Goal: Task Accomplishment & Management: Manage account settings

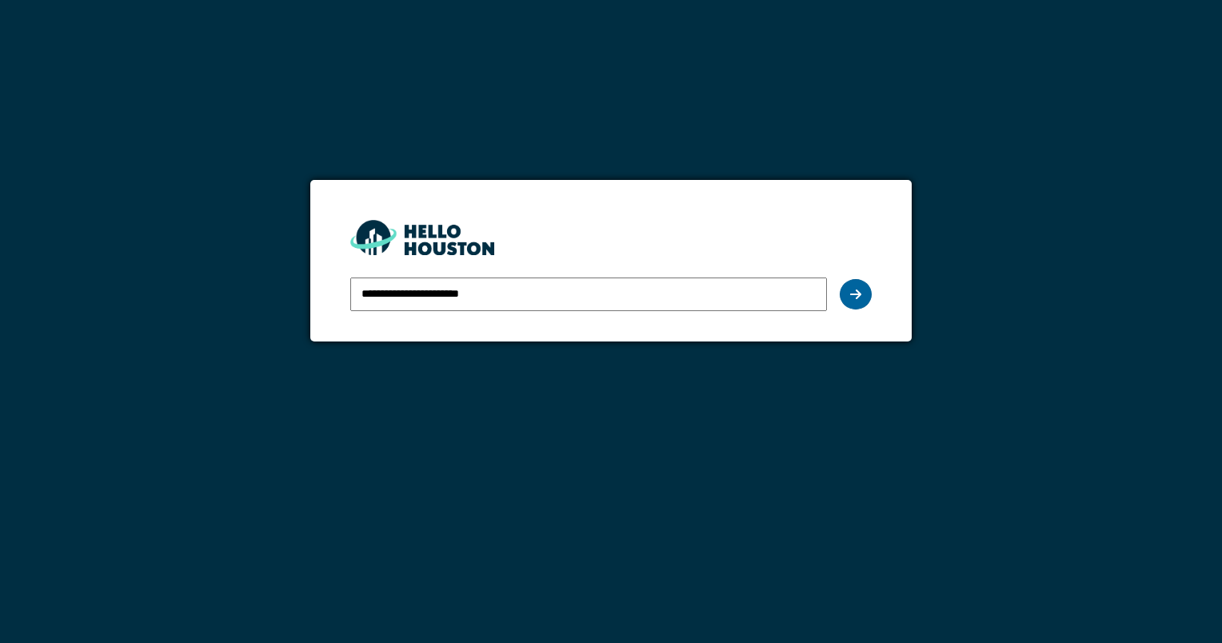
click at [853, 296] on icon at bounding box center [855, 294] width 11 height 13
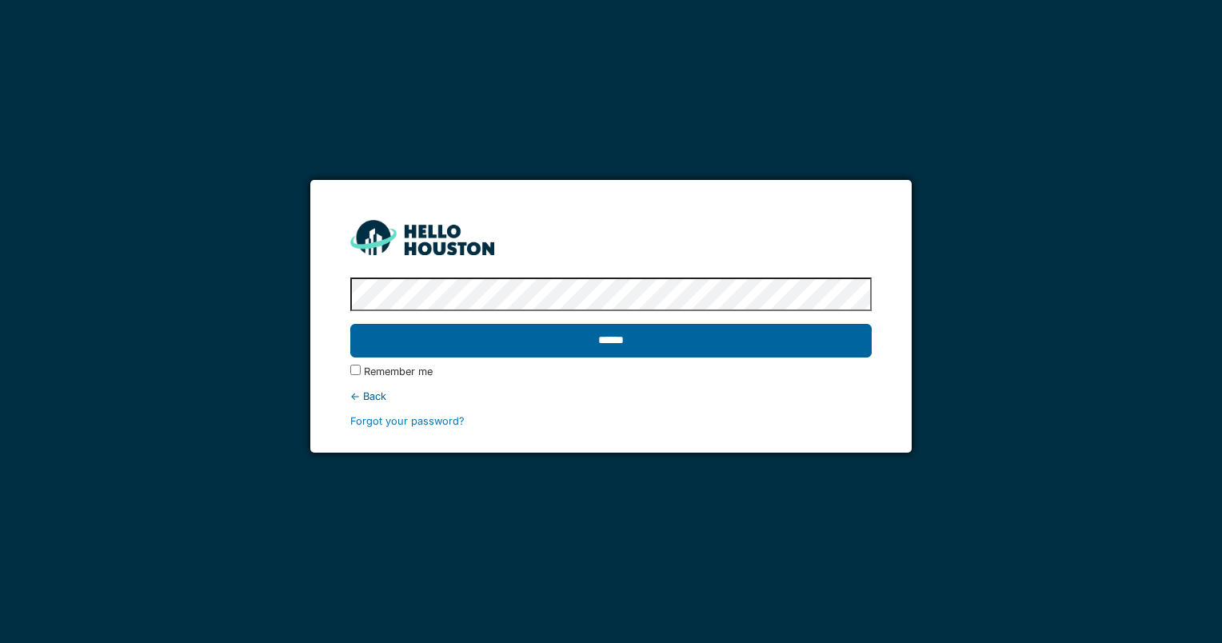
click at [686, 341] on input "******" at bounding box center [610, 341] width 521 height 34
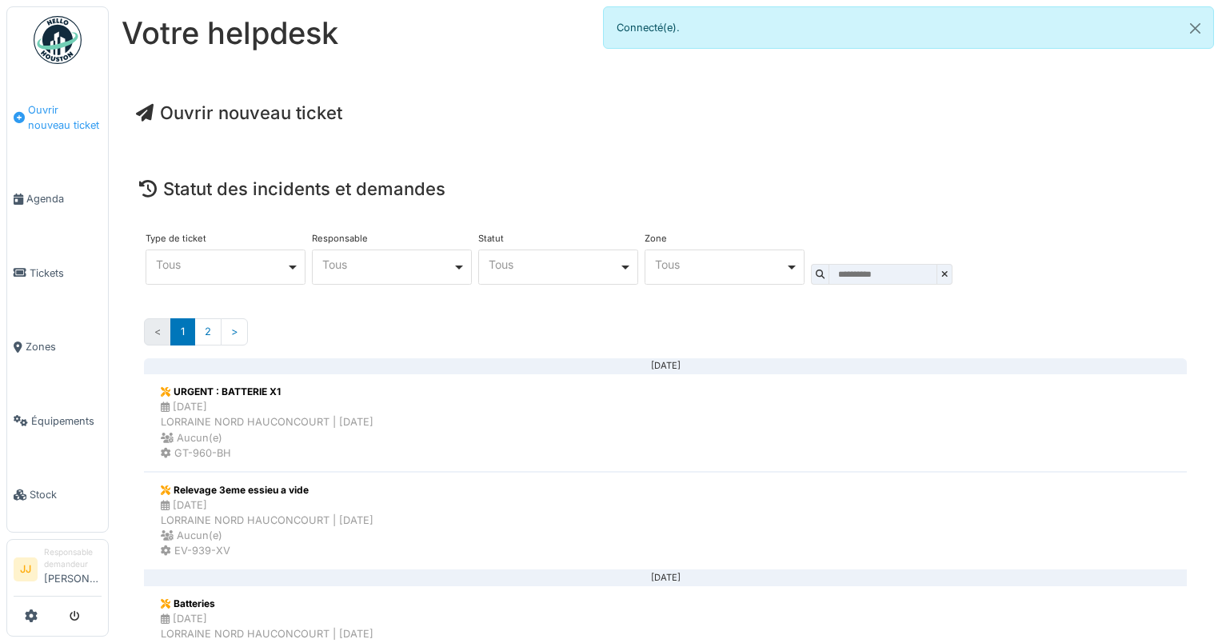
click at [64, 122] on span "Ouvrir nouveau ticket" at bounding box center [65, 117] width 74 height 30
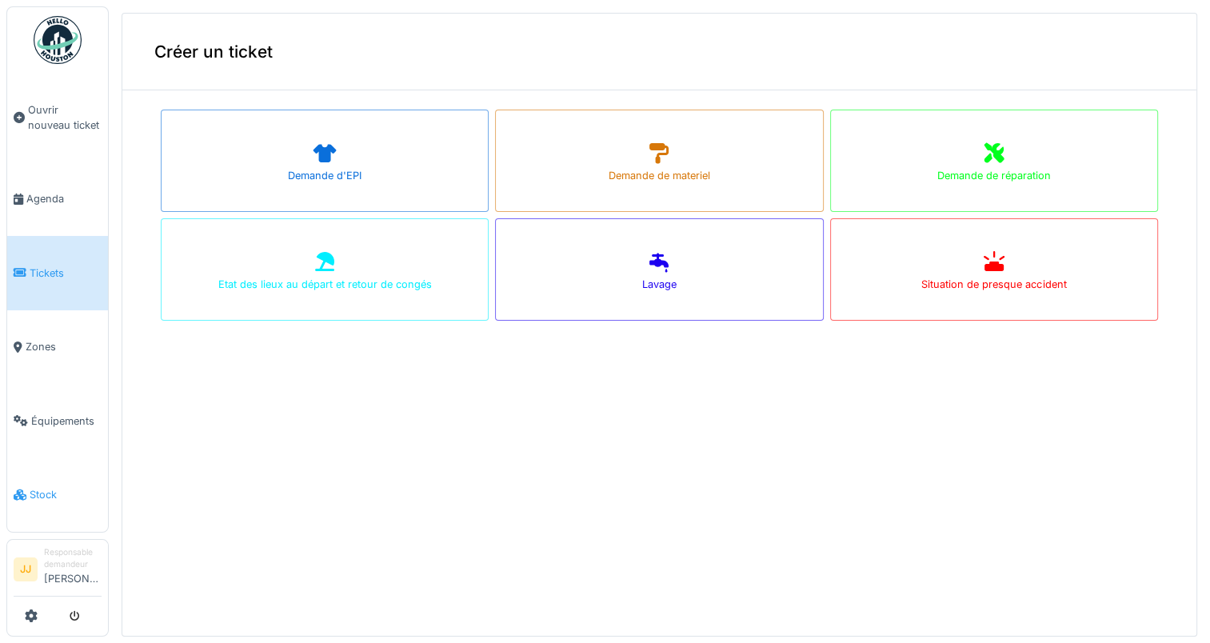
click at [30, 502] on span "Stock" at bounding box center [66, 494] width 72 height 15
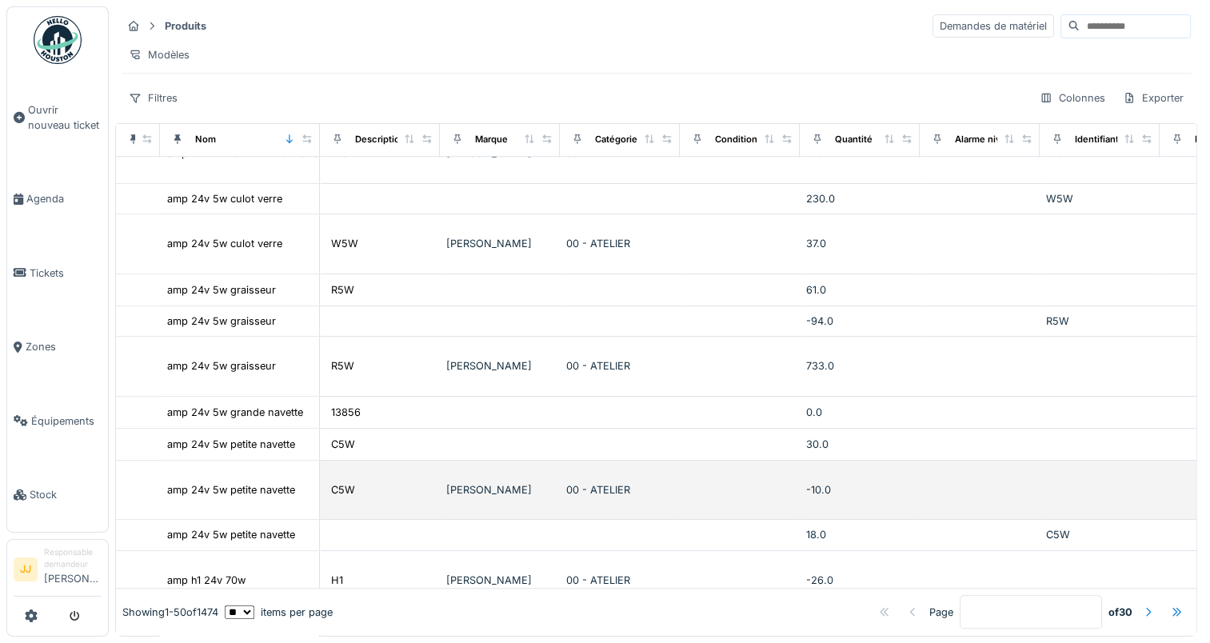
scroll to position [1560, 0]
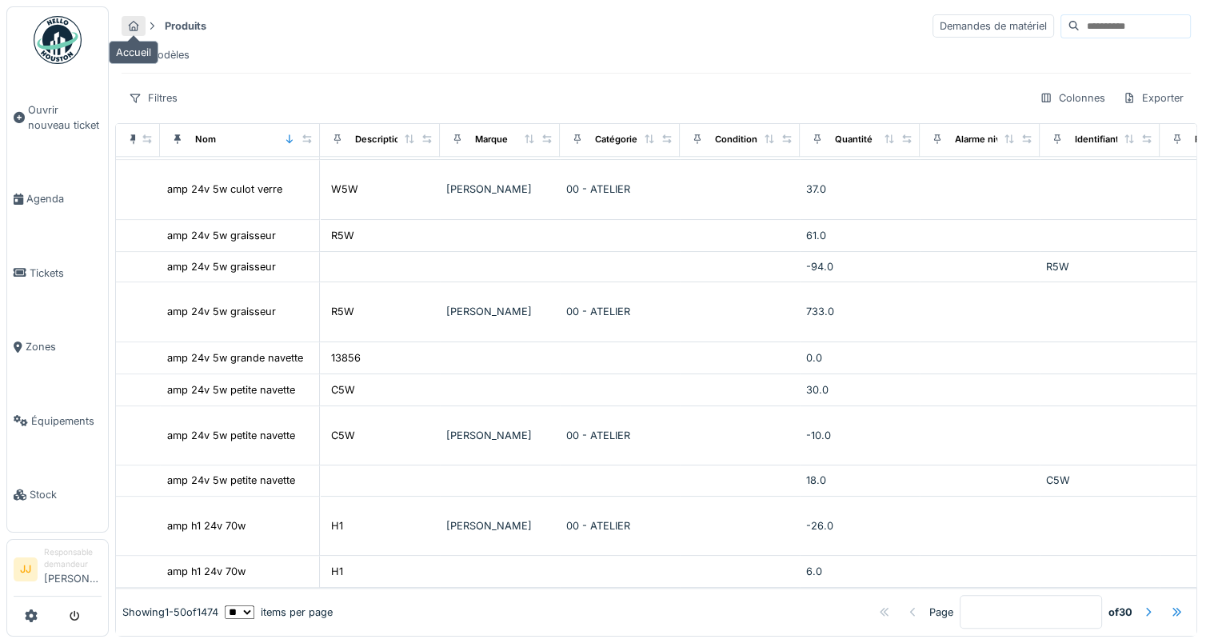
click at [132, 24] on icon at bounding box center [133, 26] width 13 height 10
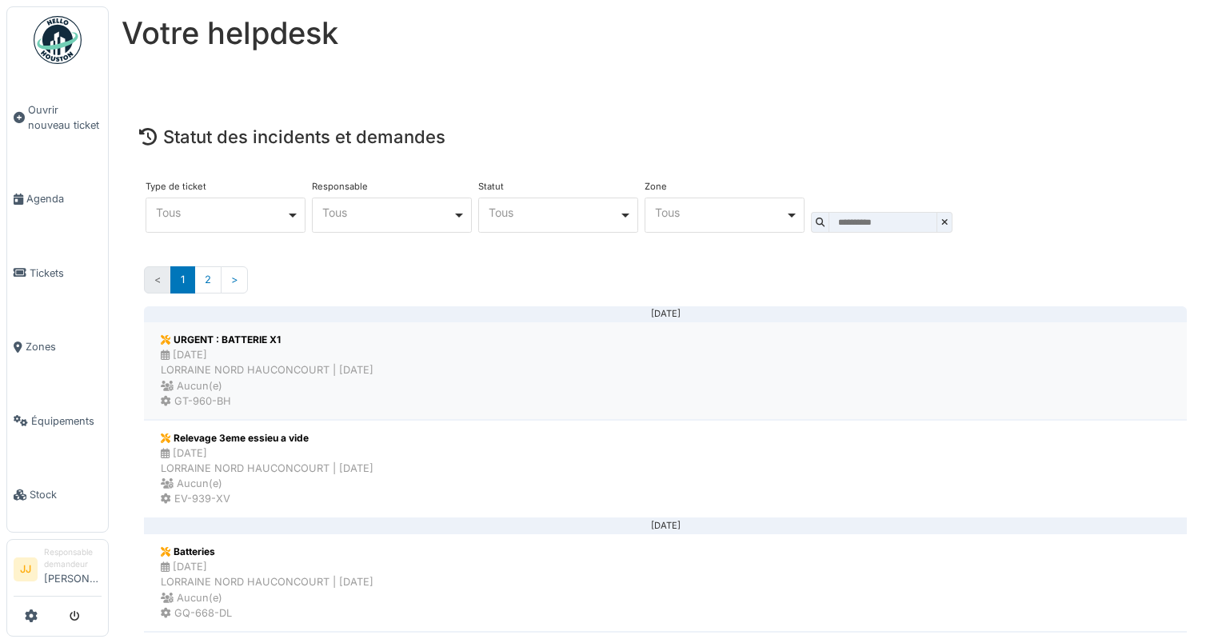
scroll to position [80, 0]
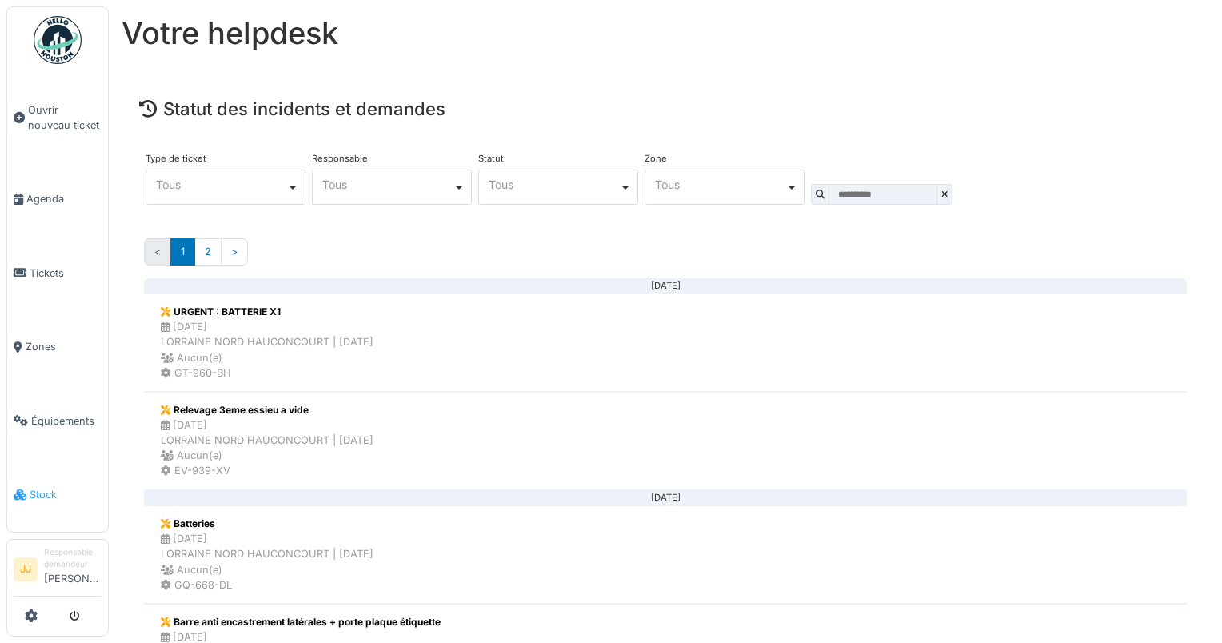
click at [33, 502] on span "Stock" at bounding box center [66, 494] width 72 height 15
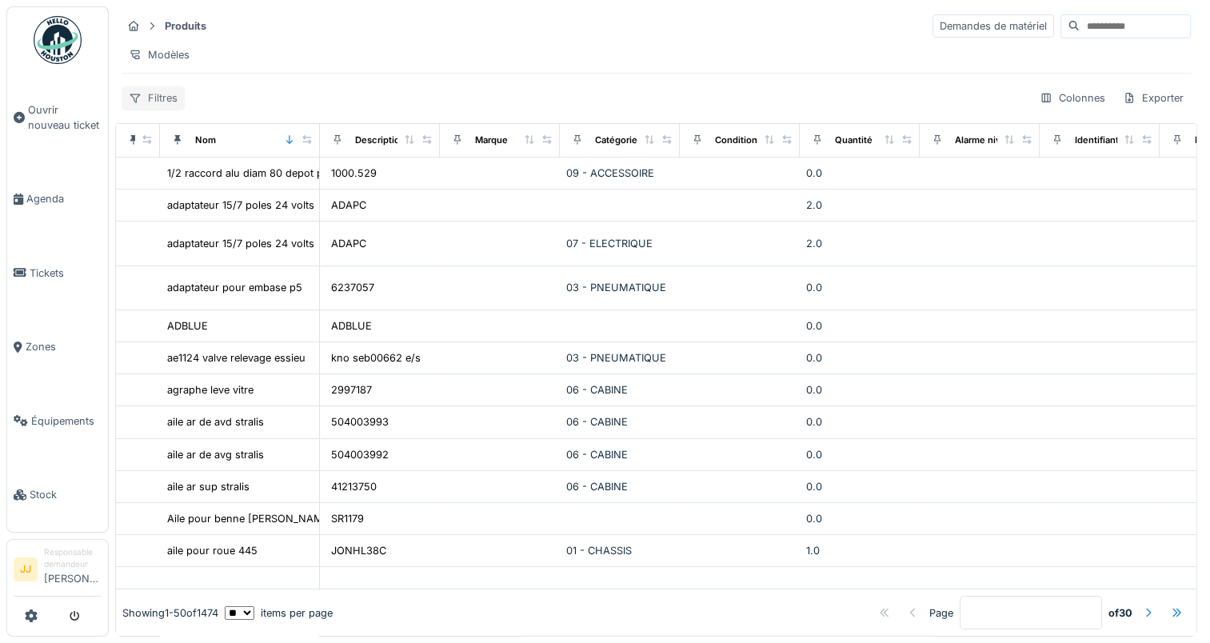
click at [163, 110] on div "Filtres" at bounding box center [153, 97] width 63 height 23
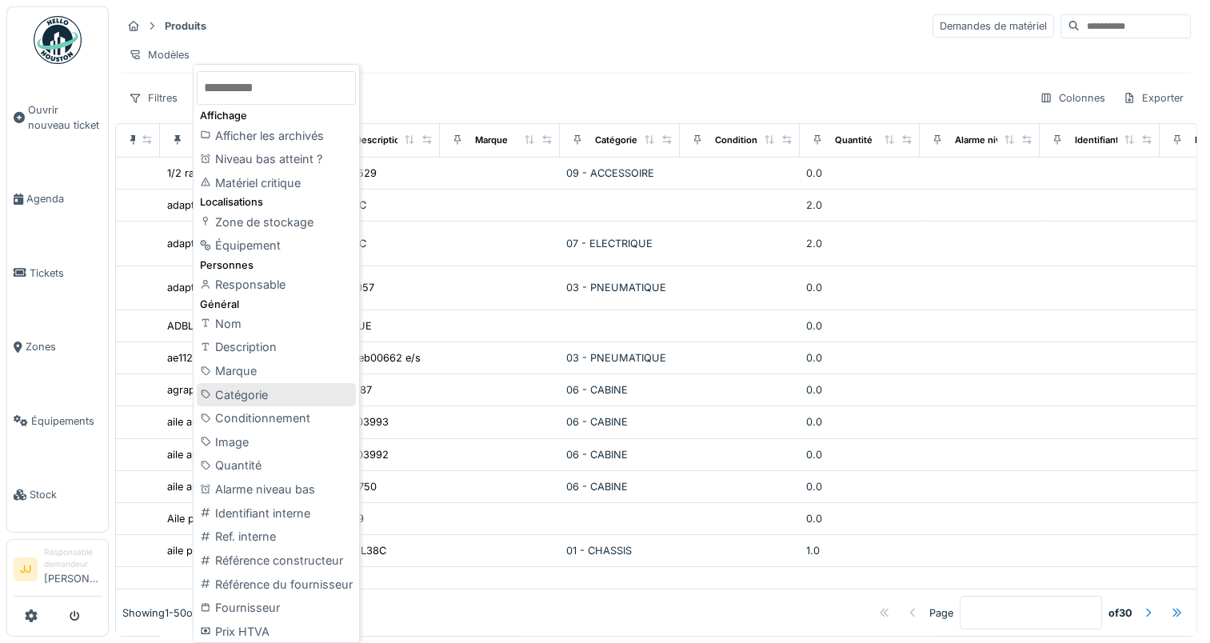
click at [231, 393] on div "Catégorie" at bounding box center [276, 395] width 159 height 24
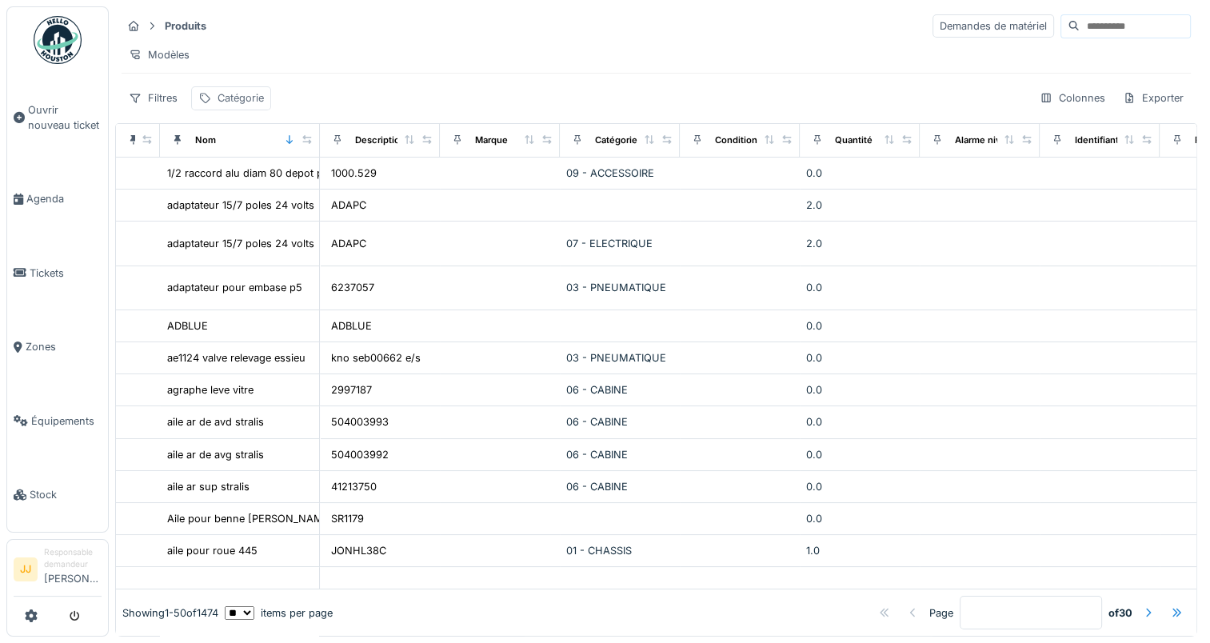
click at [234, 104] on div "Catégorie" at bounding box center [240, 97] width 46 height 15
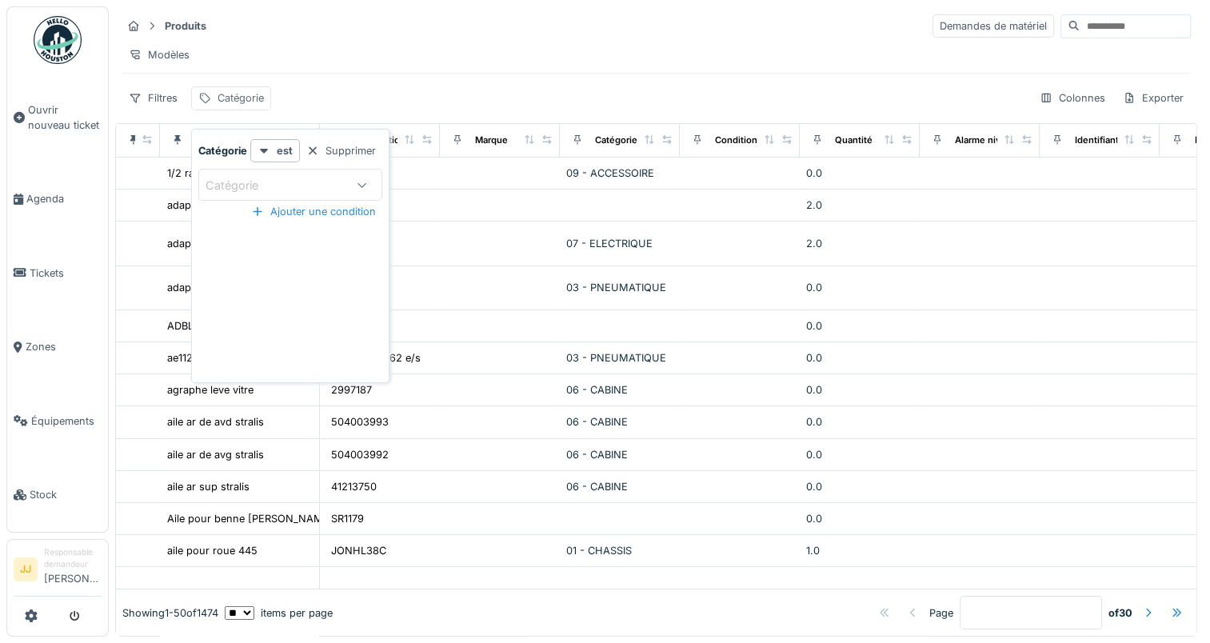
click at [234, 104] on div "Catégorie" at bounding box center [240, 97] width 46 height 15
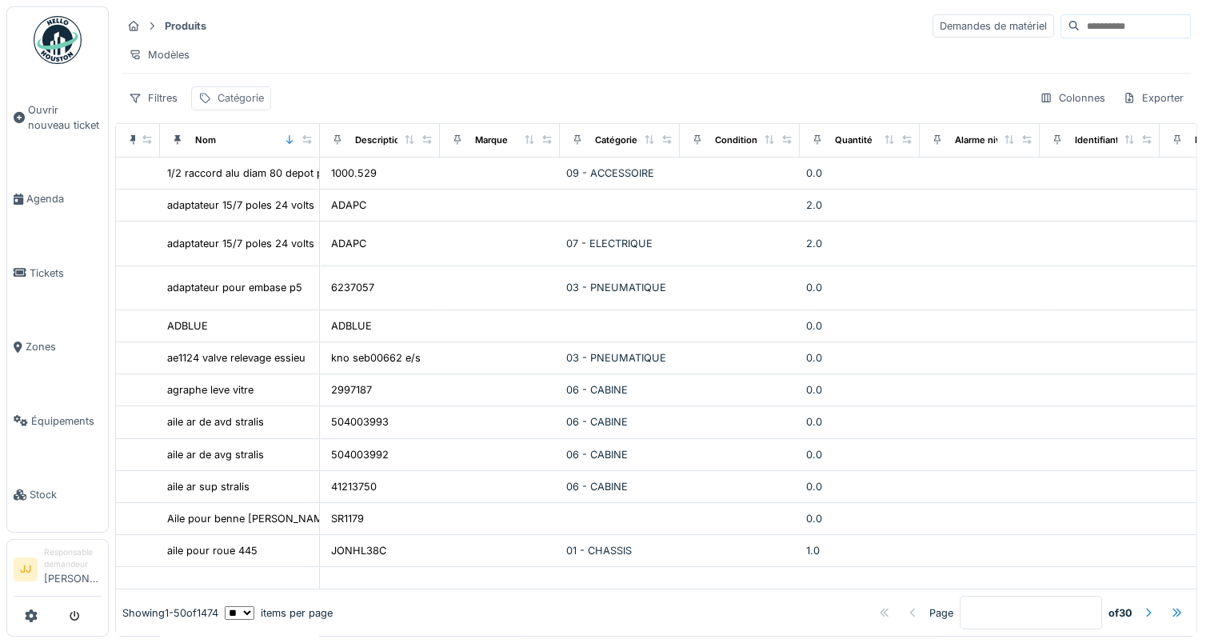
click at [247, 106] on div "Catégorie" at bounding box center [240, 97] width 46 height 15
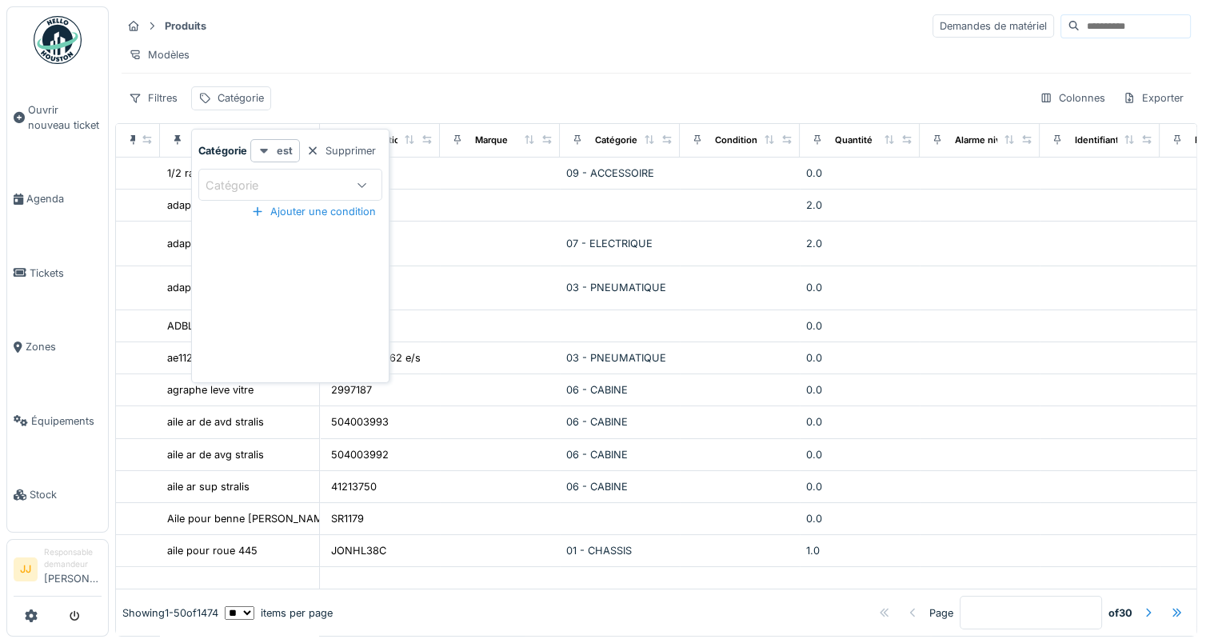
click at [265, 150] on icon at bounding box center [264, 151] width 8 height 5
click at [254, 179] on div "Catégorie" at bounding box center [242, 186] width 75 height 18
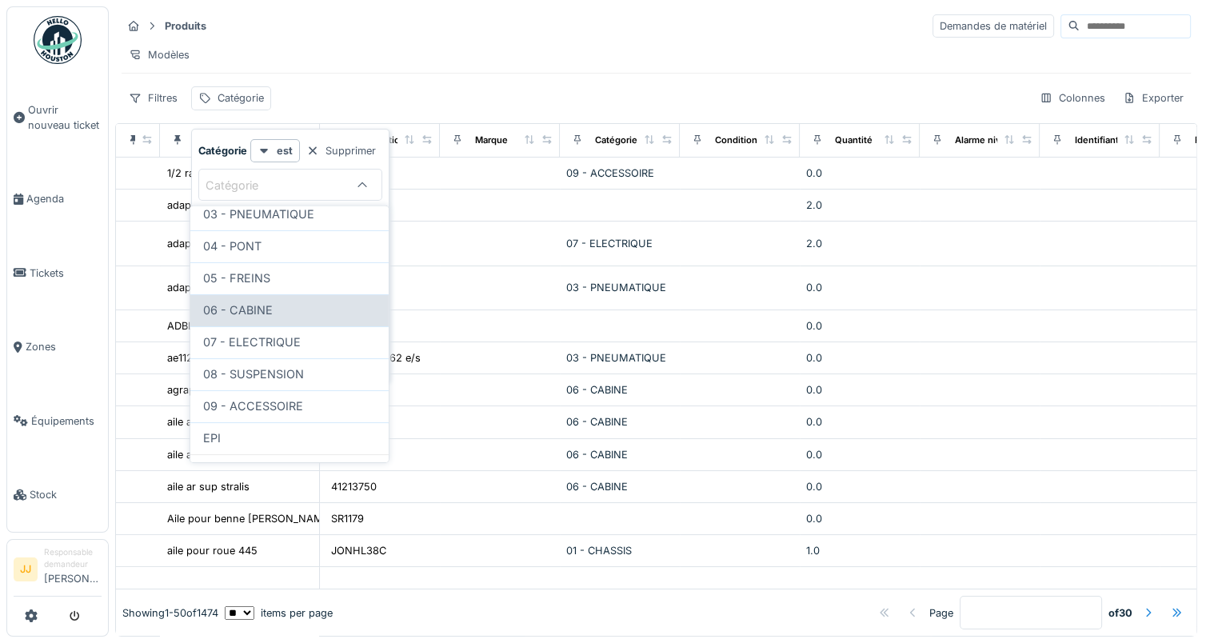
scroll to position [209, 0]
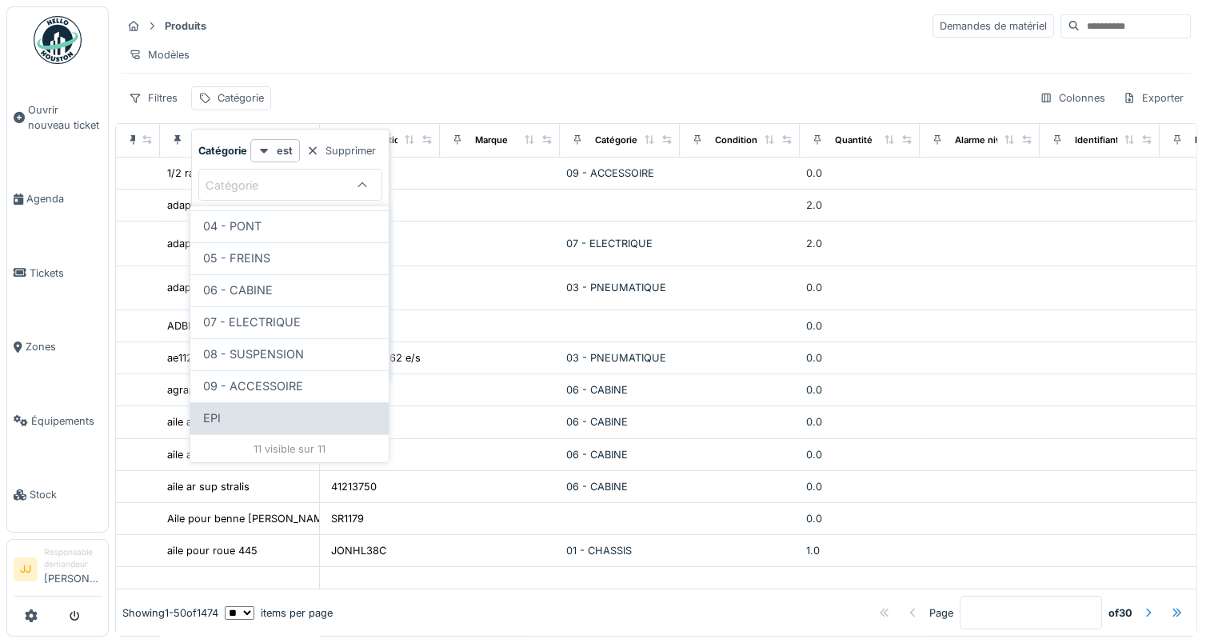
click at [225, 409] on div "EPI" at bounding box center [289, 418] width 173 height 18
type input "***"
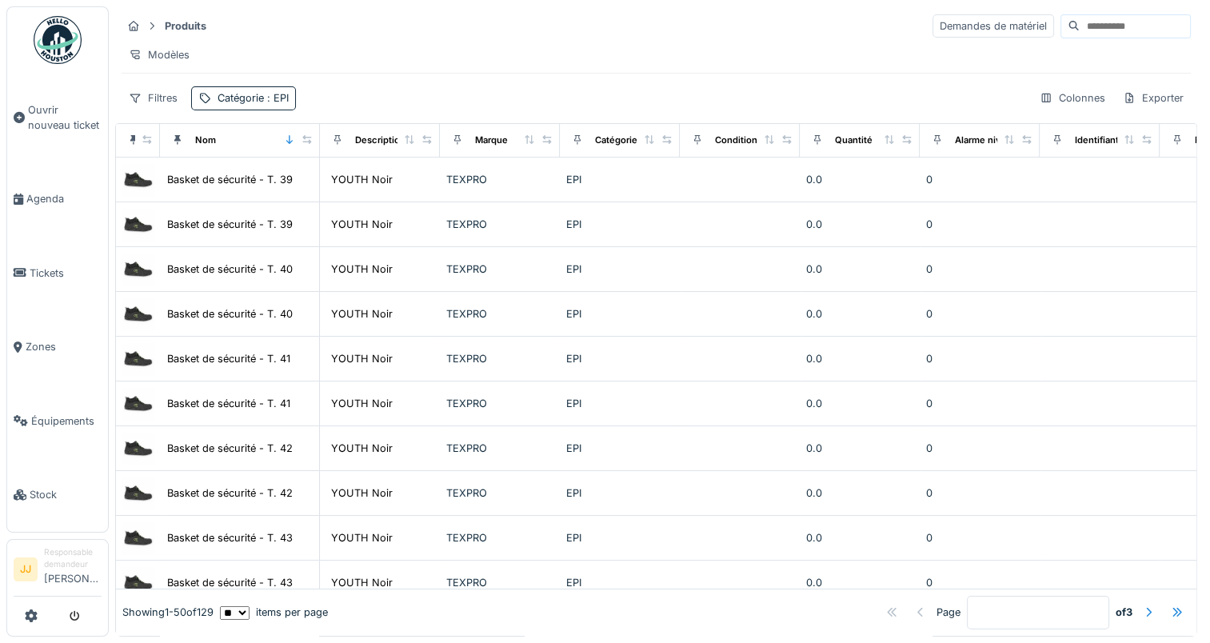
click at [416, 88] on div "Produits Demandes de matériel Modèles Filtres Catégorie : EPI Colonnes Exporter" at bounding box center [656, 61] width 1082 height 110
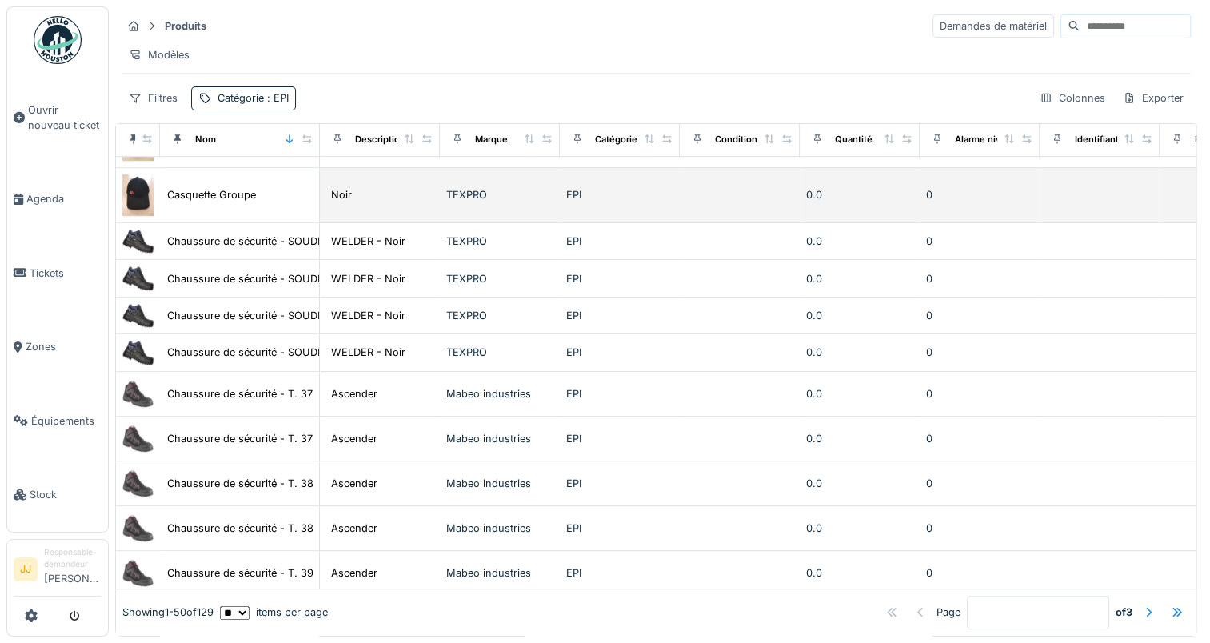
scroll to position [800, 0]
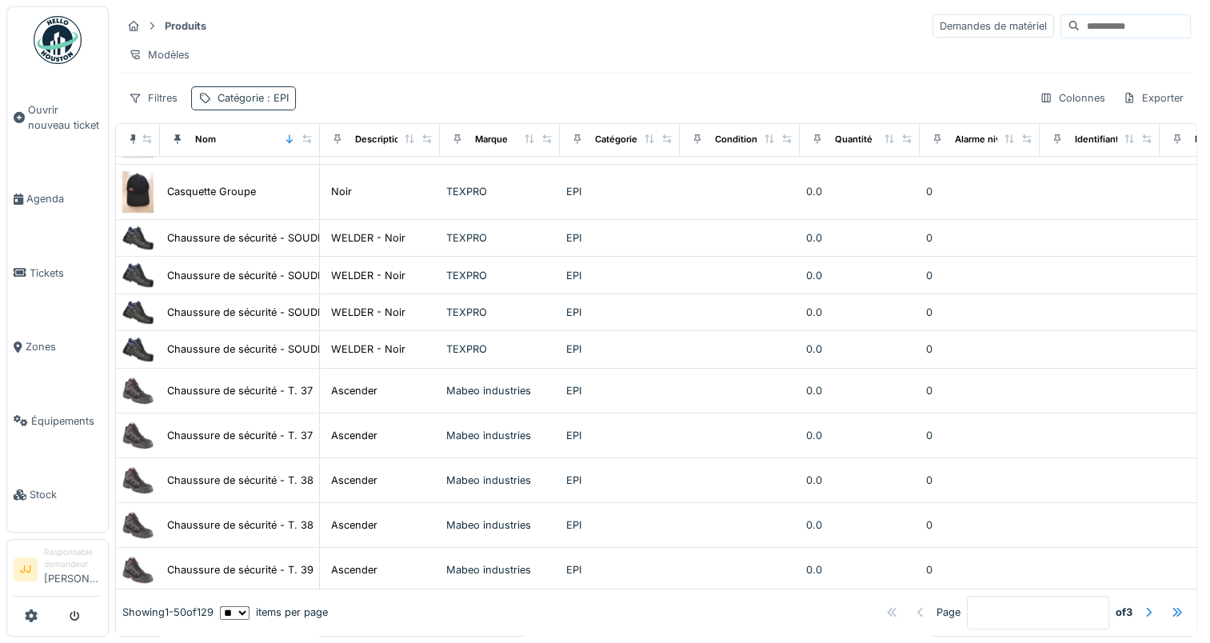
click at [283, 104] on span ": EPI" at bounding box center [276, 98] width 25 height 12
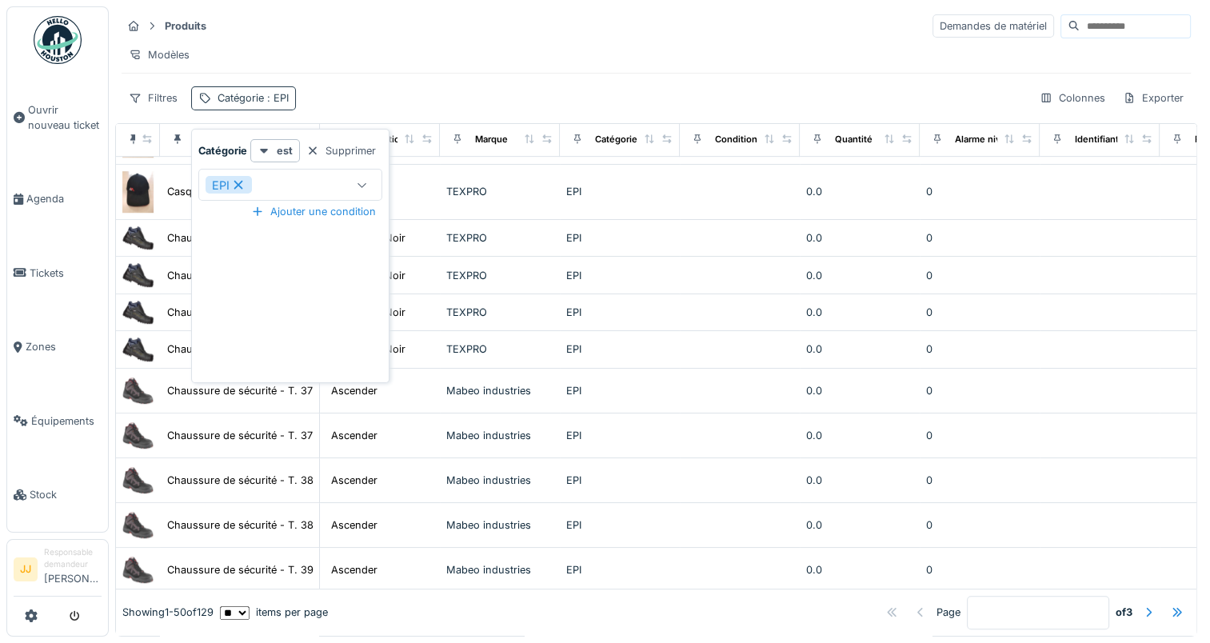
click at [283, 104] on span ": EPI" at bounding box center [276, 98] width 25 height 12
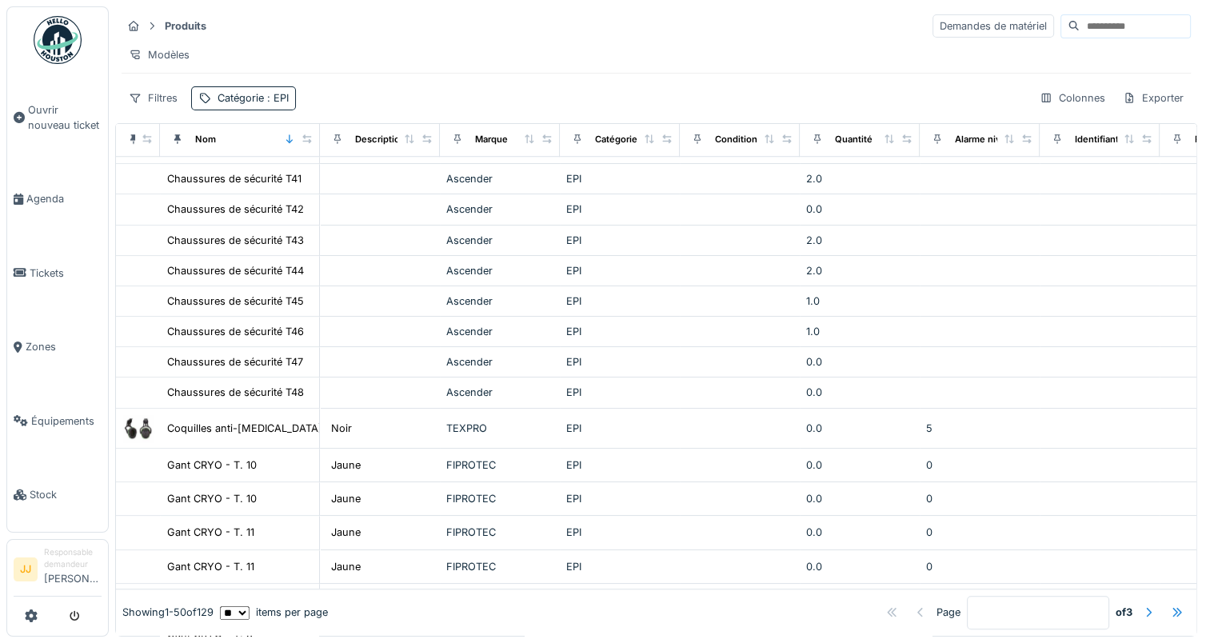
scroll to position [1089, 0]
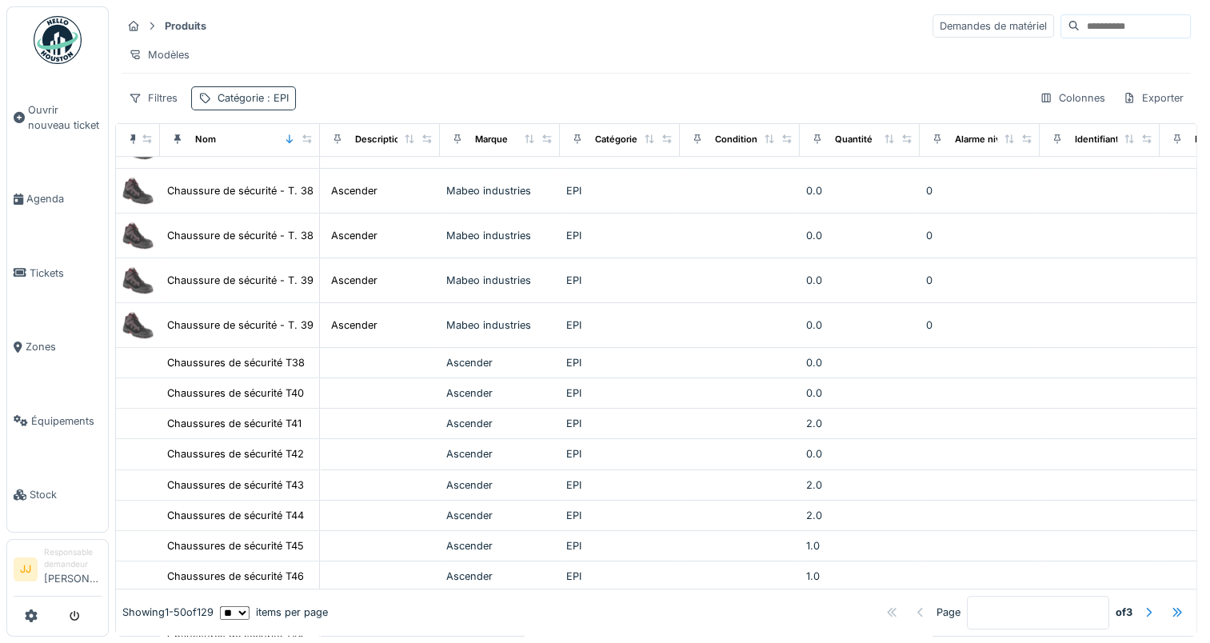
click at [275, 104] on div "Catégorie : EPI" at bounding box center [252, 97] width 71 height 15
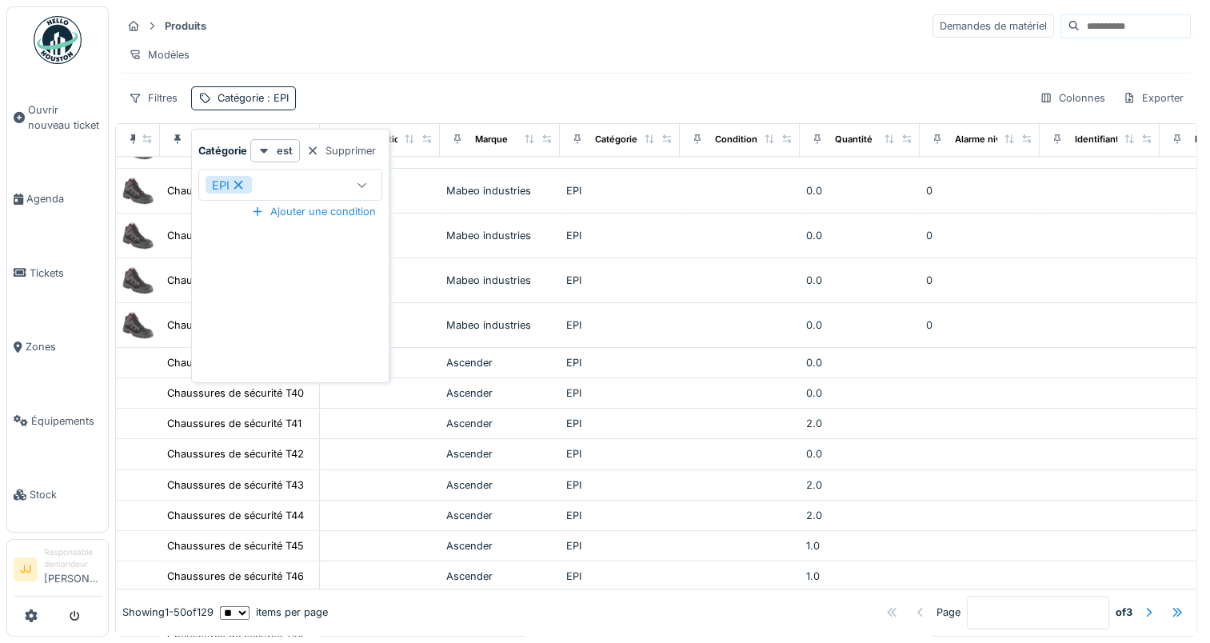
click at [355, 170] on div at bounding box center [362, 185] width 38 height 30
click at [285, 227] on input at bounding box center [289, 233] width 179 height 34
type input "****"
click at [377, 176] on div at bounding box center [362, 185] width 38 height 30
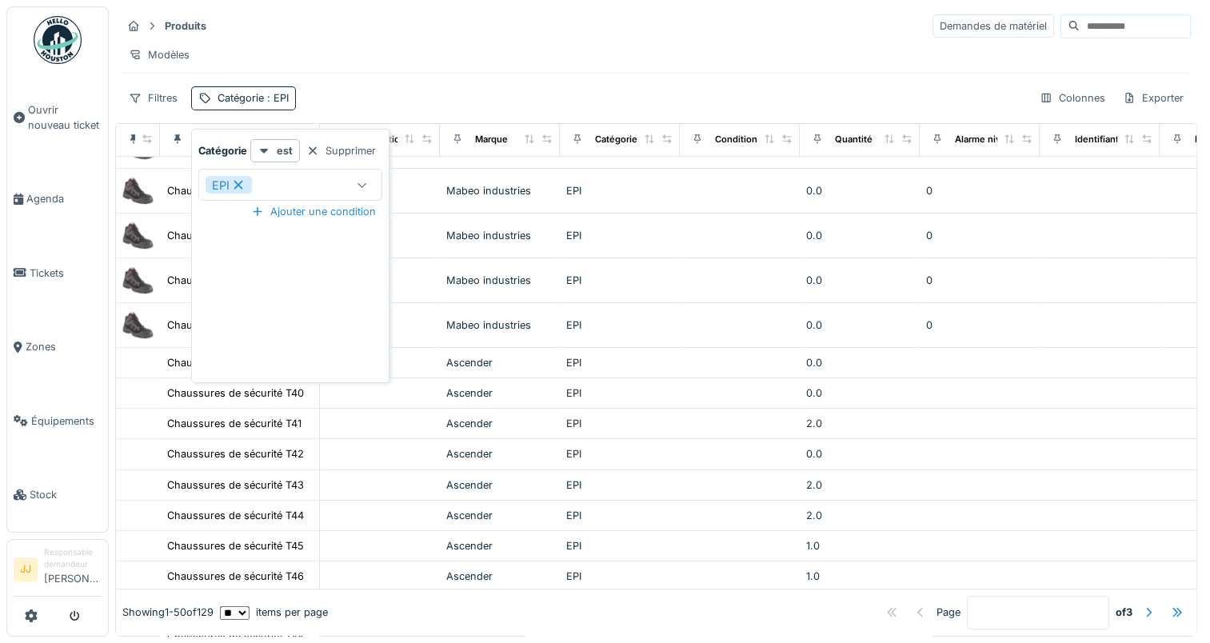
click at [354, 191] on div at bounding box center [362, 185] width 38 height 30
type input "**"
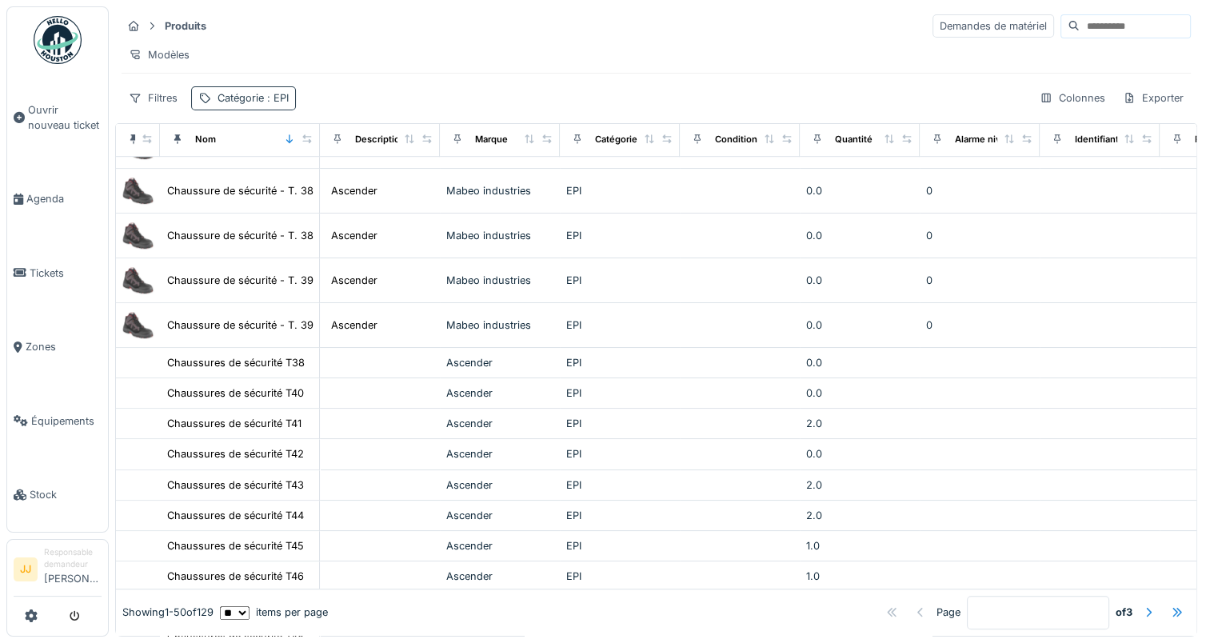
click at [257, 99] on div "Catégorie : EPI" at bounding box center [252, 97] width 71 height 15
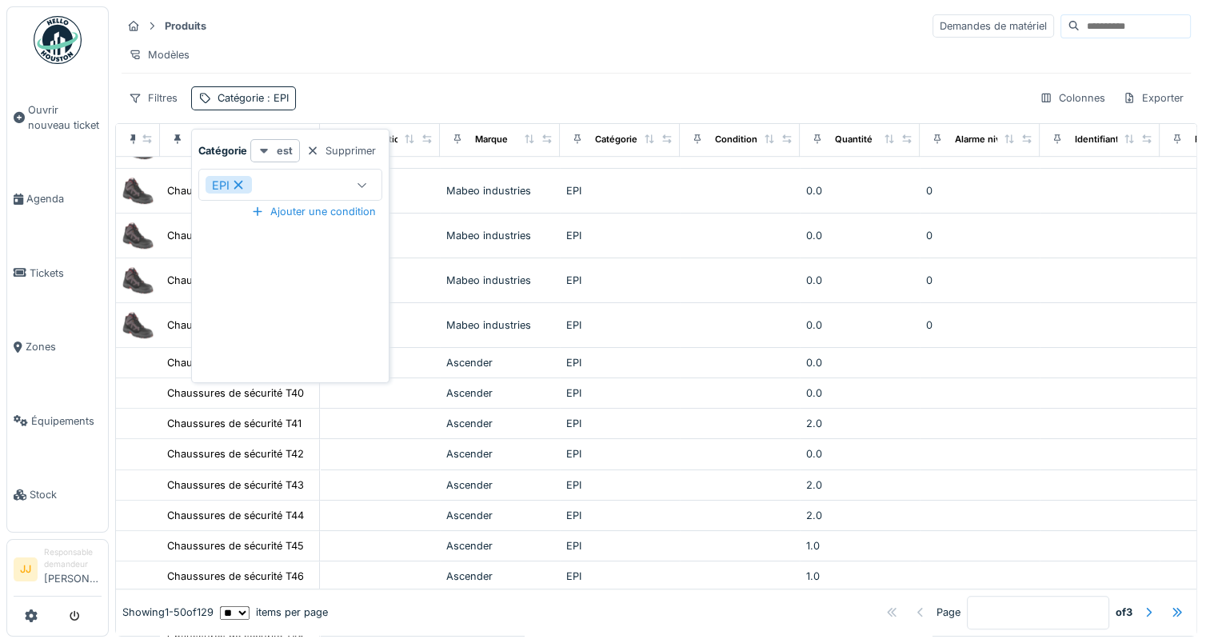
click at [266, 146] on icon at bounding box center [263, 151] width 13 height 10
click at [308, 329] on div "Catégorie est Supprimer EPI *** Ajouter une condition" at bounding box center [290, 259] width 190 height 240
click at [338, 201] on div "Ajouter une condition" at bounding box center [314, 212] width 138 height 22
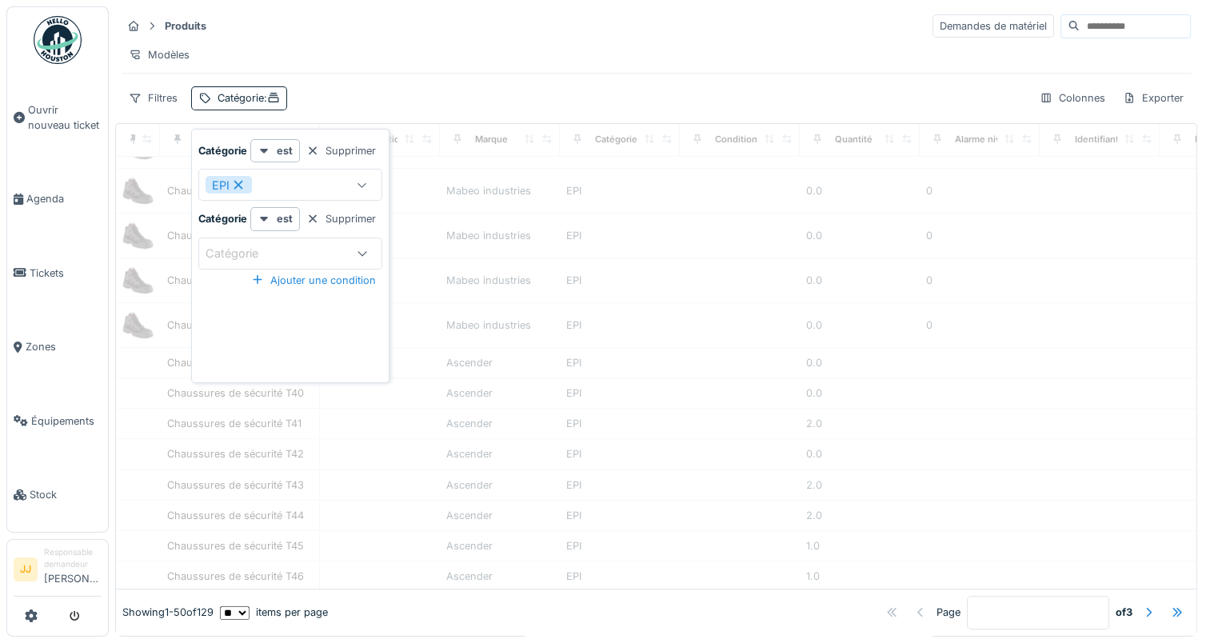
click at [297, 245] on div "Catégorie" at bounding box center [275, 254] width 140 height 18
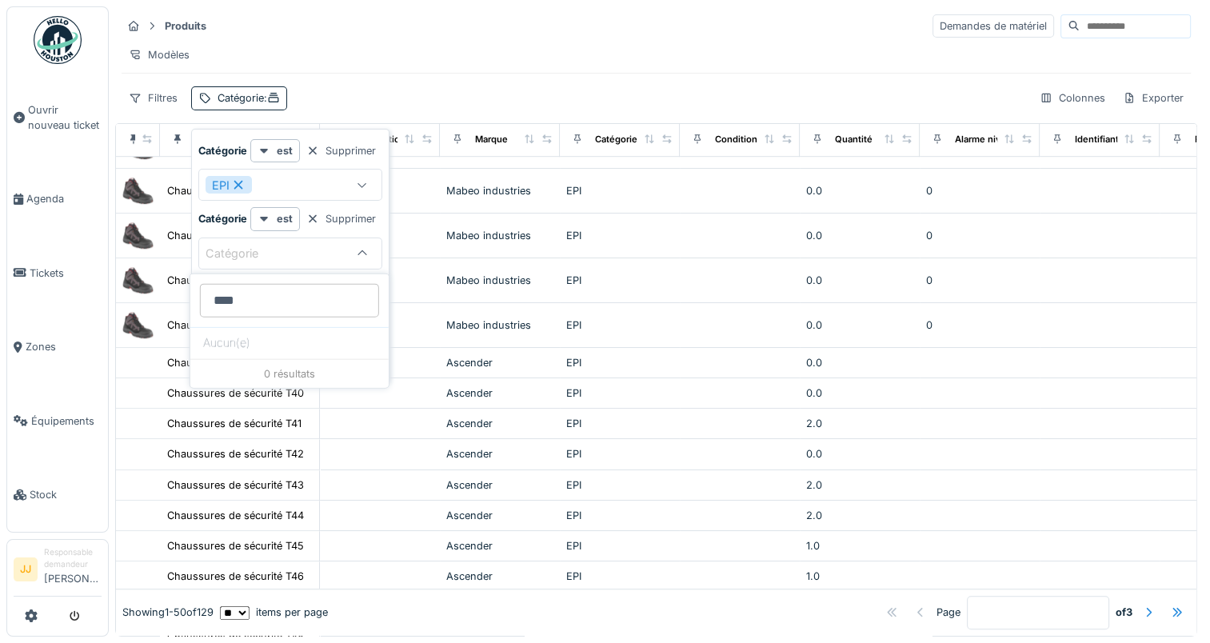
type input "****"
click at [363, 256] on icon at bounding box center [362, 254] width 13 height 10
click at [363, 256] on icon at bounding box center [362, 253] width 13 height 10
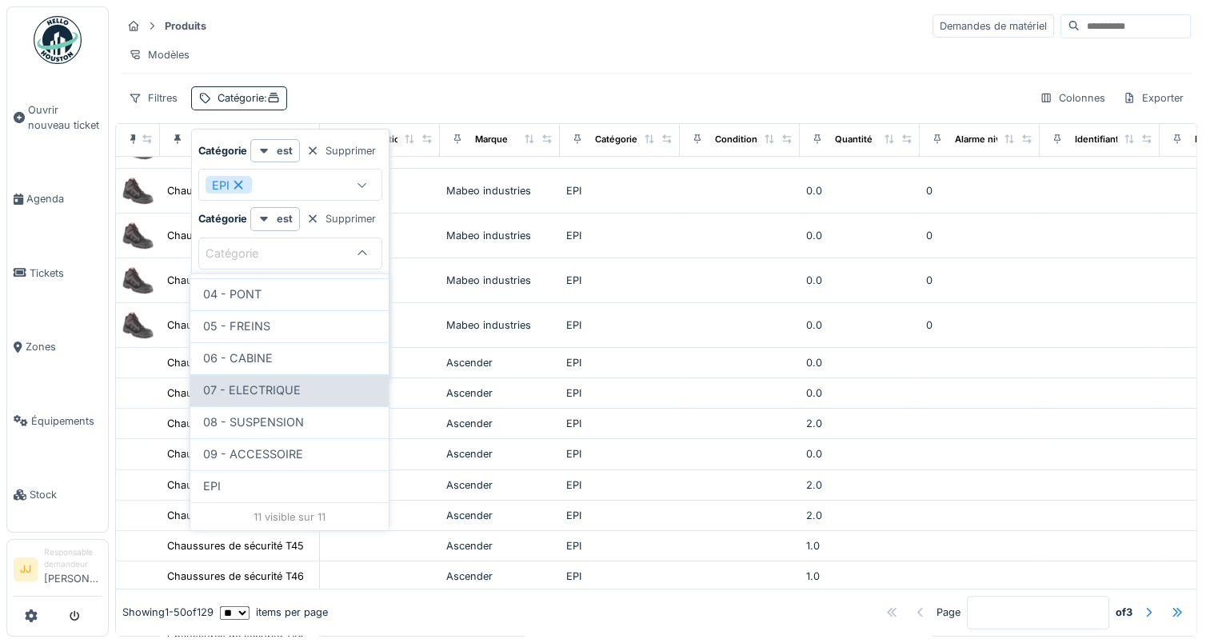
scroll to position [12, 0]
click at [349, 99] on div "Filtres Catégorie : Colonnes Exporter" at bounding box center [656, 97] width 1069 height 23
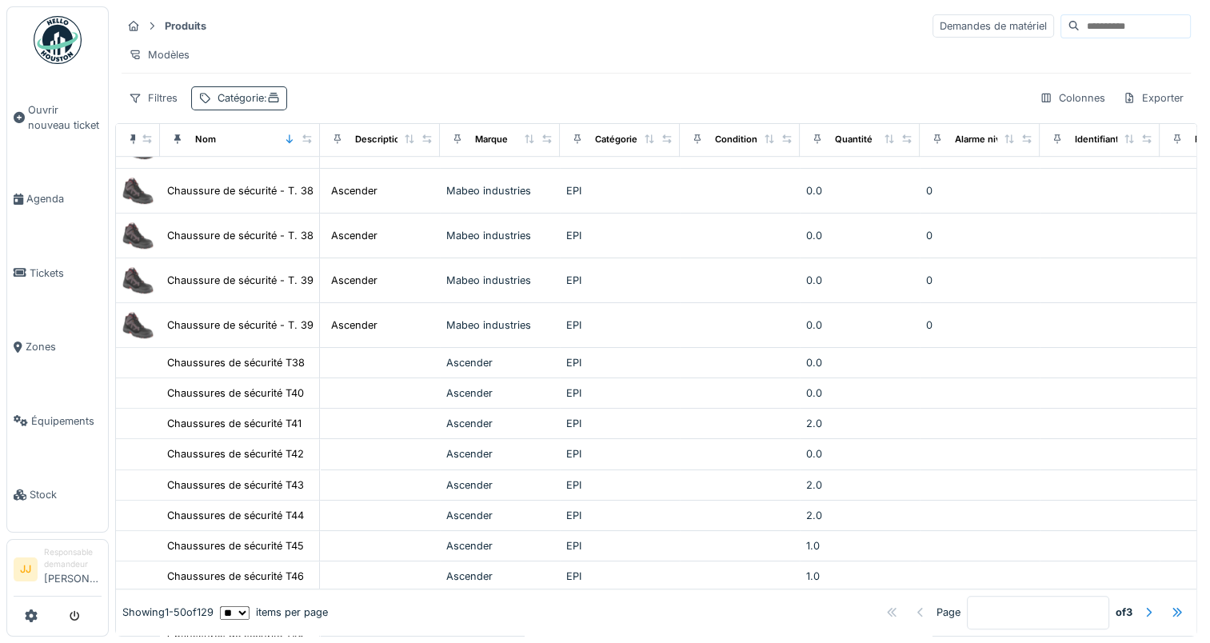
click at [252, 102] on div "Catégorie :" at bounding box center [248, 97] width 62 height 15
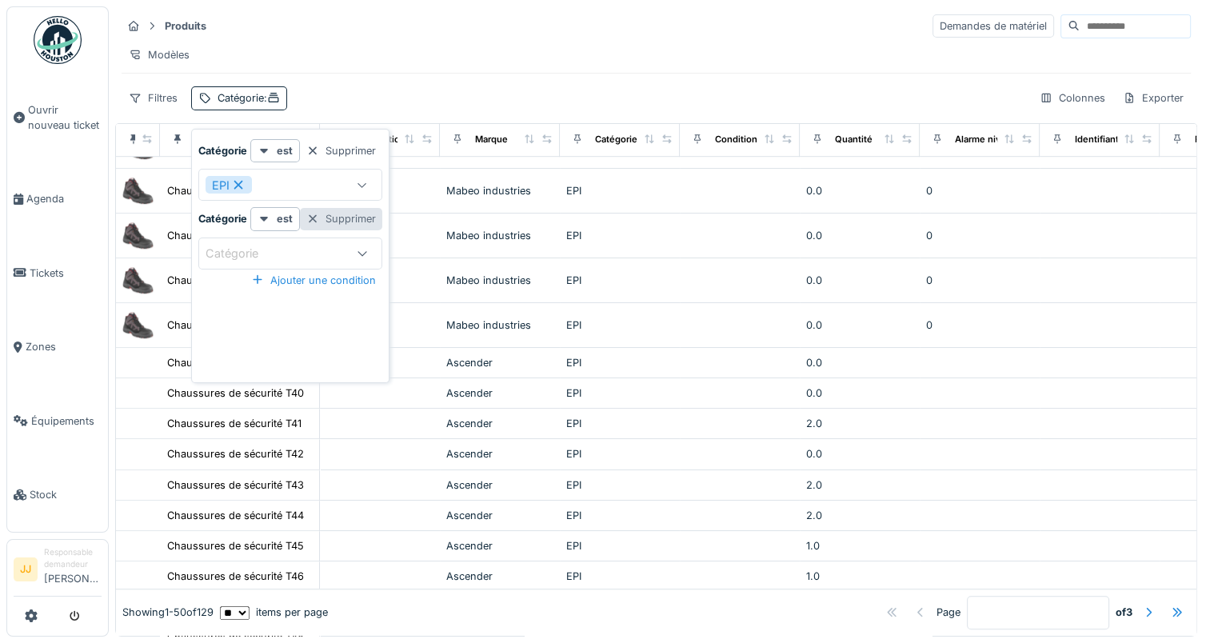
click at [330, 208] on div "Supprimer" at bounding box center [341, 219] width 82 height 22
click at [277, 96] on span ": EPI" at bounding box center [276, 98] width 25 height 12
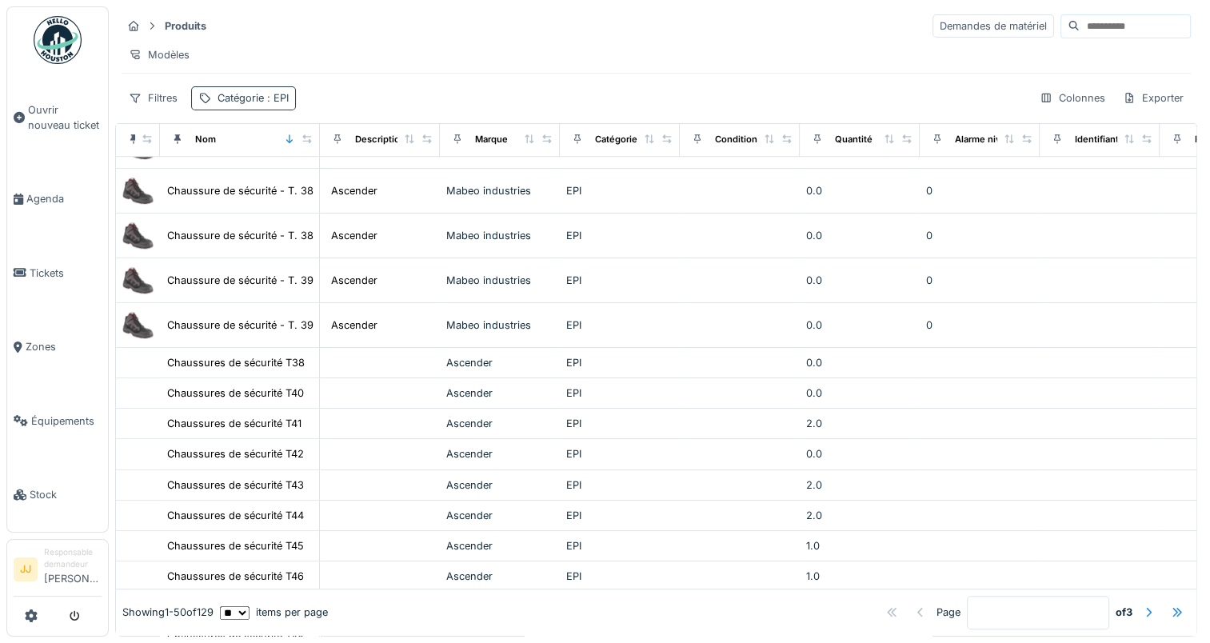
click at [277, 96] on span ": EPI" at bounding box center [276, 98] width 25 height 12
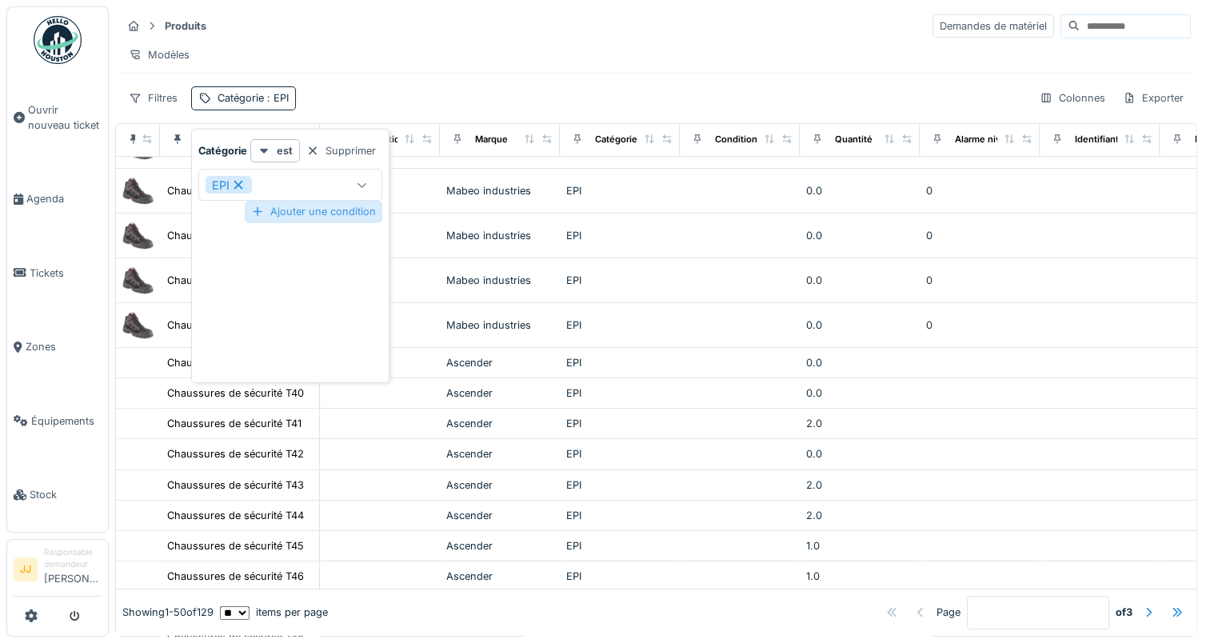
click at [301, 201] on div "Ajouter une condition" at bounding box center [314, 212] width 138 height 22
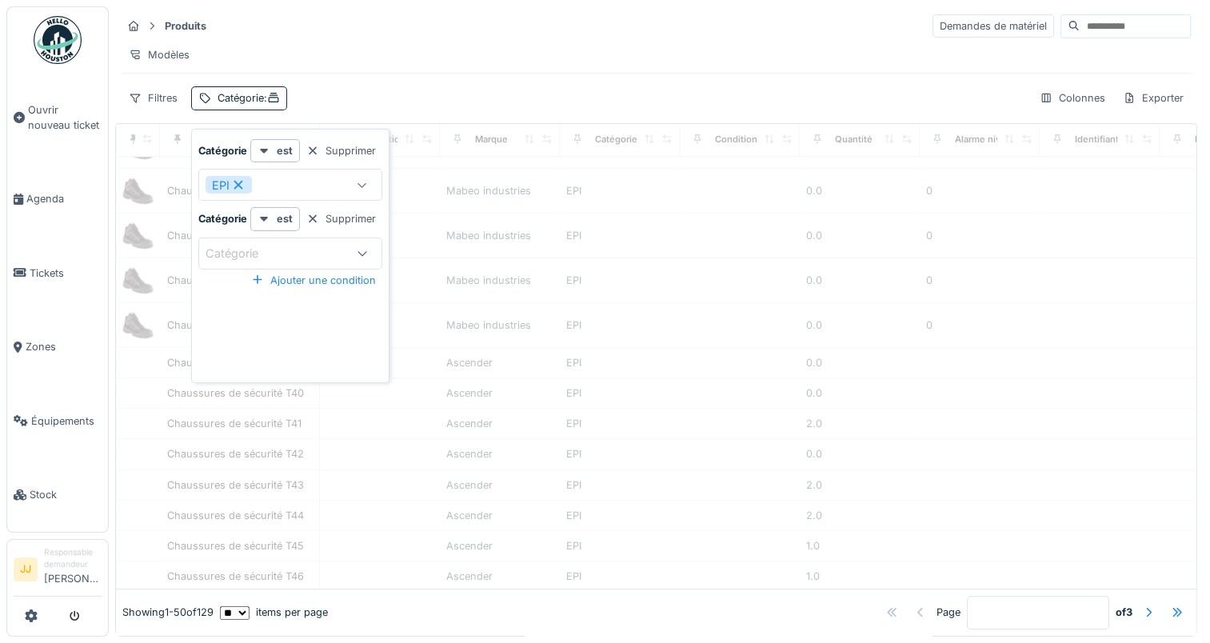
click at [337, 245] on div "Catégorie" at bounding box center [275, 254] width 140 height 18
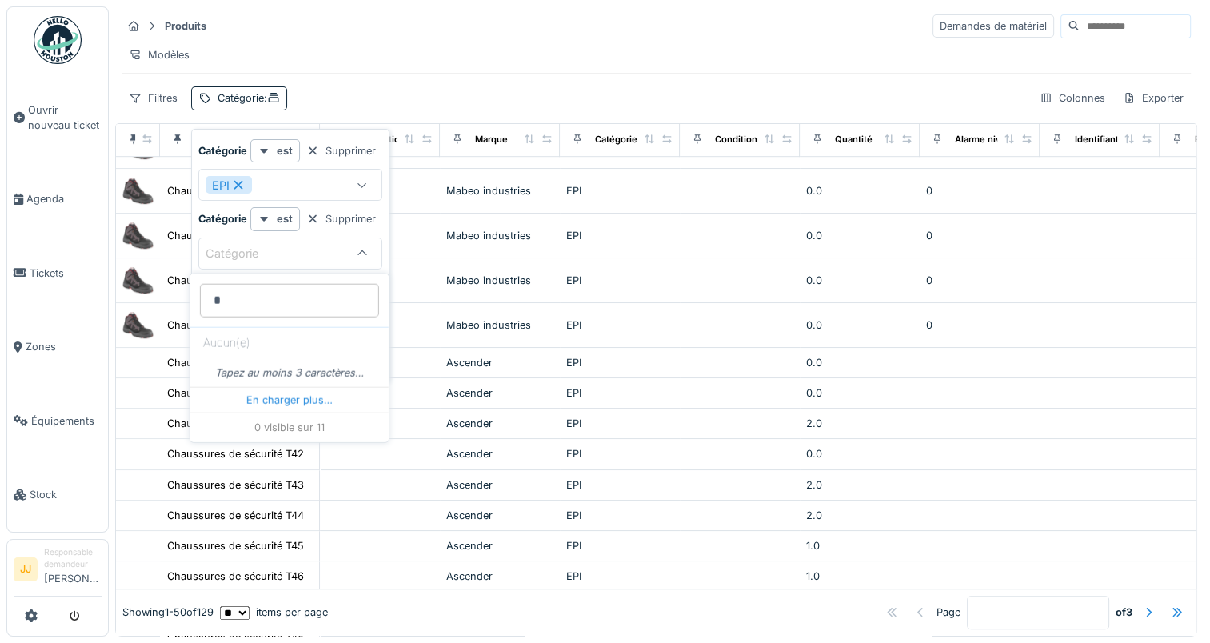
scroll to position [0, 0]
type input "****"
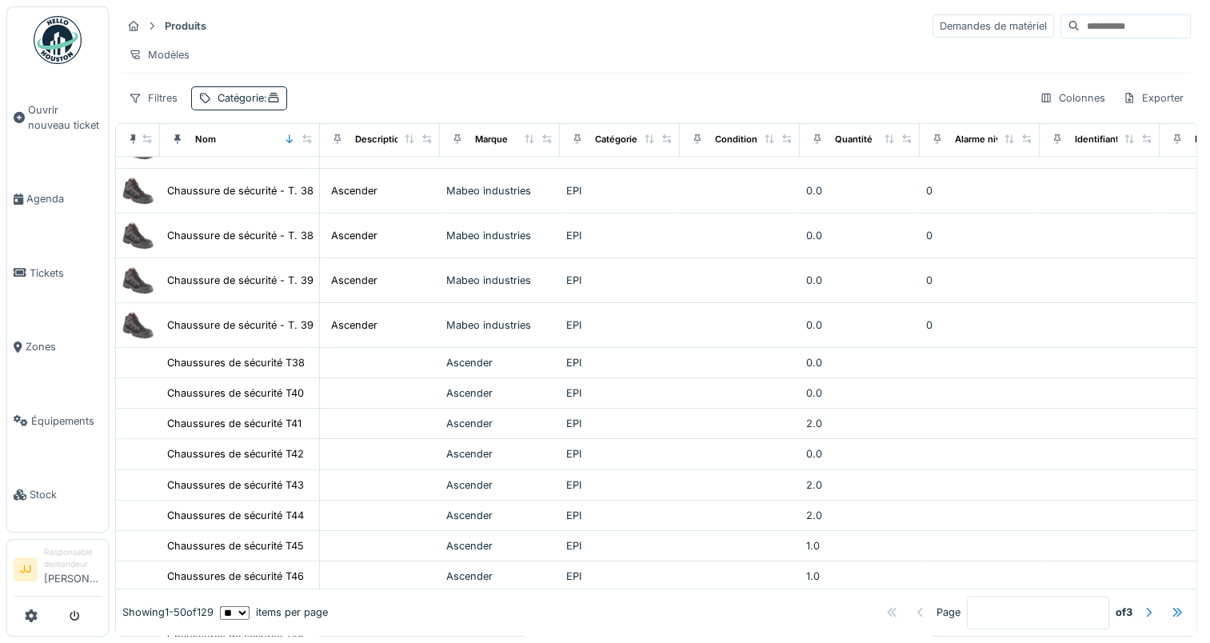
drag, startPoint x: 315, startPoint y: 115, endPoint x: 303, endPoint y: 106, distance: 15.4
click at [303, 106] on div "Filtres Catégorie : Colonnes Exporter" at bounding box center [656, 97] width 1069 height 23
click at [211, 109] on div "Catégorie :" at bounding box center [239, 97] width 96 height 23
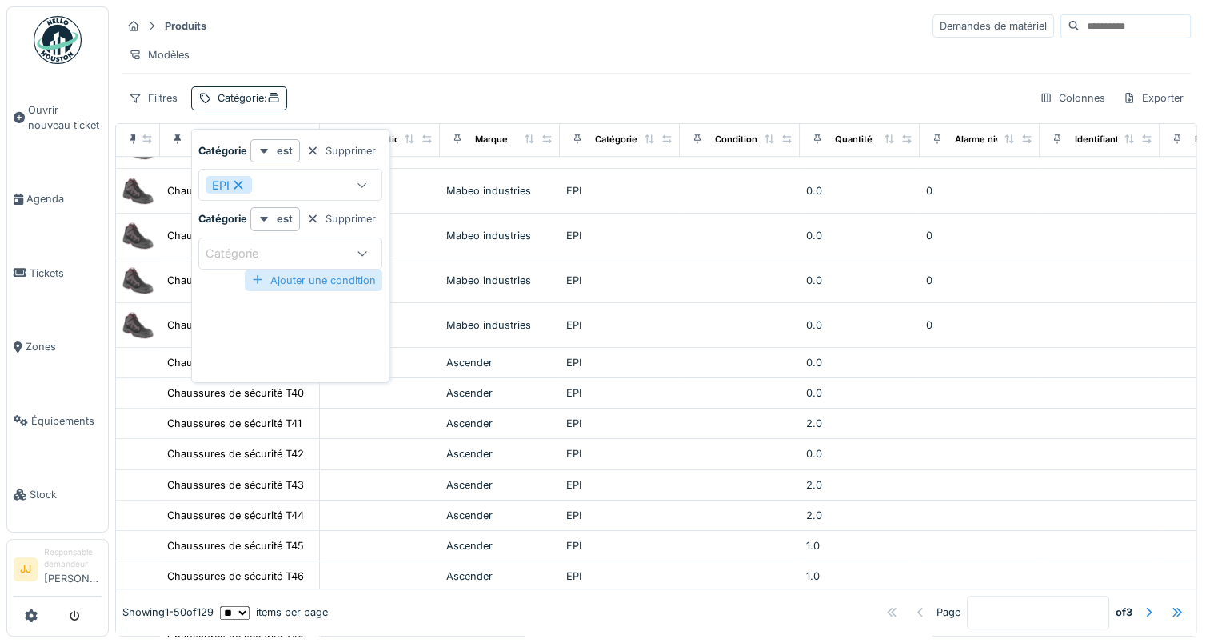
click at [333, 214] on div "Supprimer" at bounding box center [341, 219] width 82 height 22
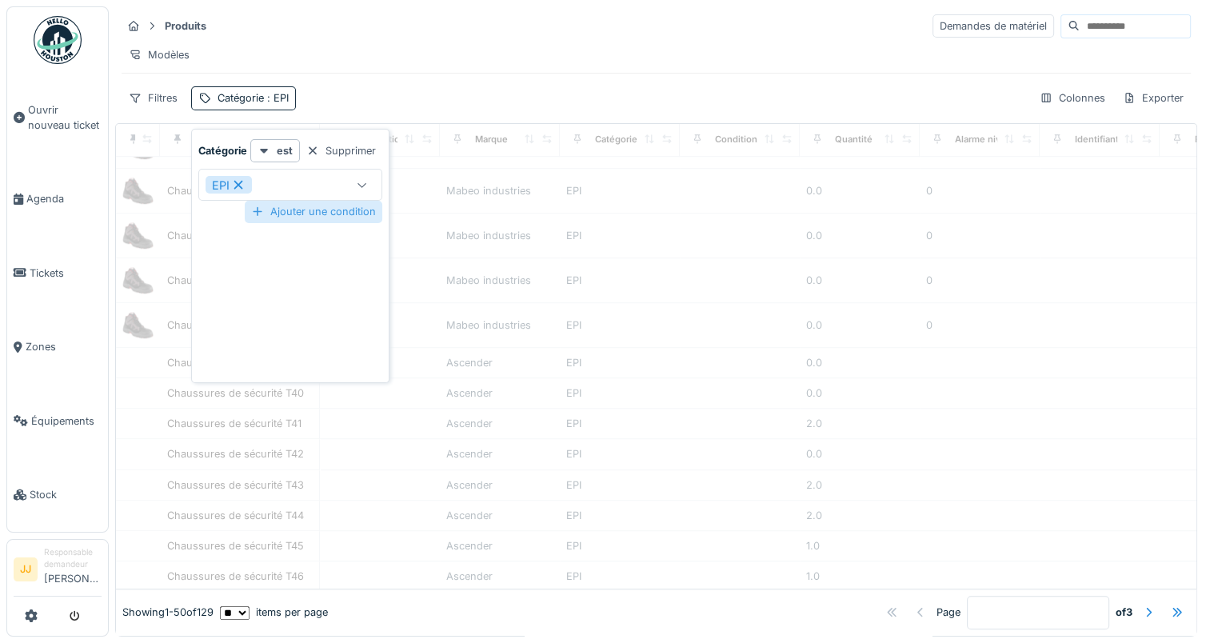
click at [321, 213] on div "Ajouter une condition" at bounding box center [314, 212] width 138 height 22
click at [340, 249] on div "Catégorie" at bounding box center [275, 254] width 140 height 18
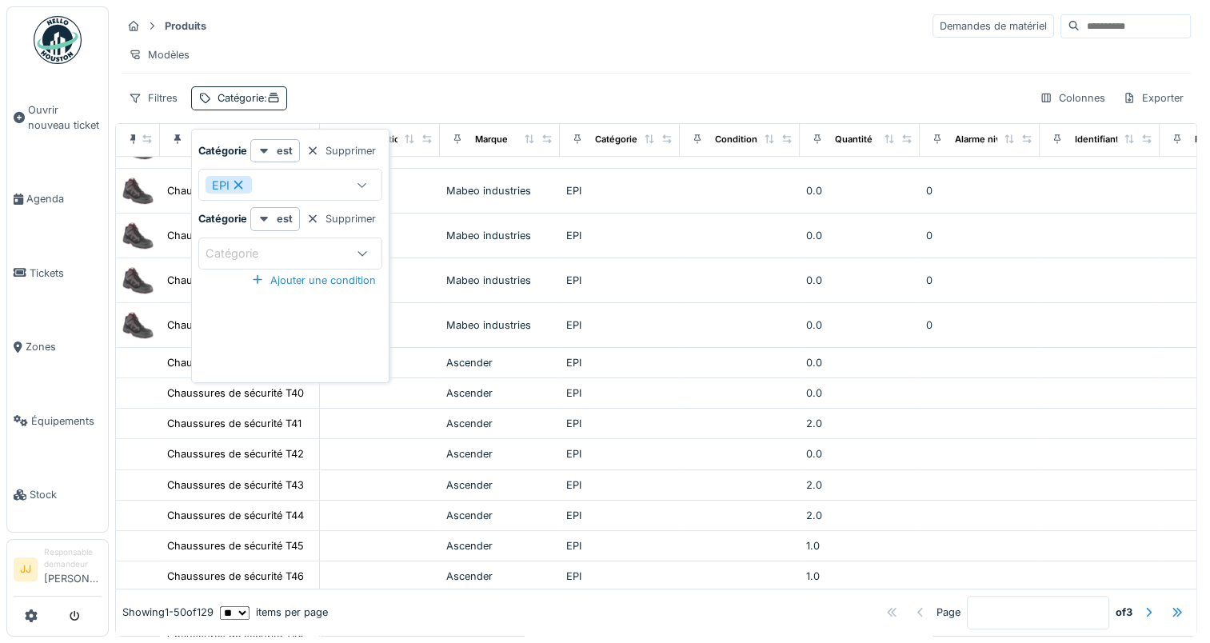
click at [307, 265] on div "Catégorie" at bounding box center [290, 253] width 184 height 32
type input "****"
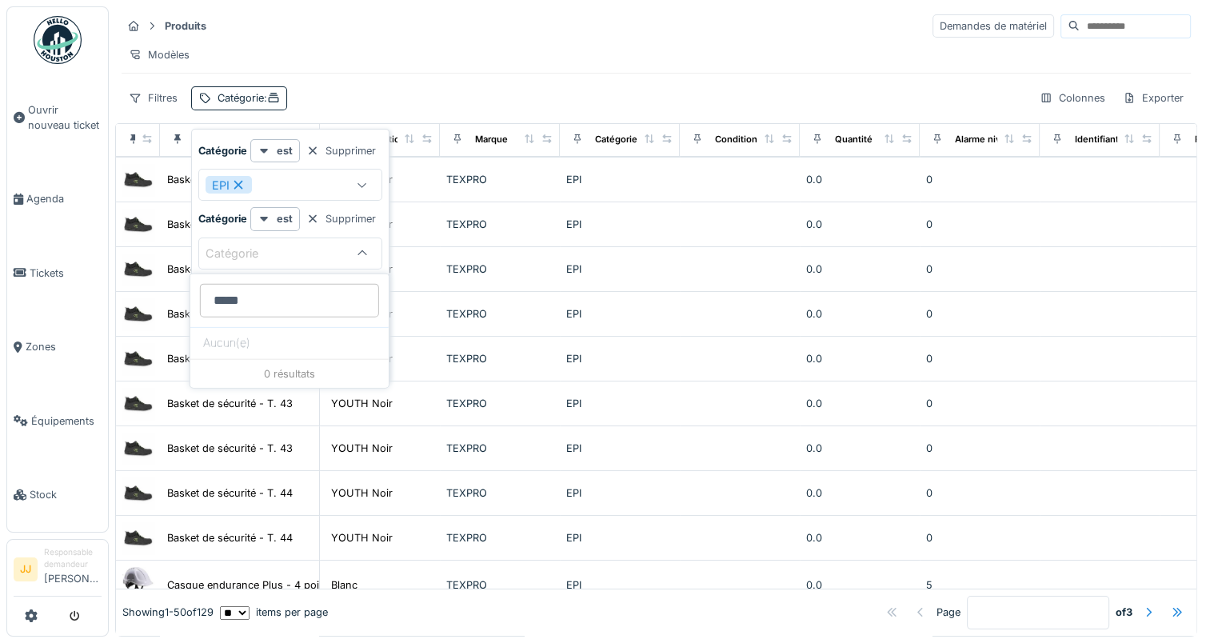
scroll to position [130, 0]
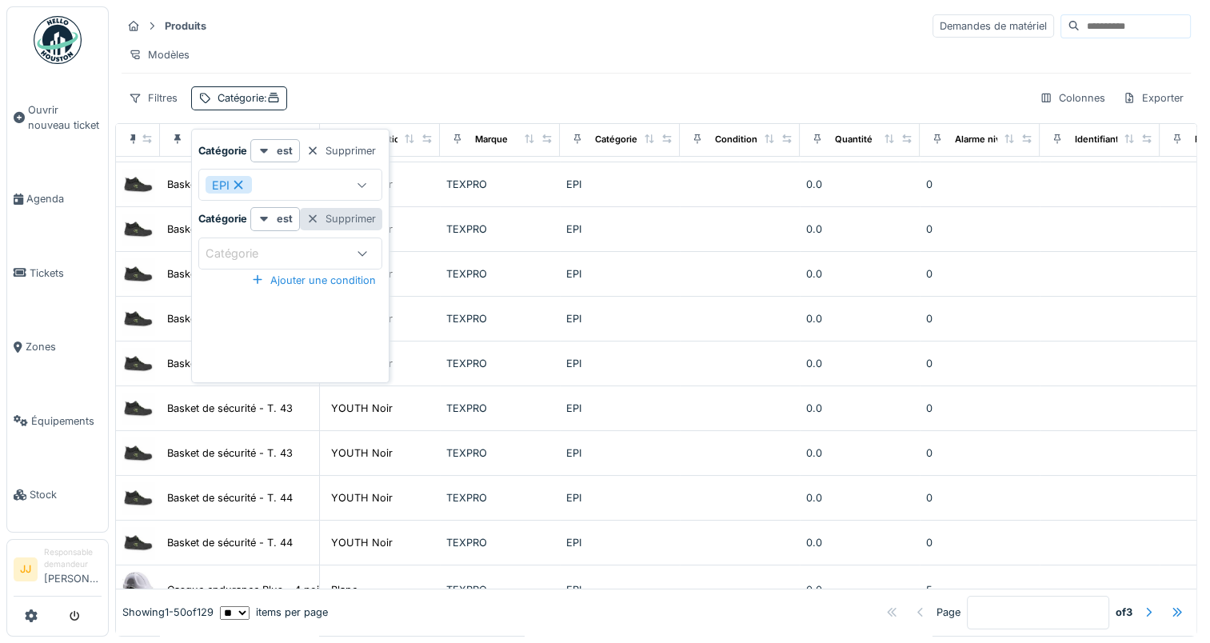
click at [346, 209] on div "Supprimer" at bounding box center [341, 219] width 82 height 22
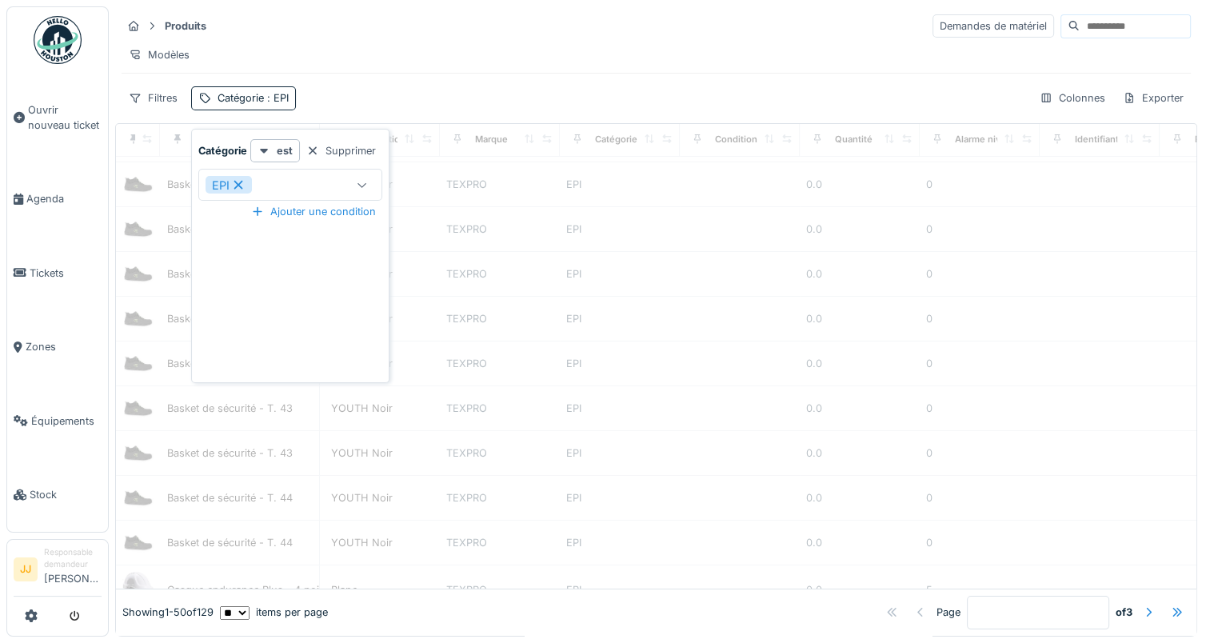
click at [358, 86] on div "Filtres Catégorie : EPI Colonnes Exporter" at bounding box center [656, 97] width 1069 height 23
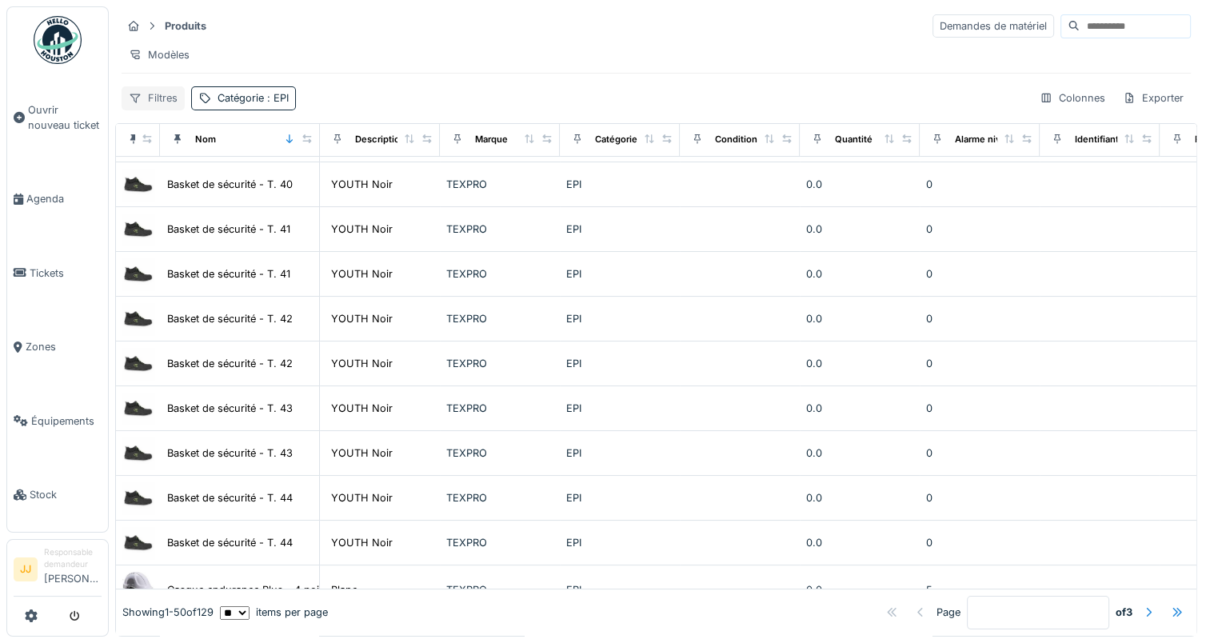
click at [144, 93] on div "Filtres" at bounding box center [153, 97] width 63 height 23
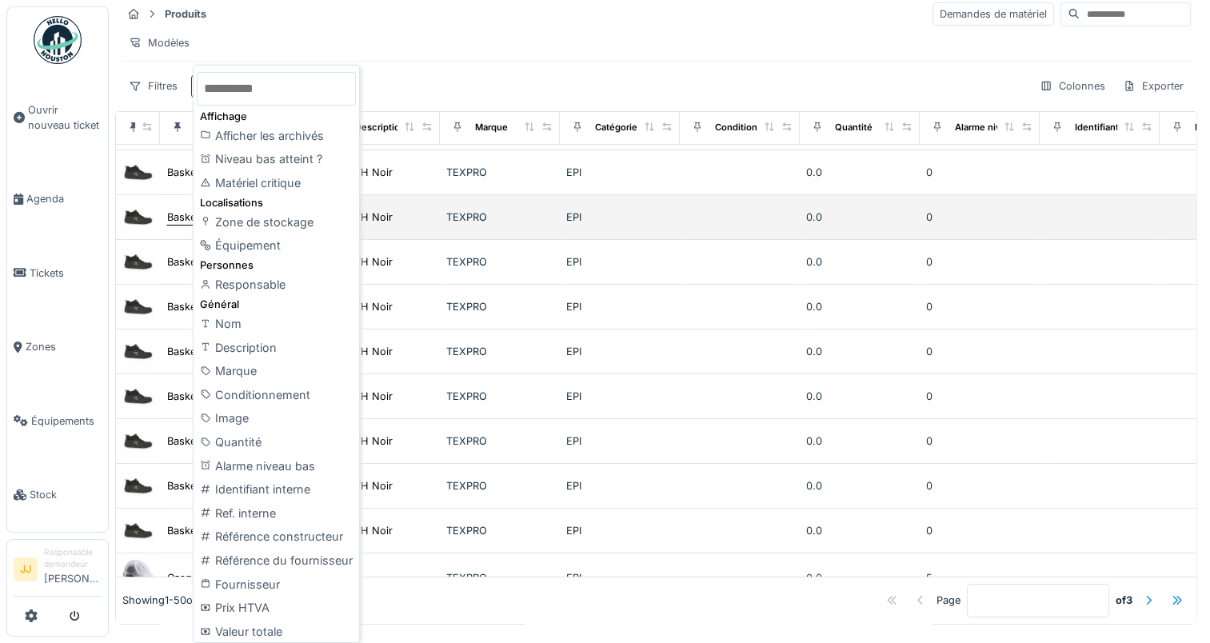
click at [272, 221] on div "Zone de stockage" at bounding box center [276, 222] width 159 height 24
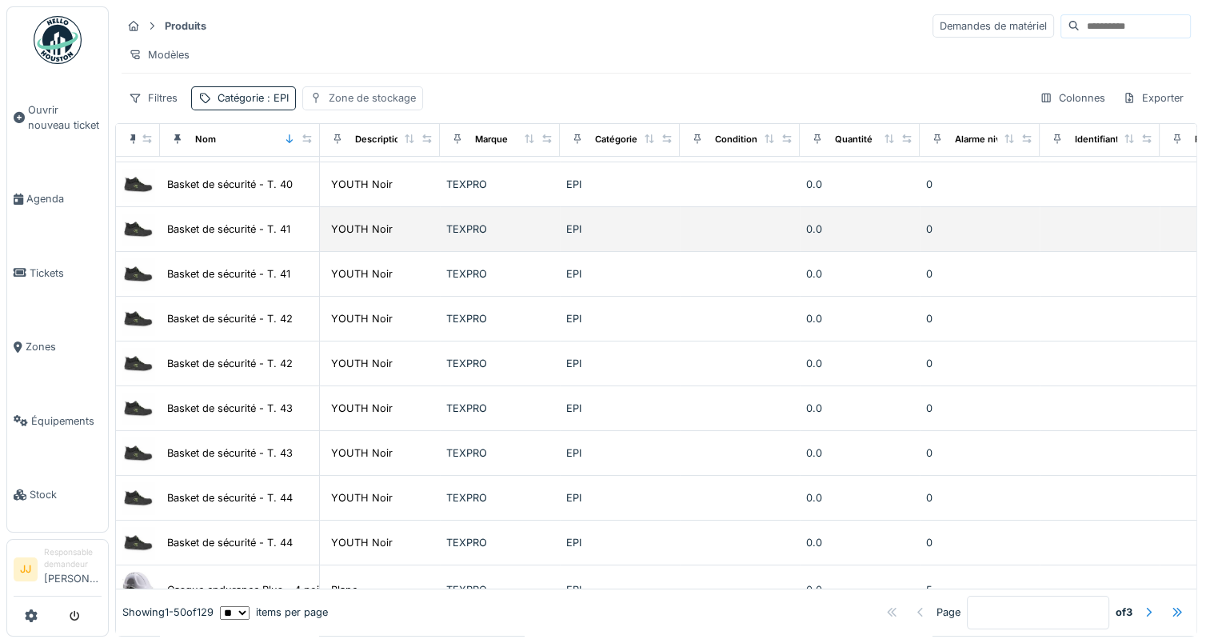
click at [374, 94] on div "Zone de stockage" at bounding box center [372, 97] width 87 height 15
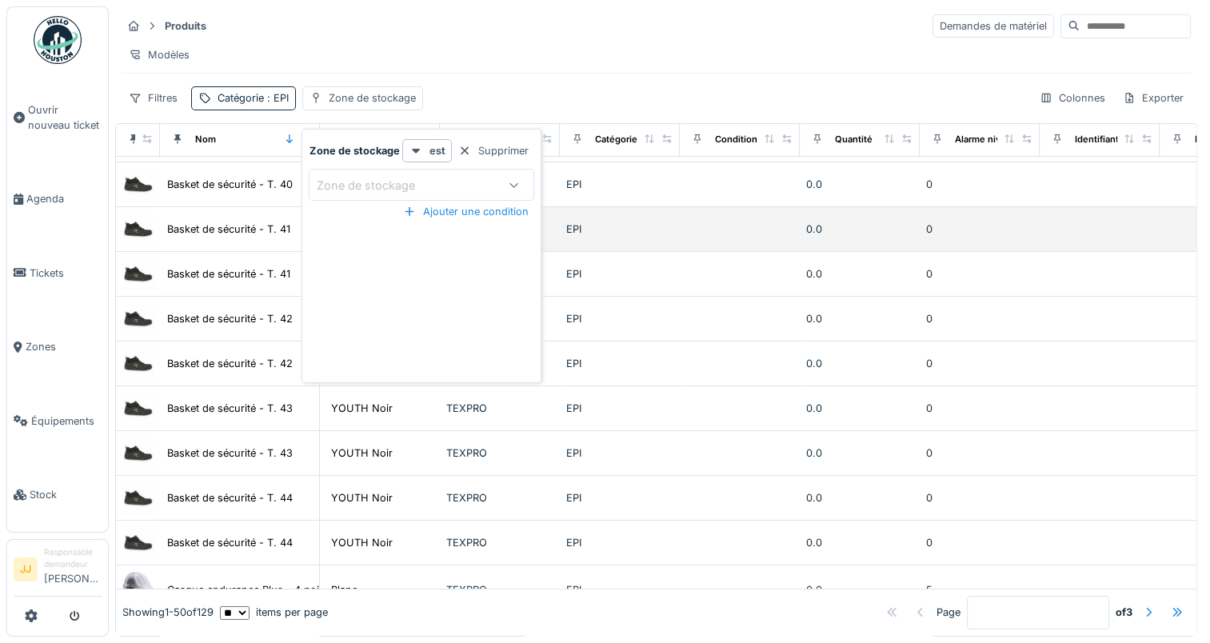
click at [399, 169] on div "Zone de stockage" at bounding box center [421, 185] width 225 height 32
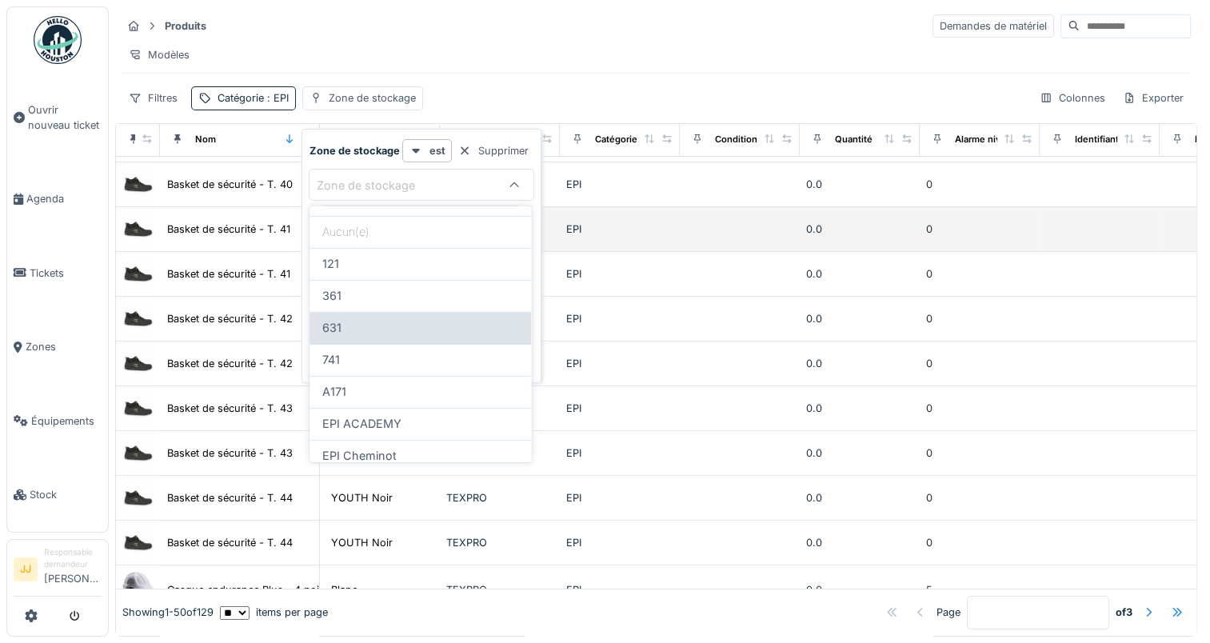
scroll to position [113, 0]
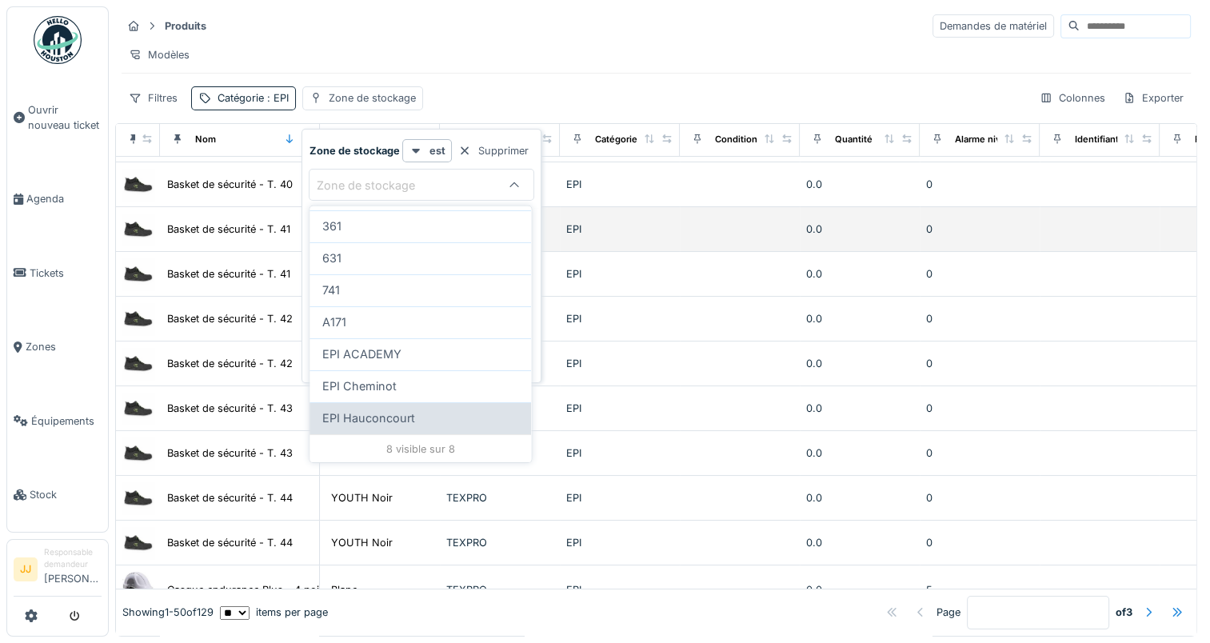
click at [385, 413] on span "EPI Hauconcourt" at bounding box center [368, 418] width 93 height 18
type input "*****"
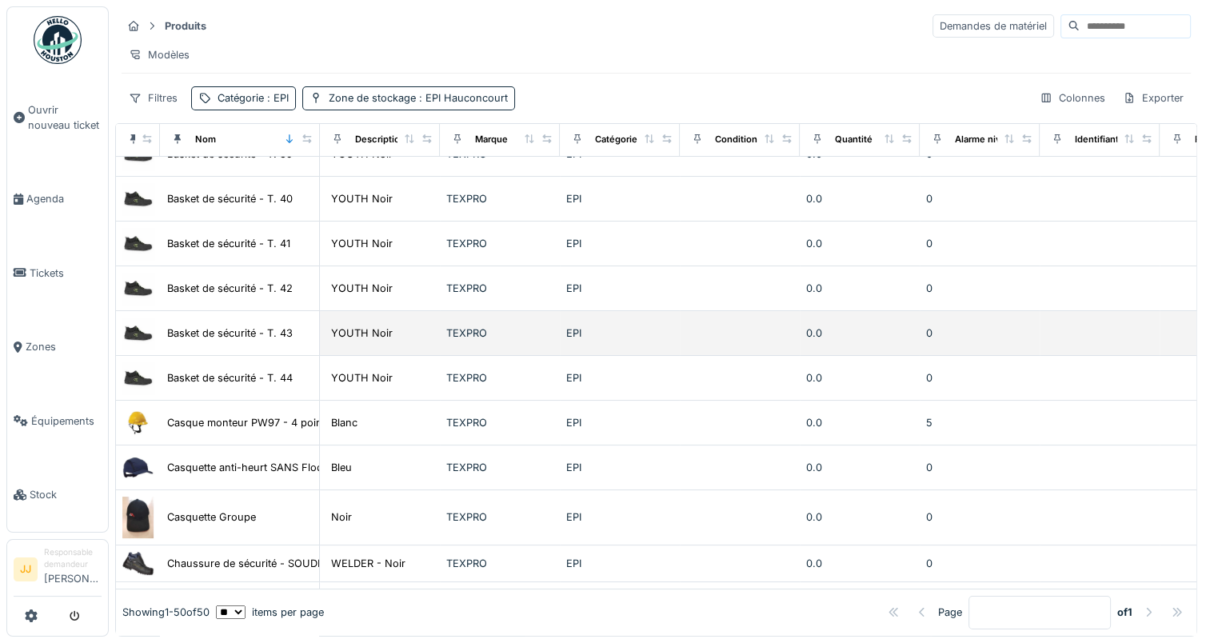
scroll to position [0, 0]
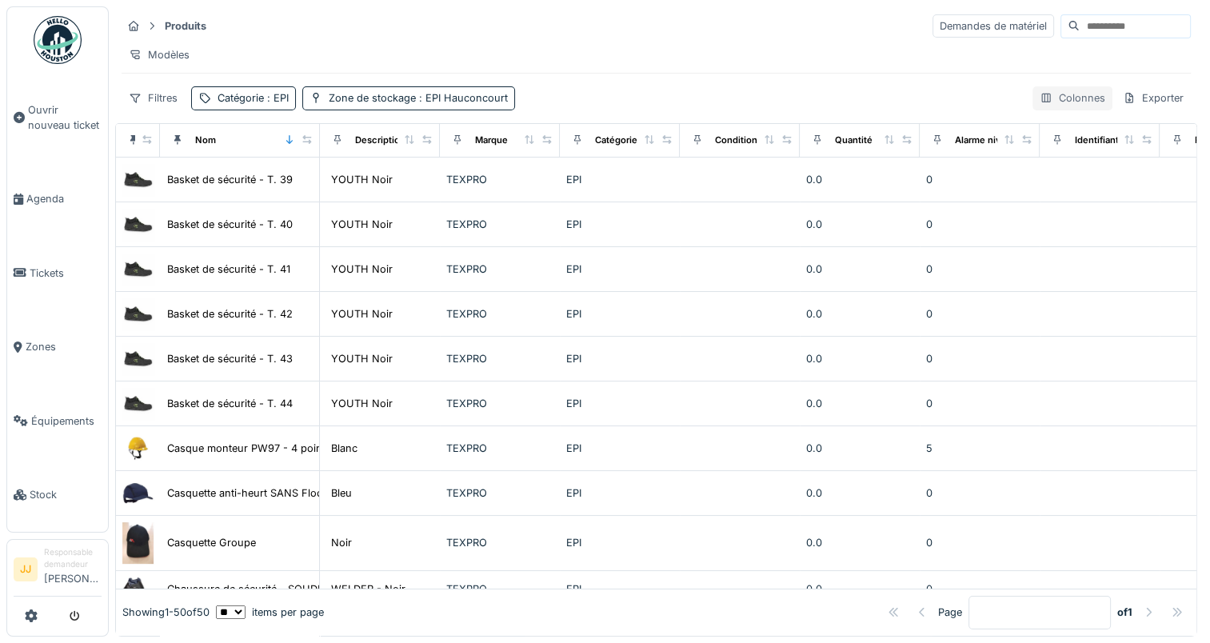
click at [1074, 110] on div "Colonnes" at bounding box center [1072, 97] width 80 height 23
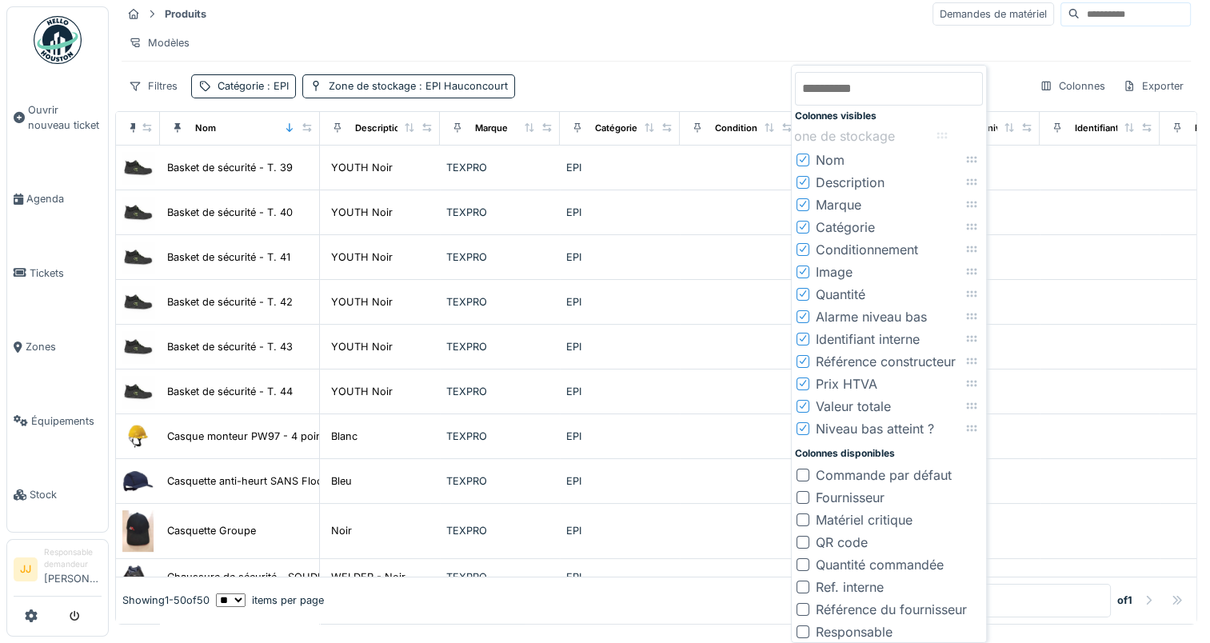
drag, startPoint x: 972, startPoint y: 360, endPoint x: 943, endPoint y: 134, distance: 227.3
click at [943, 134] on icon at bounding box center [941, 135] width 13 height 10
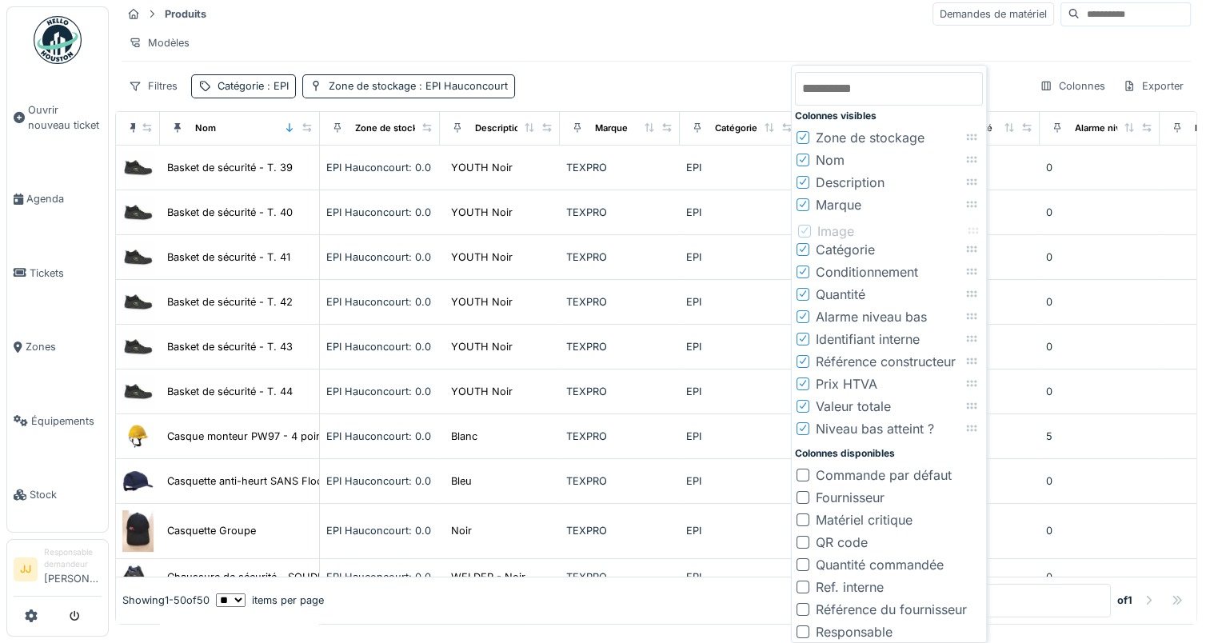
drag, startPoint x: 975, startPoint y: 269, endPoint x: 979, endPoint y: 225, distance: 43.3
click at [979, 225] on icon at bounding box center [973, 230] width 13 height 10
drag, startPoint x: 969, startPoint y: 289, endPoint x: 973, endPoint y: 240, distance: 49.7
click at [973, 240] on icon at bounding box center [975, 244] width 13 height 10
drag, startPoint x: 974, startPoint y: 381, endPoint x: 975, endPoint y: 271, distance: 110.3
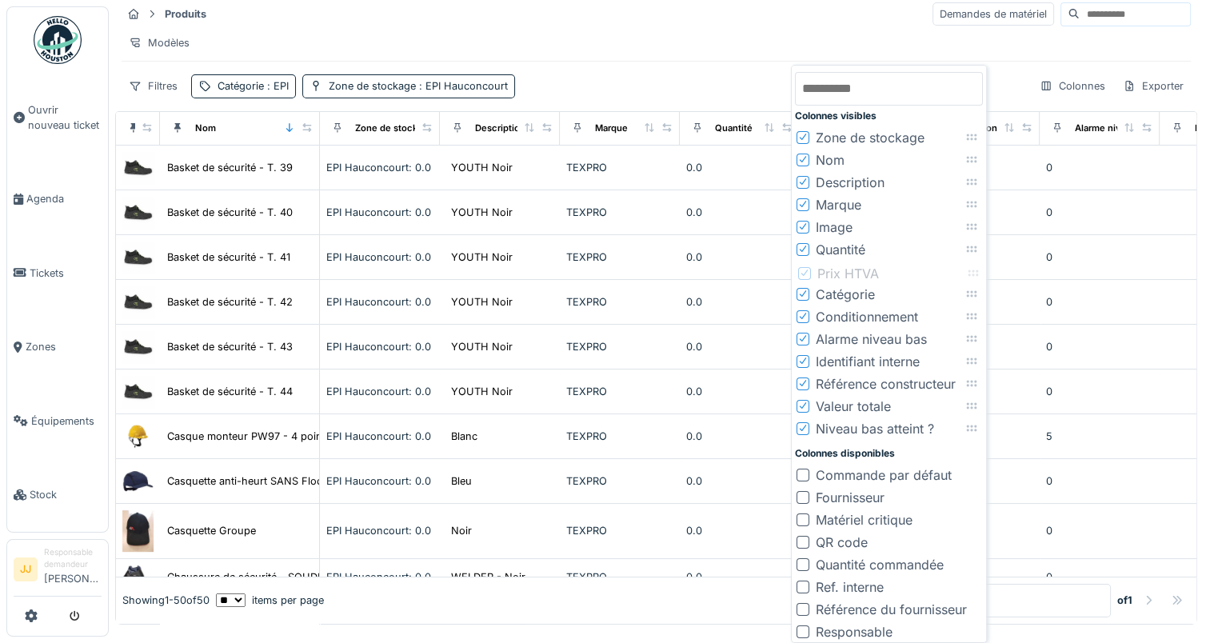
click at [975, 271] on icon at bounding box center [973, 273] width 10 height 6
drag, startPoint x: 975, startPoint y: 406, endPoint x: 978, endPoint y: 297, distance: 109.6
click at [978, 297] on icon at bounding box center [973, 298] width 13 height 10
drag, startPoint x: 978, startPoint y: 429, endPoint x: 976, endPoint y: 318, distance: 111.1
click at [976, 320] on icon at bounding box center [976, 323] width 10 height 6
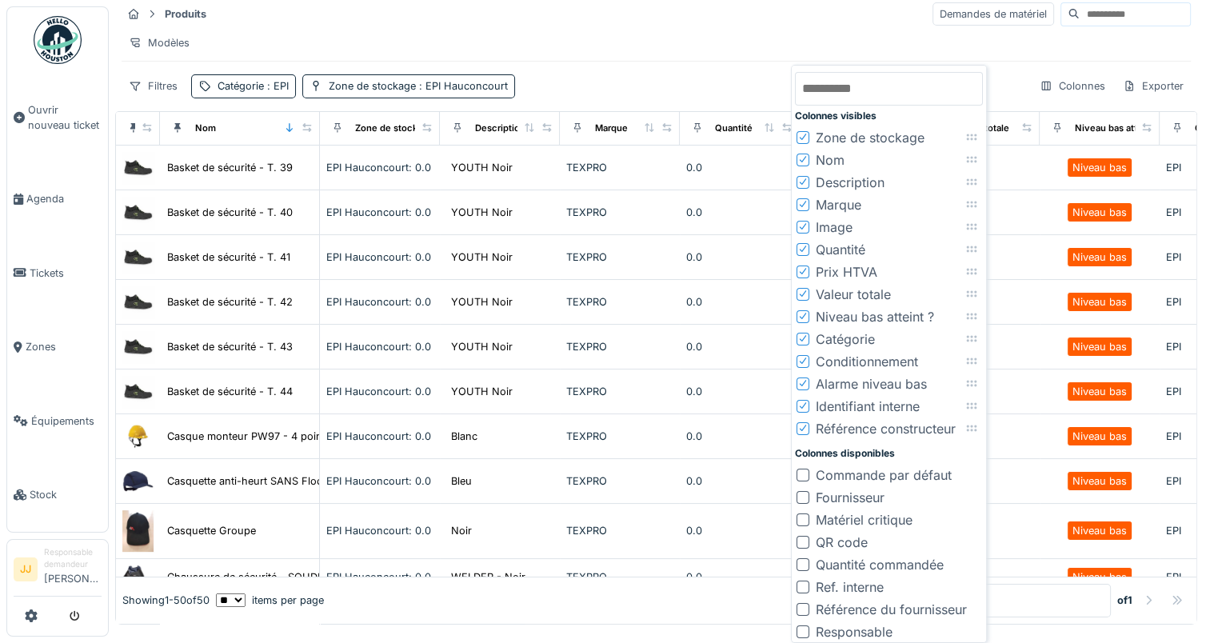
click at [799, 336] on icon at bounding box center [803, 338] width 10 height 8
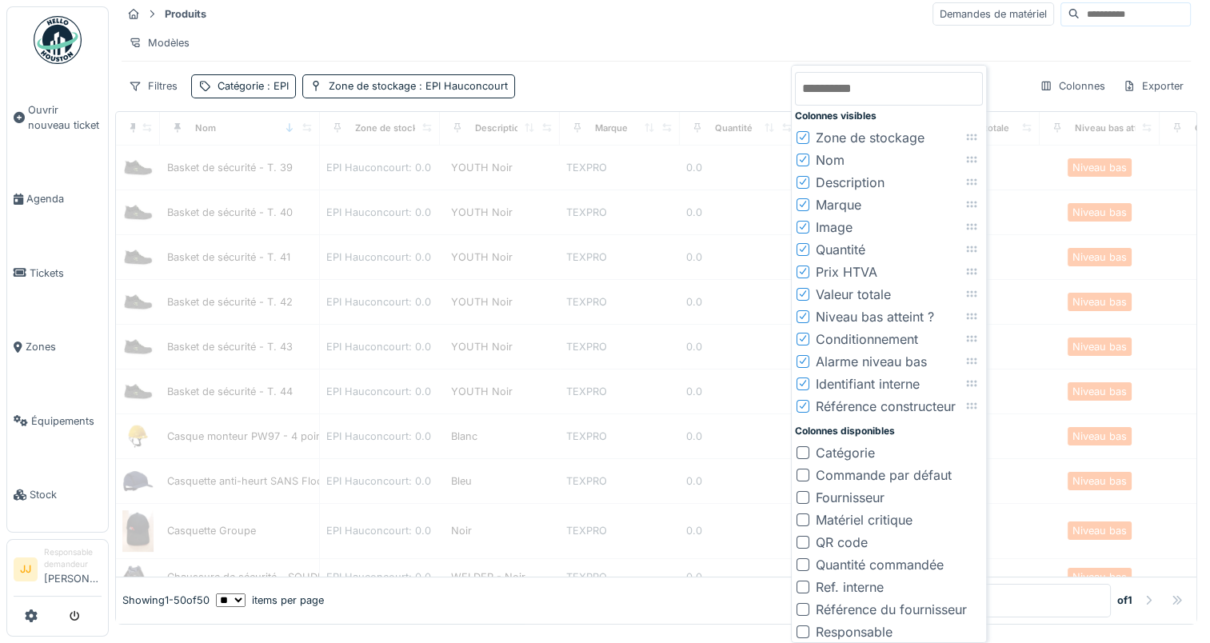
click at [803, 341] on icon at bounding box center [803, 338] width 10 height 8
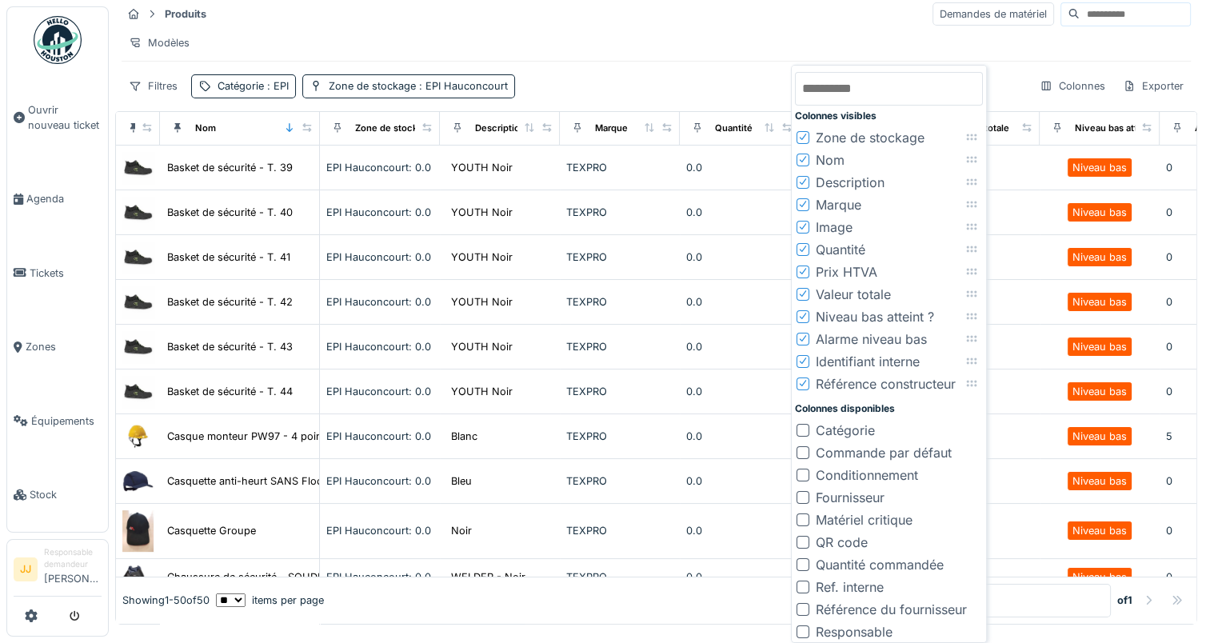
click at [803, 341] on icon at bounding box center [803, 338] width 10 height 8
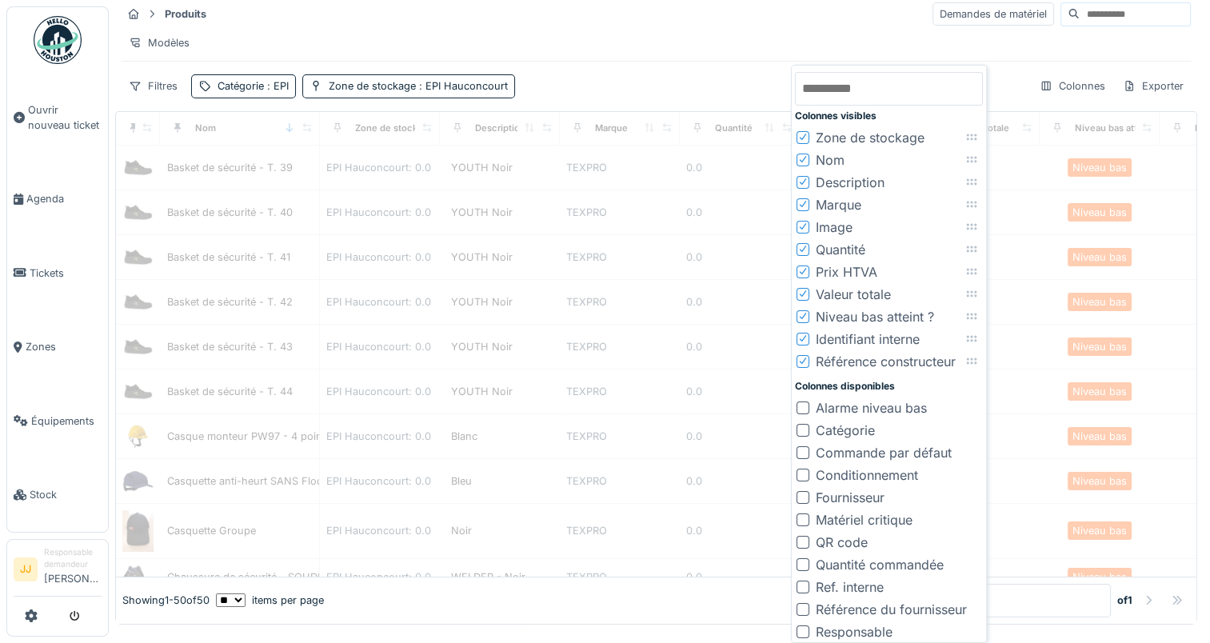
click at [803, 341] on icon at bounding box center [803, 338] width 10 height 8
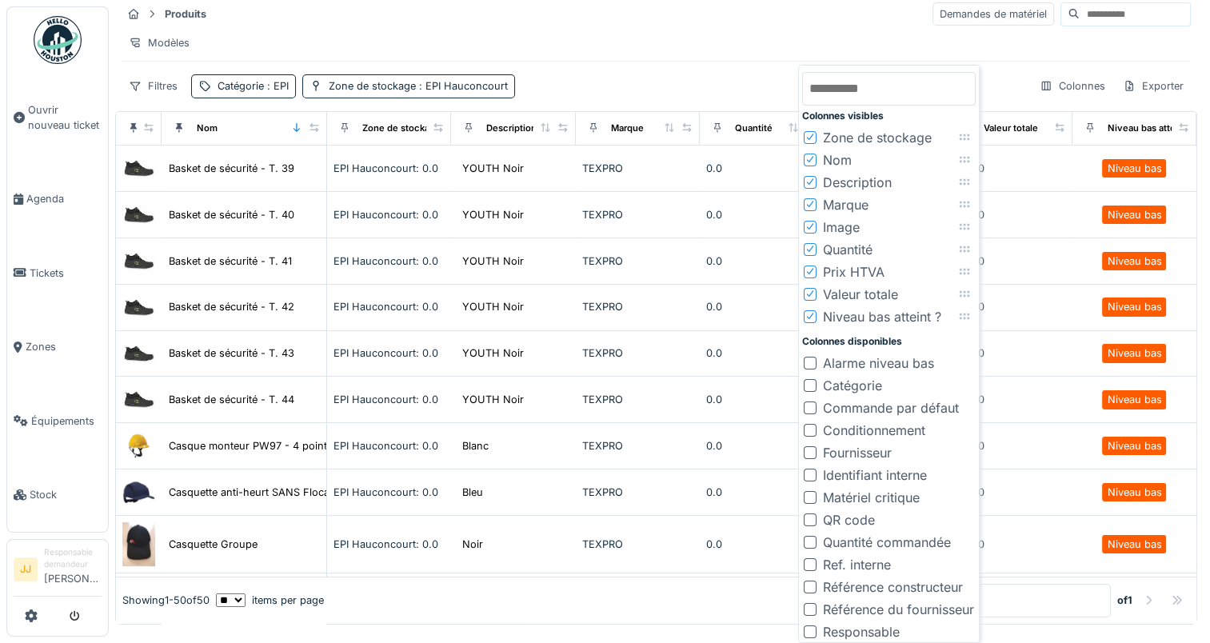
click at [748, 45] on div "Modèles" at bounding box center [656, 42] width 1069 height 23
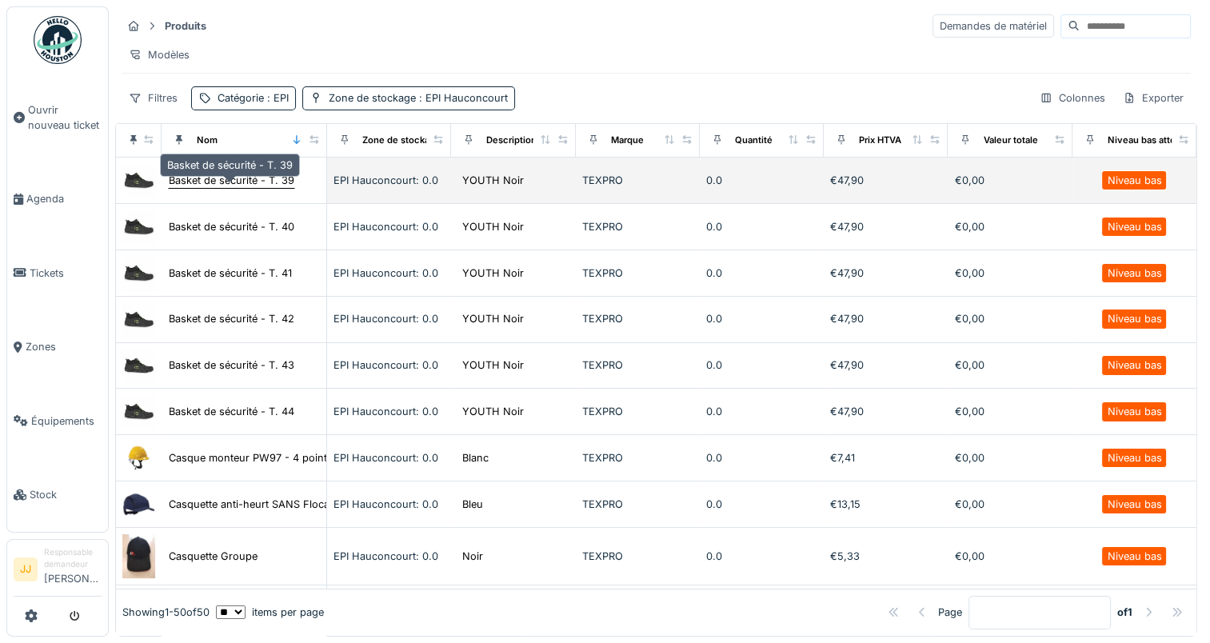
click at [245, 182] on div "Basket de sécurité - T. 39" at bounding box center [232, 180] width 126 height 15
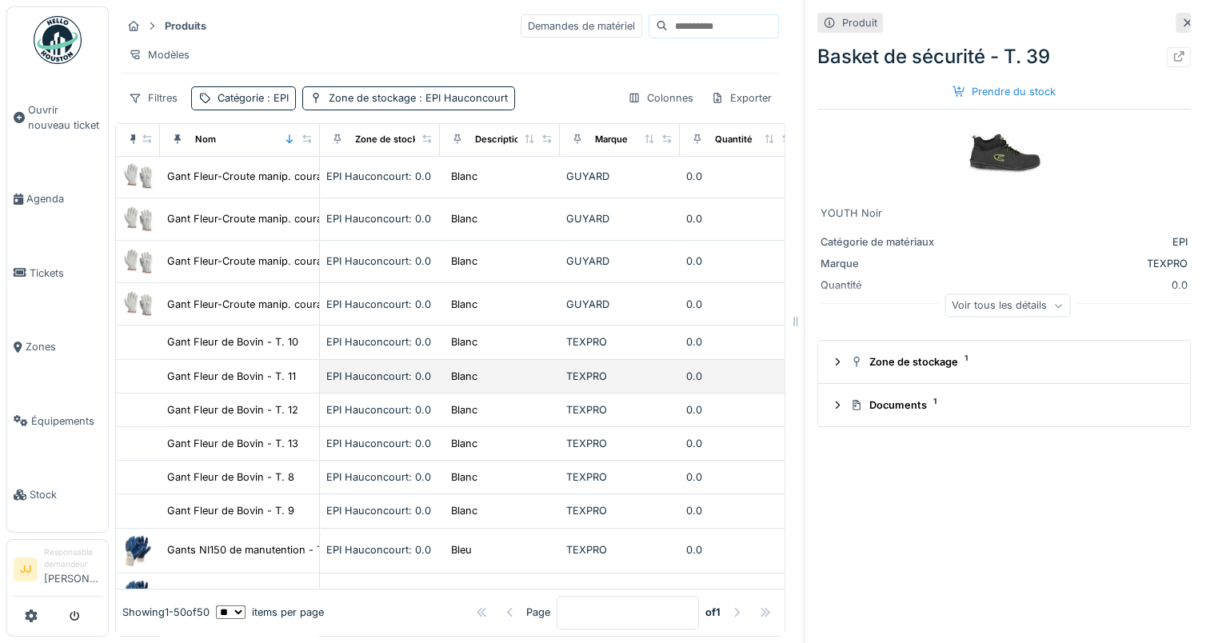
scroll to position [880, 0]
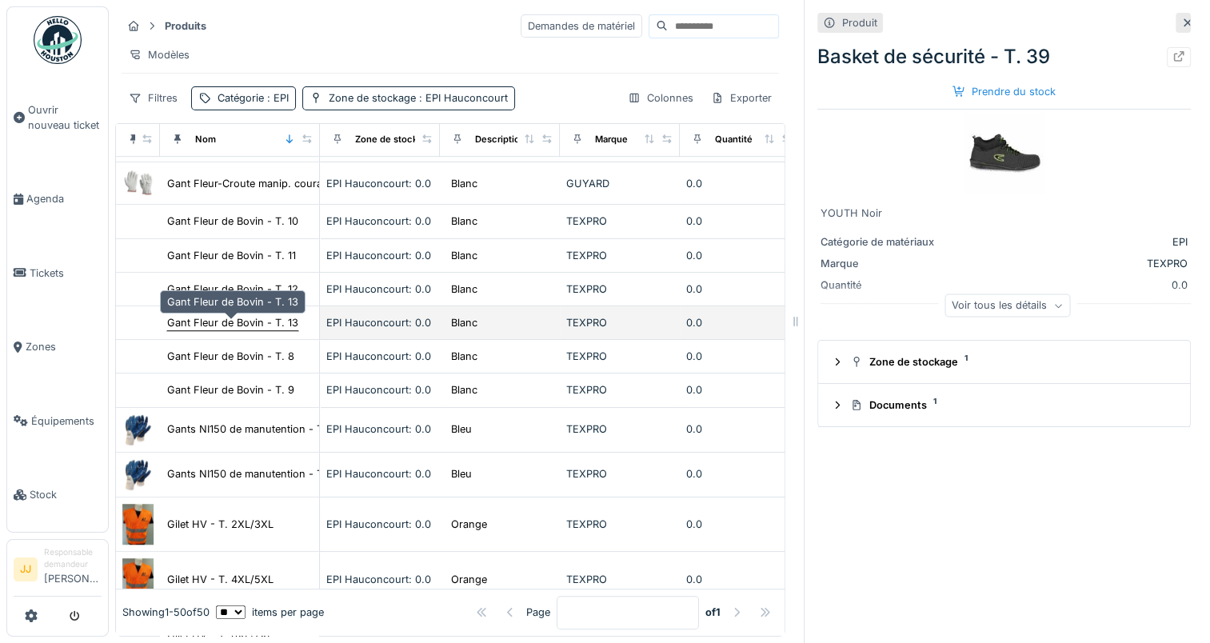
click at [229, 330] on div "Gant Fleur de Bovin - T. 13" at bounding box center [232, 322] width 131 height 15
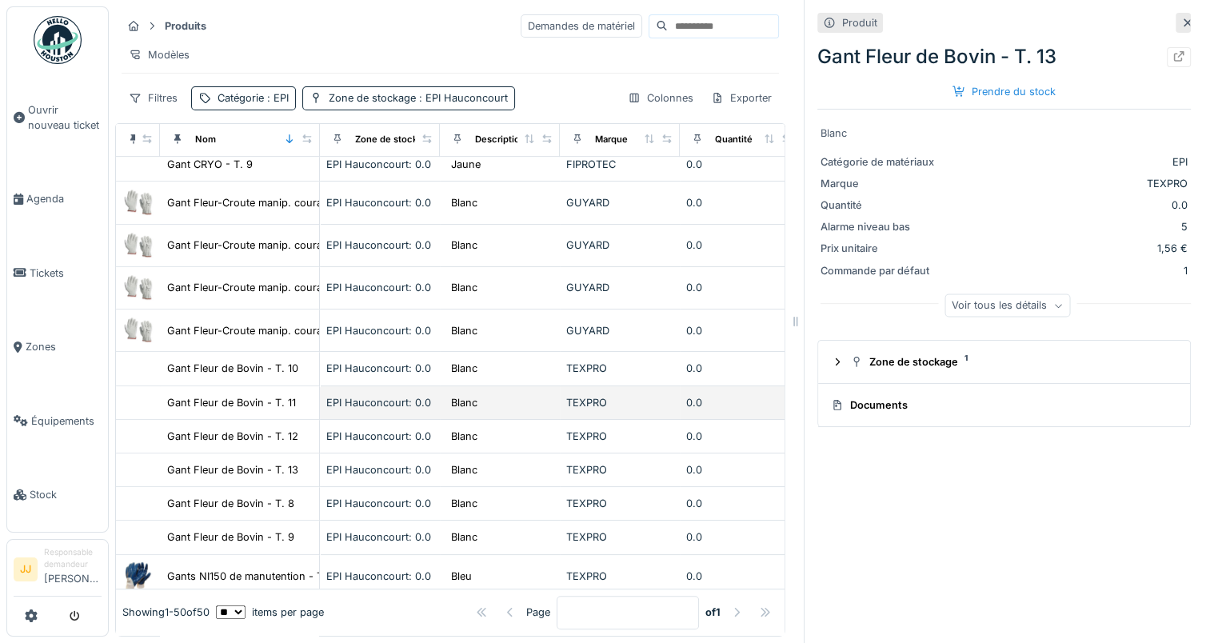
scroll to position [560, 0]
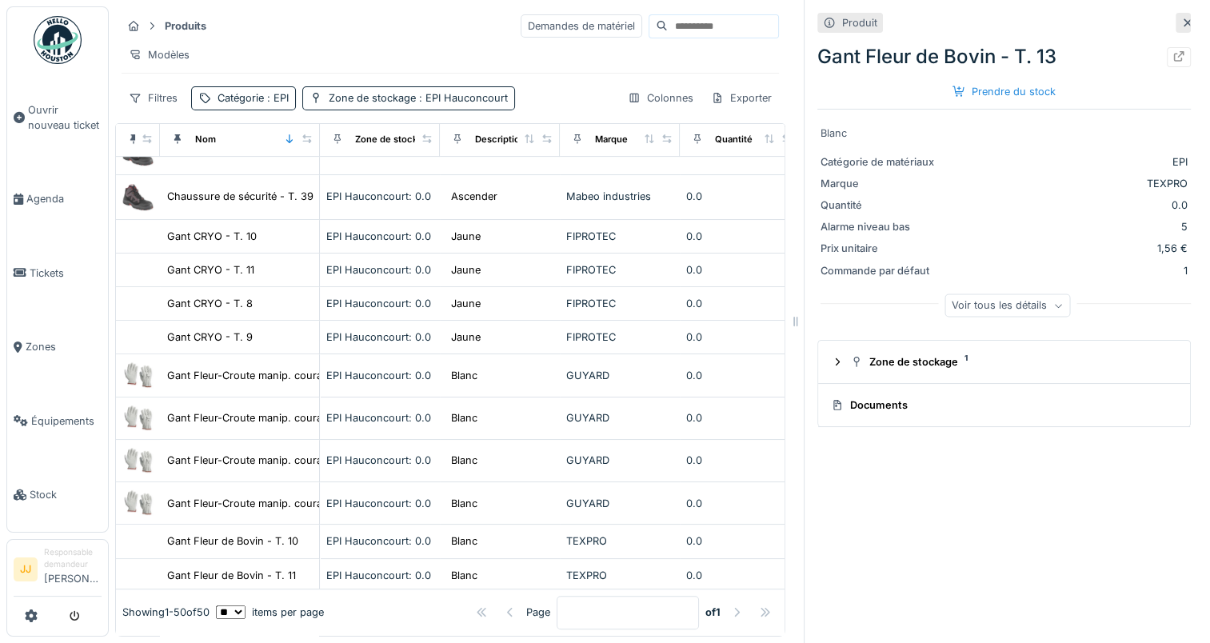
click at [555, 96] on div "Produits Demandes de matériel Modèles Filtres Catégorie : EPI Zone de stockage …" at bounding box center [450, 61] width 670 height 110
click at [629, 102] on icon at bounding box center [633, 98] width 9 height 9
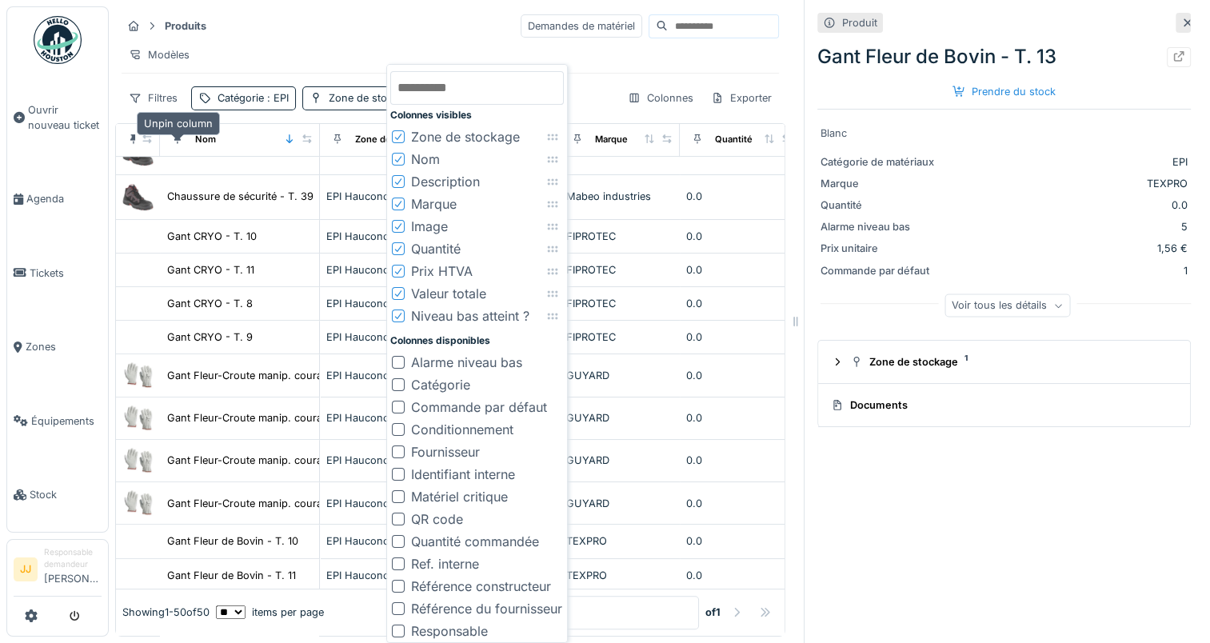
click at [179, 147] on div at bounding box center [177, 139] width 11 height 15
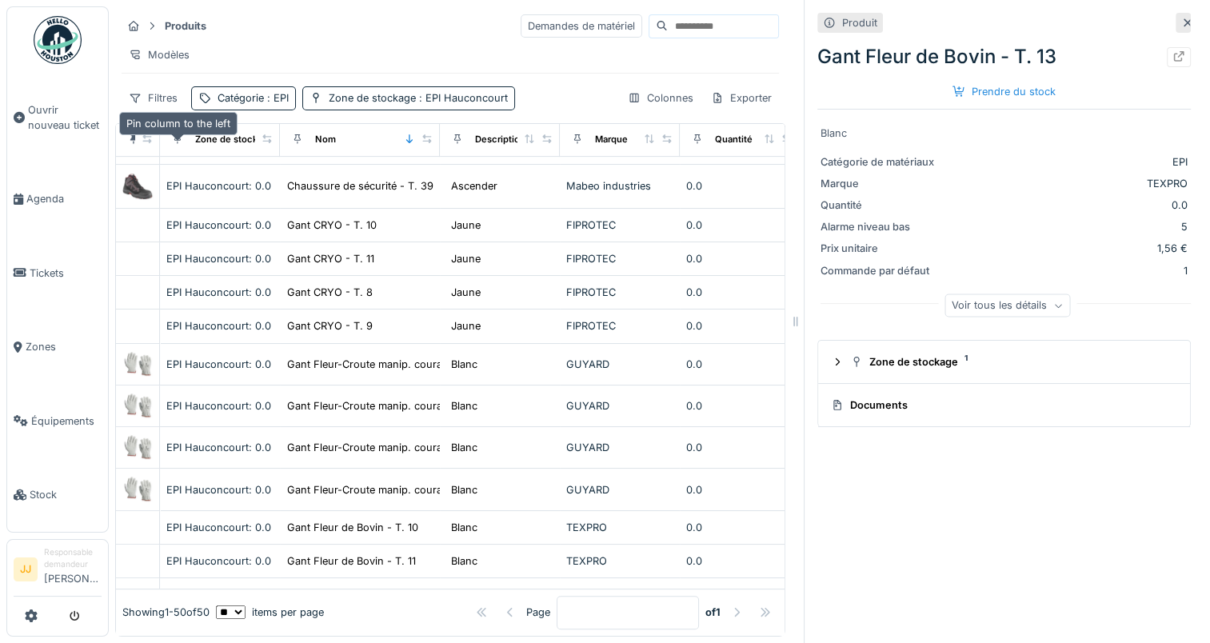
scroll to position [552, 0]
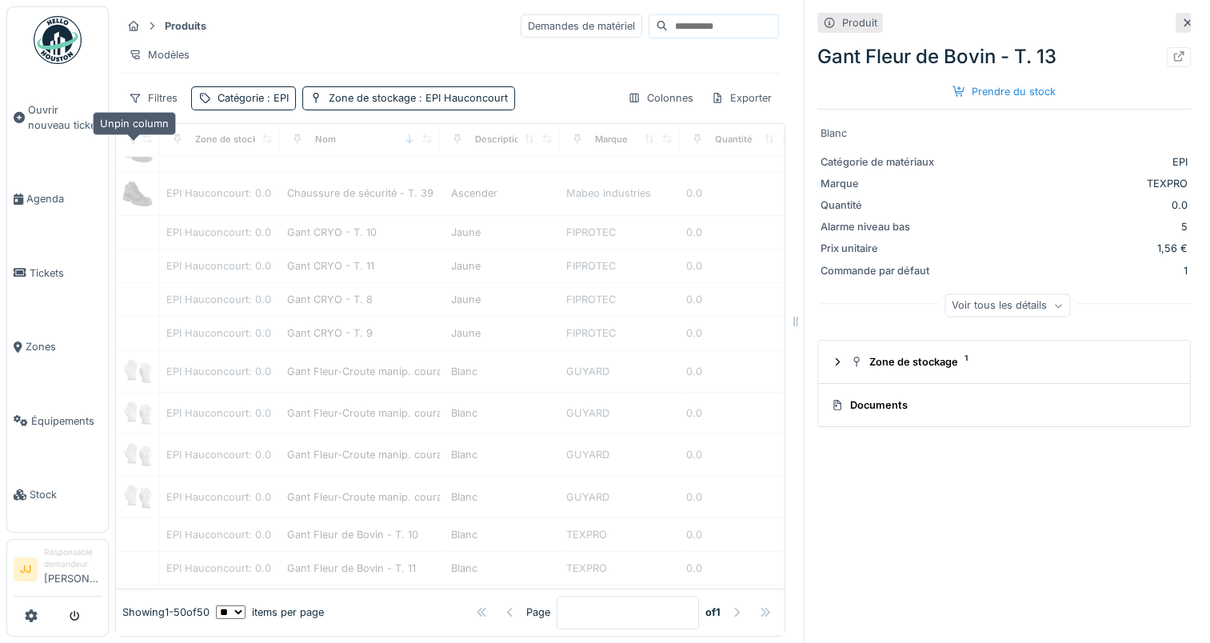
click at [129, 143] on icon at bounding box center [133, 138] width 11 height 9
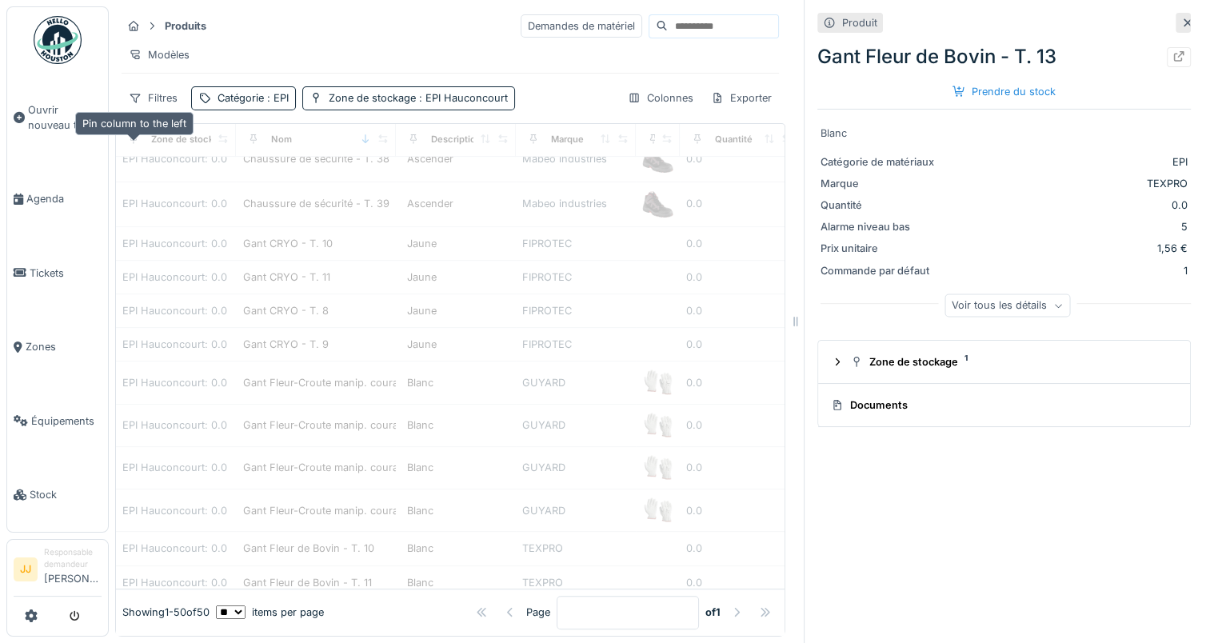
scroll to position [560, 0]
click at [1175, 14] on div at bounding box center [1182, 23] width 15 height 20
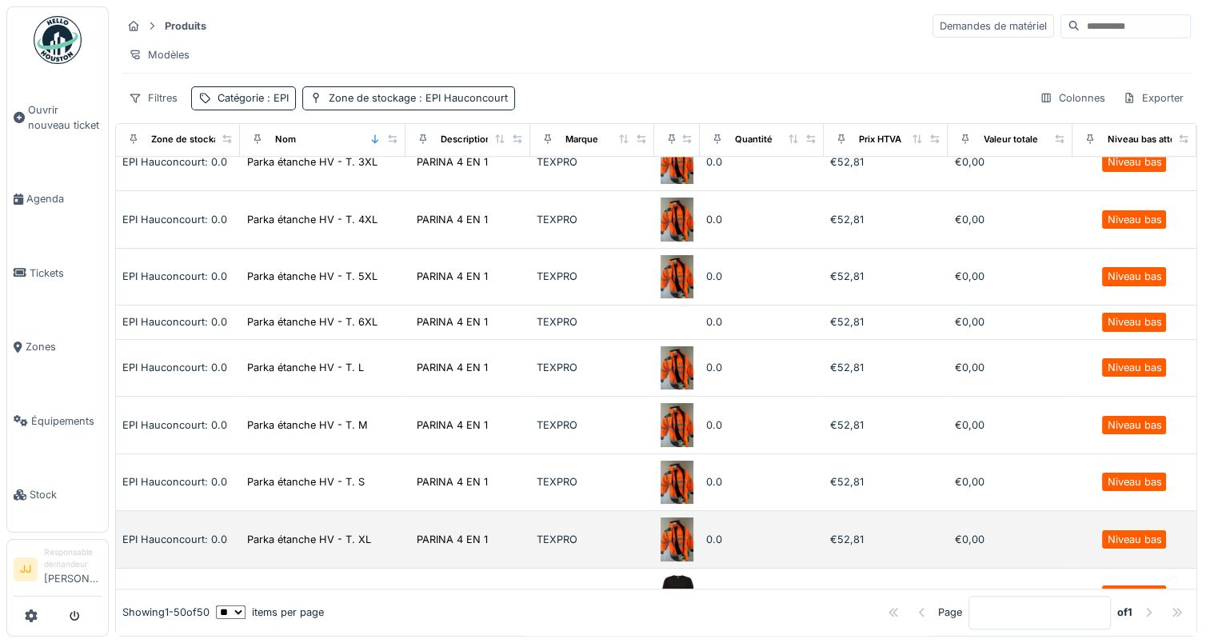
scroll to position [1553, 0]
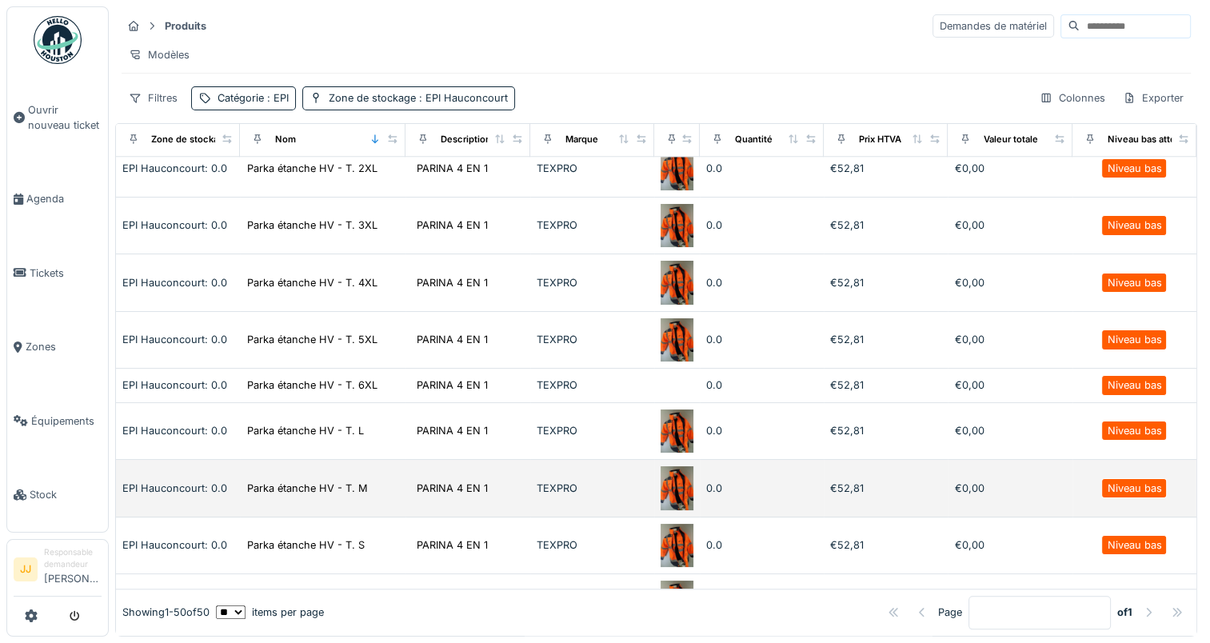
click at [660, 466] on img at bounding box center [676, 488] width 33 height 44
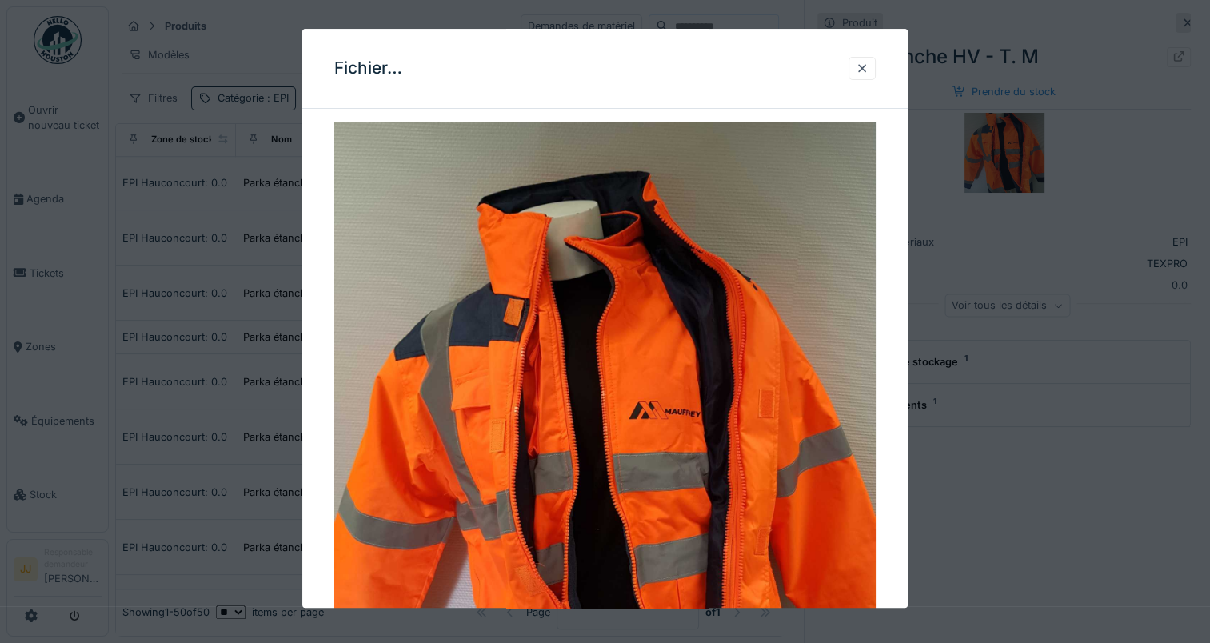
scroll to position [240, 0]
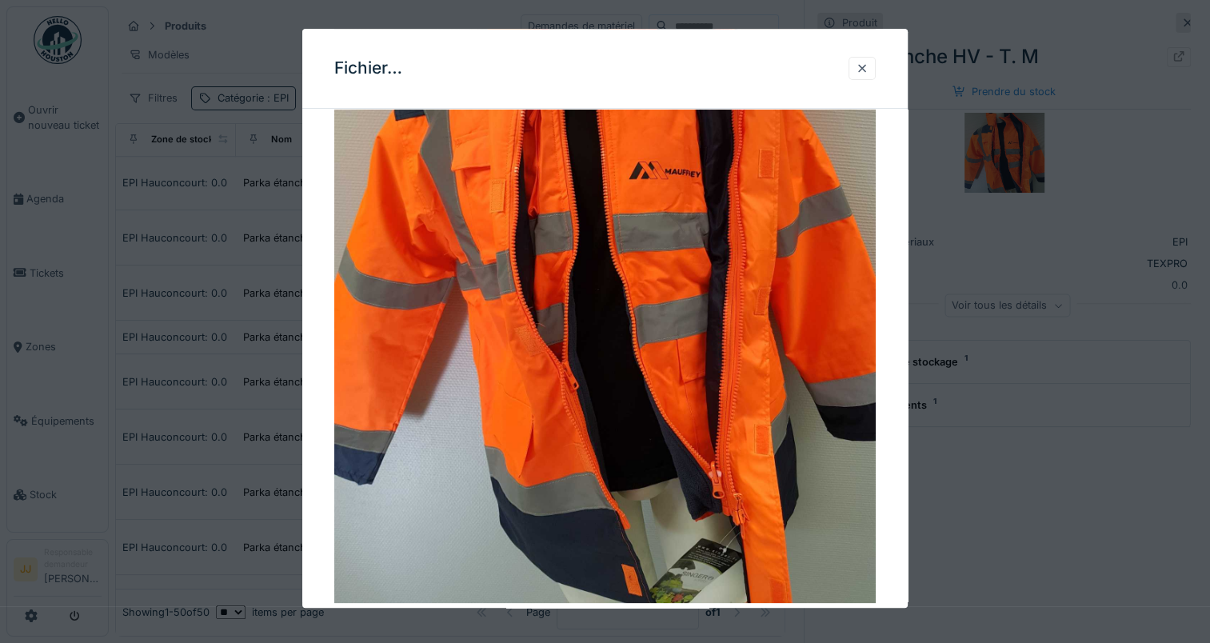
click at [1011, 379] on div at bounding box center [605, 321] width 1210 height 643
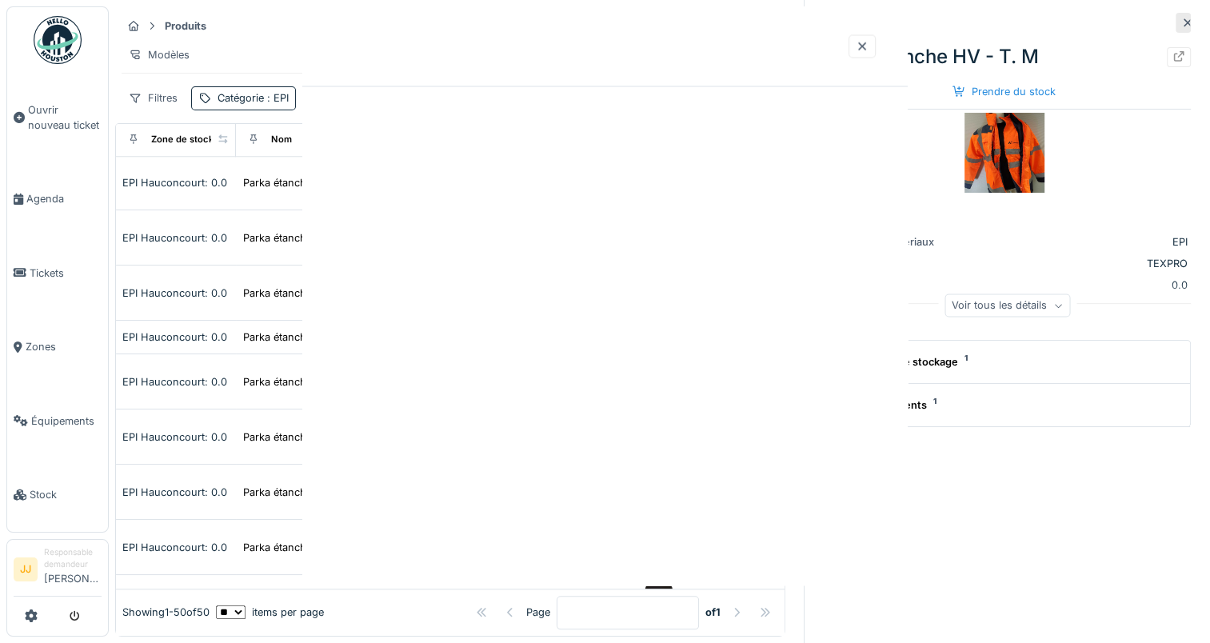
scroll to position [0, 0]
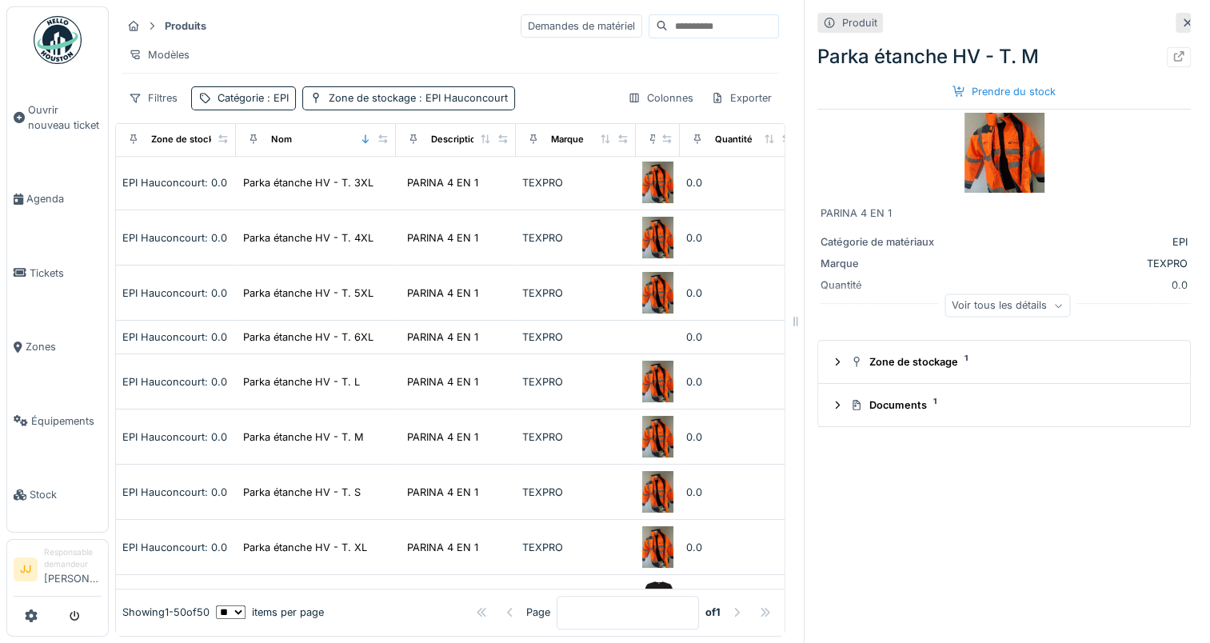
click at [982, 304] on div "Voir tous les détails" at bounding box center [1007, 305] width 126 height 23
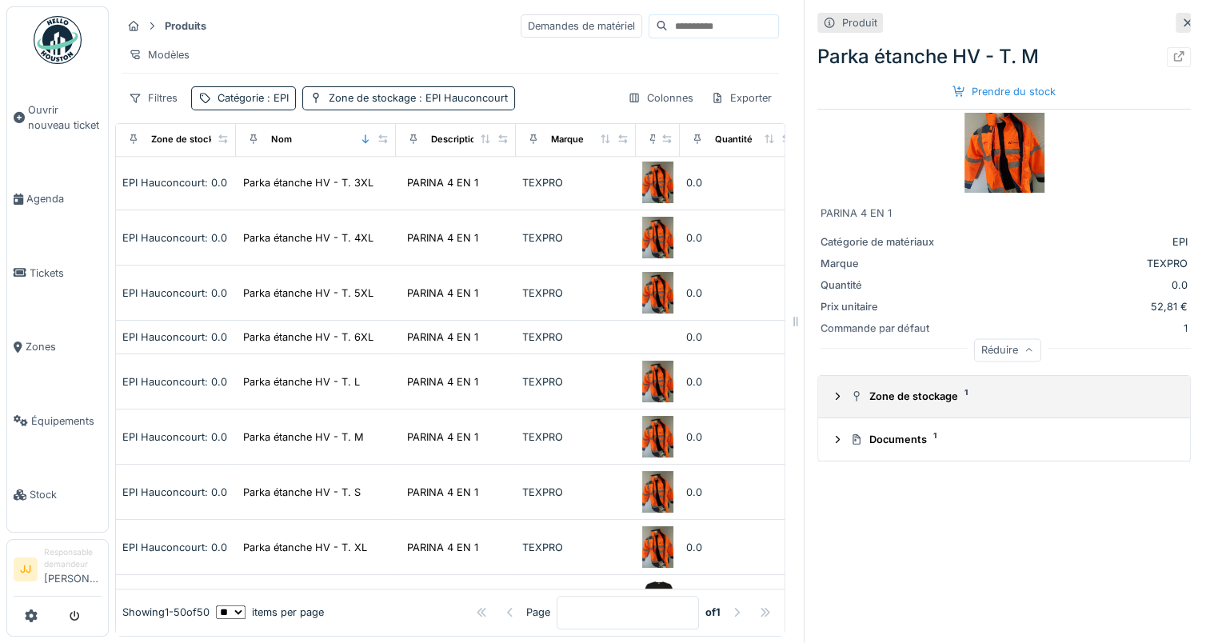
click at [824, 389] on summary "Zone de stockage 1" at bounding box center [1003, 397] width 359 height 30
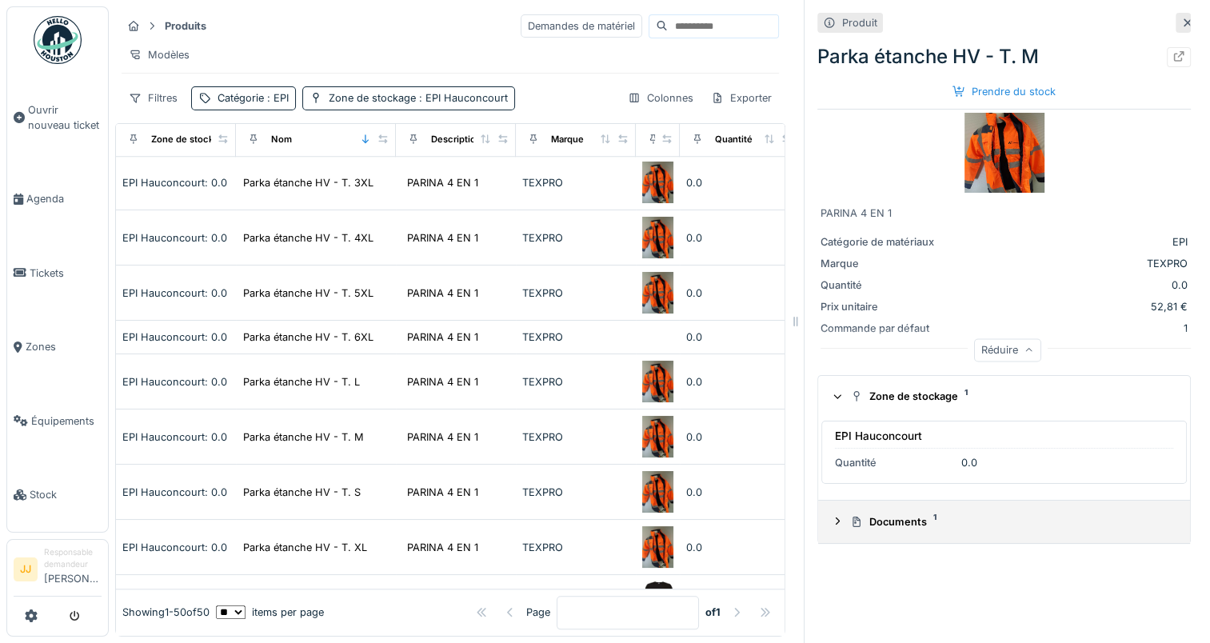
click at [831, 516] on icon at bounding box center [837, 521] width 13 height 10
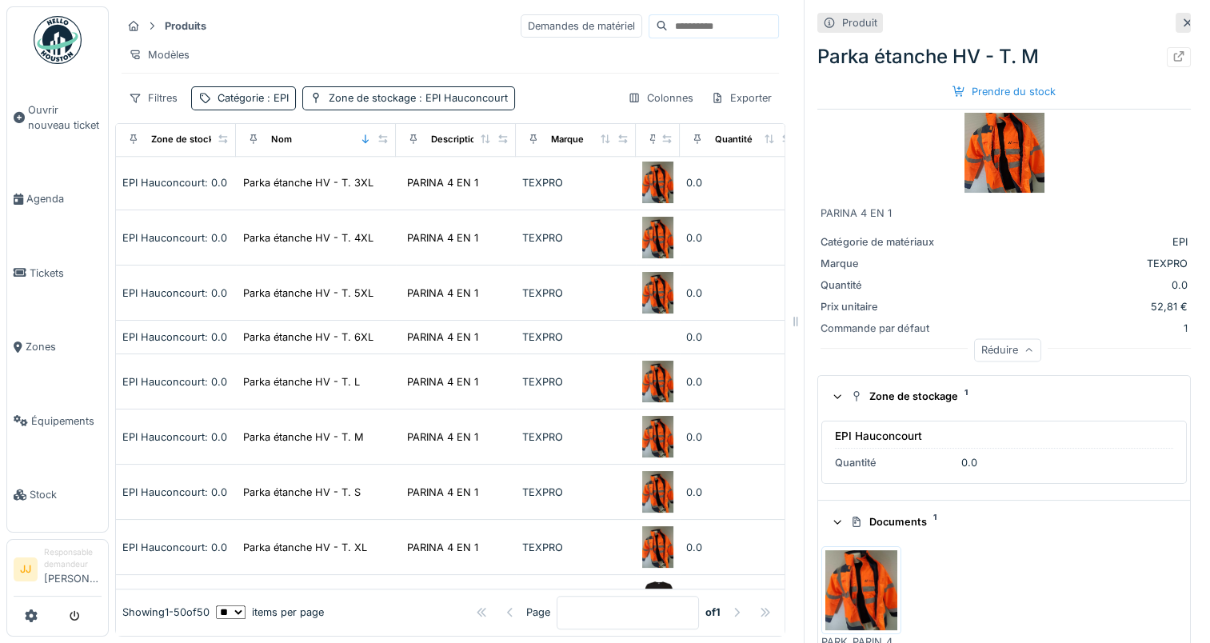
scroll to position [34, 0]
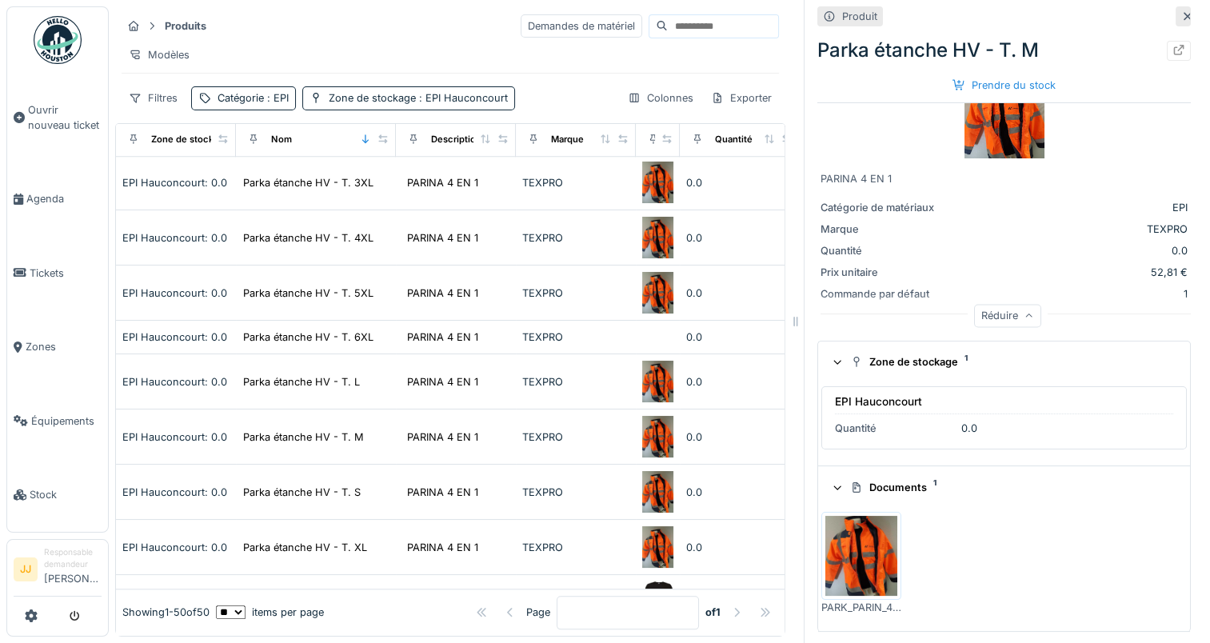
click at [1181, 11] on icon at bounding box center [1187, 16] width 13 height 10
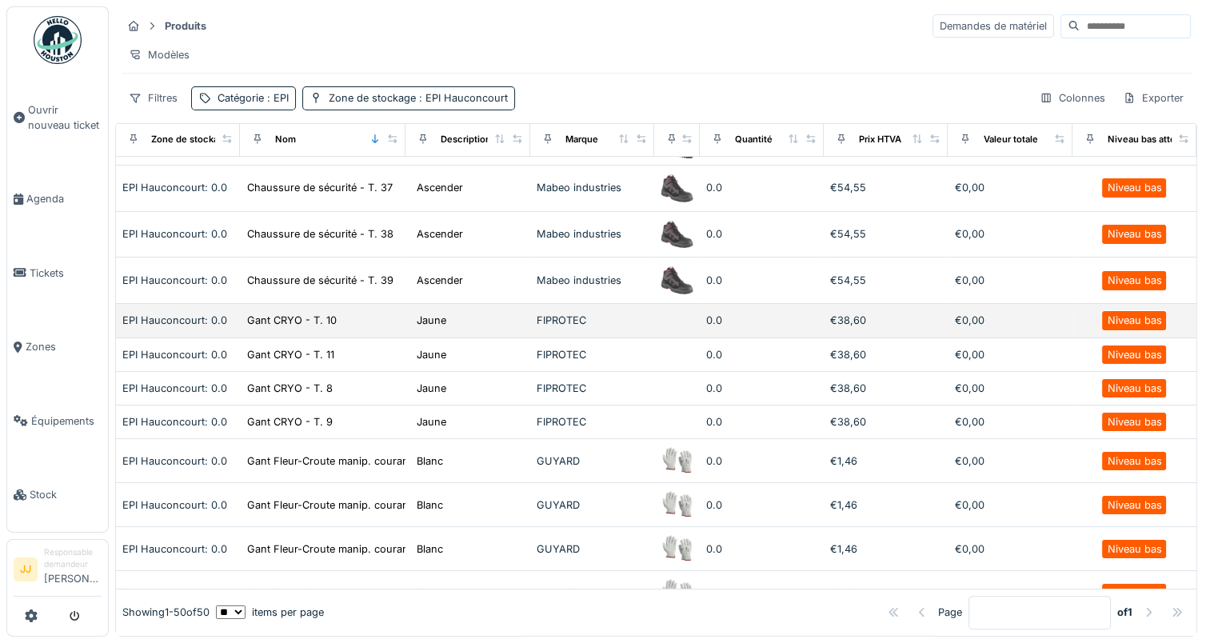
scroll to position [273, 0]
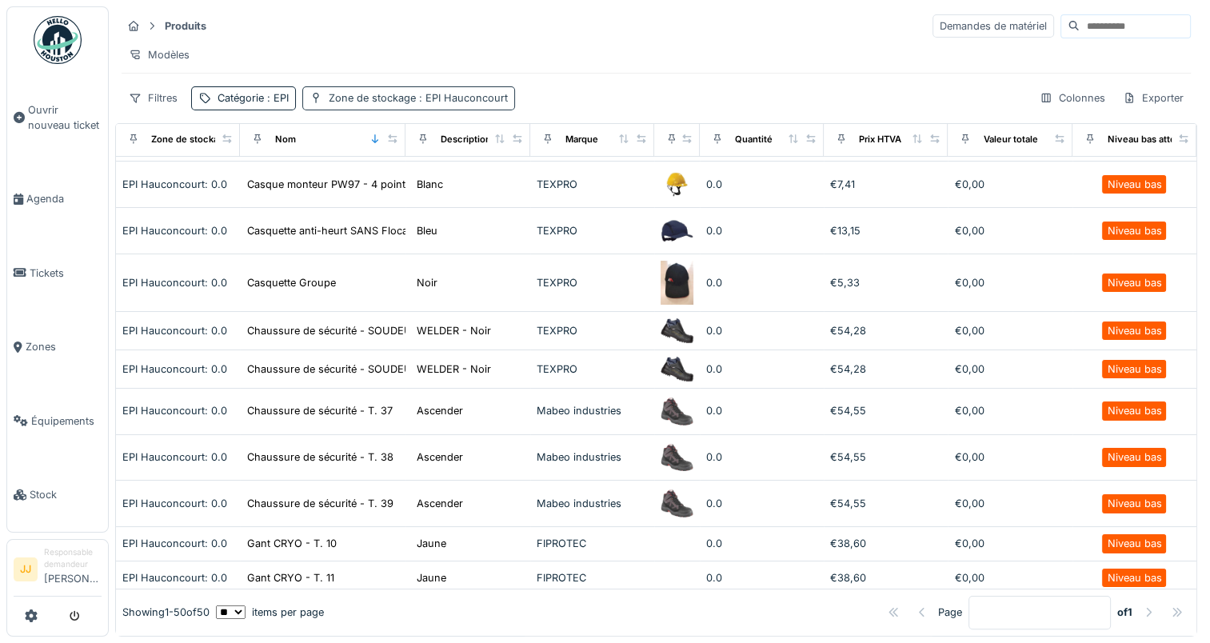
click at [482, 104] on div "Zone de stockage : EPI Hauconcourt" at bounding box center [408, 97] width 213 height 23
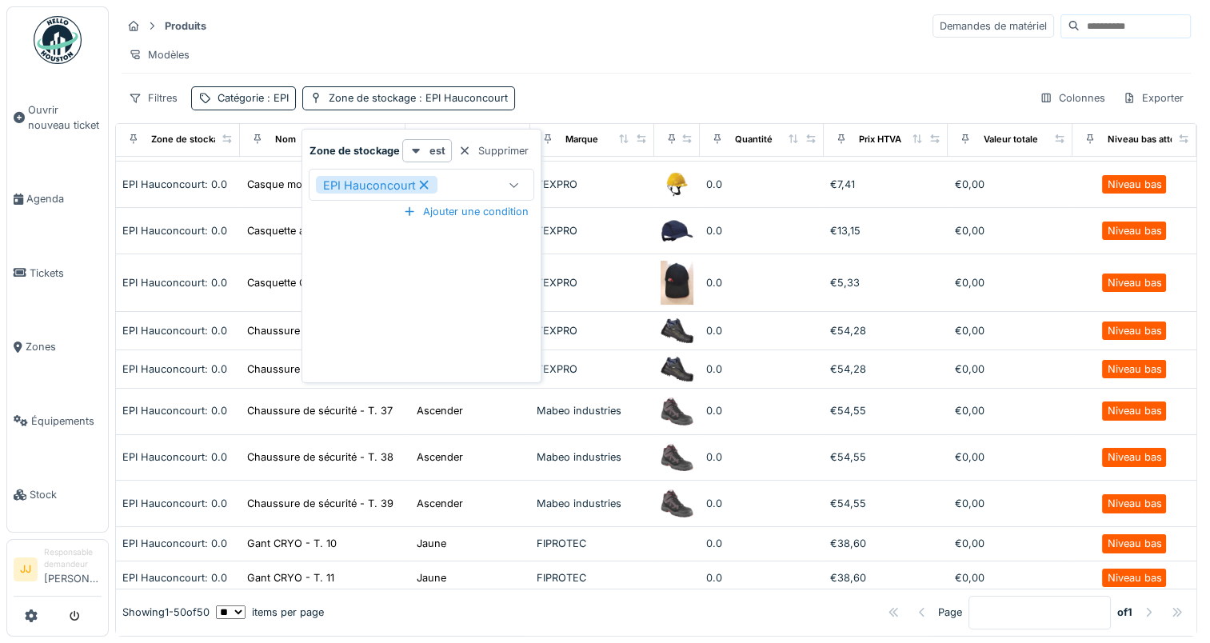
click at [513, 180] on icon at bounding box center [514, 185] width 13 height 10
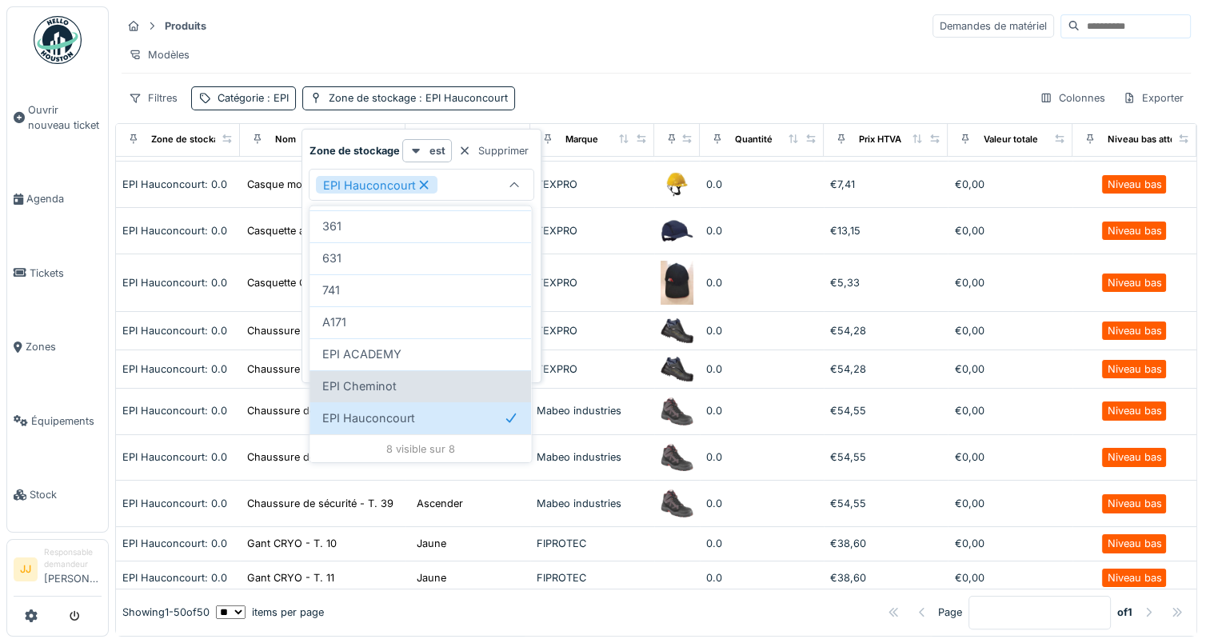
scroll to position [12, 0]
click at [436, 377] on div "EPI Cheminot" at bounding box center [420, 386] width 196 height 18
type input "**********"
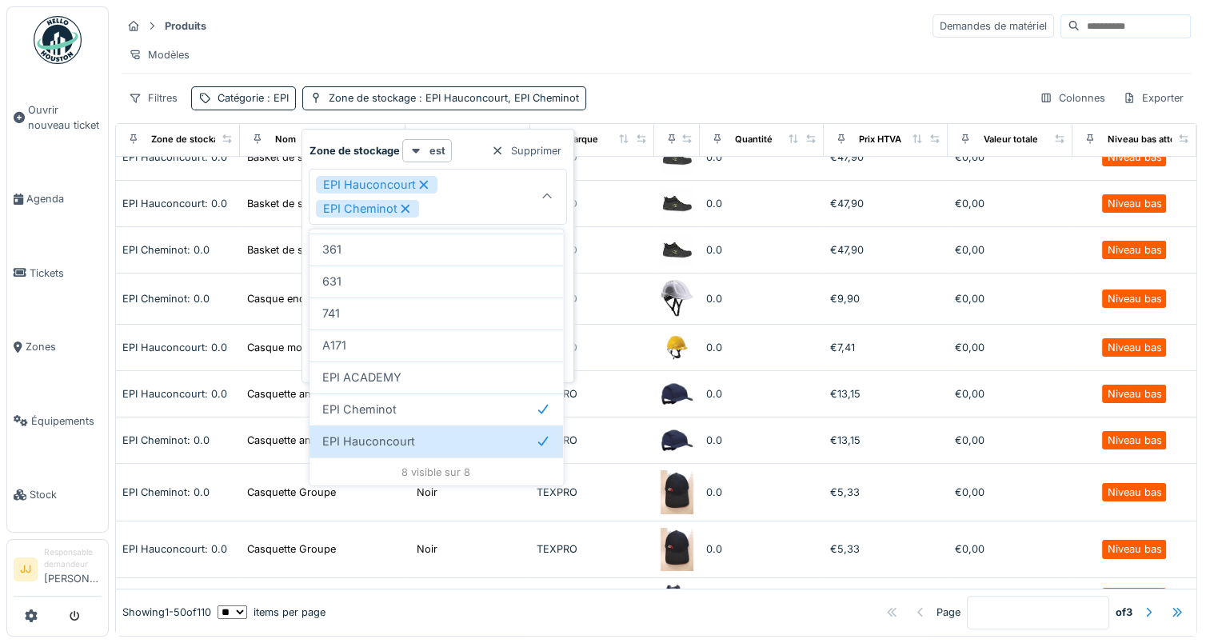
scroll to position [497, 0]
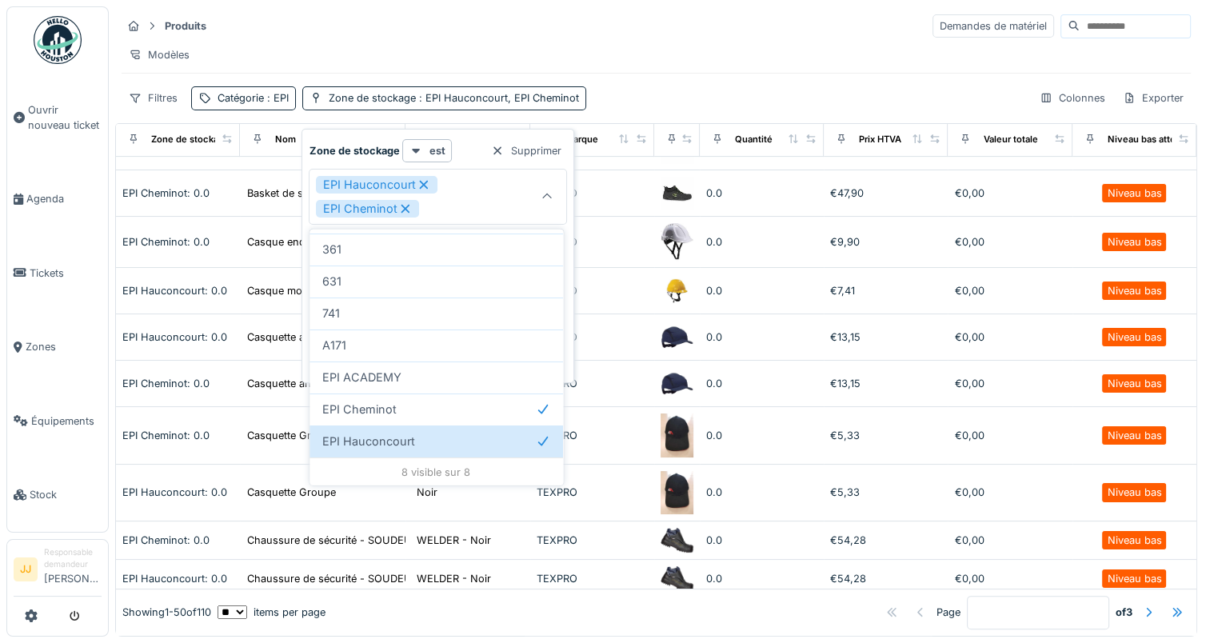
click at [680, 85] on div "Produits Demandes de matériel Modèles Filtres Catégorie : EPI Zone de stockage …" at bounding box center [656, 61] width 1082 height 110
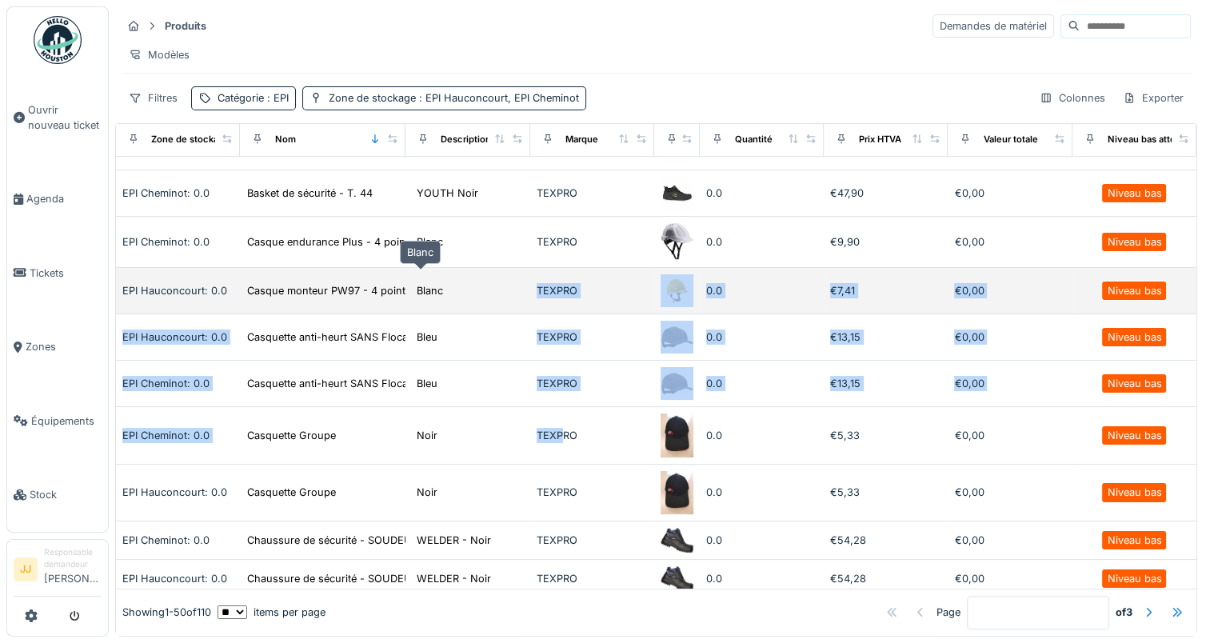
drag, startPoint x: 521, startPoint y: 403, endPoint x: 405, endPoint y: 269, distance: 177.4
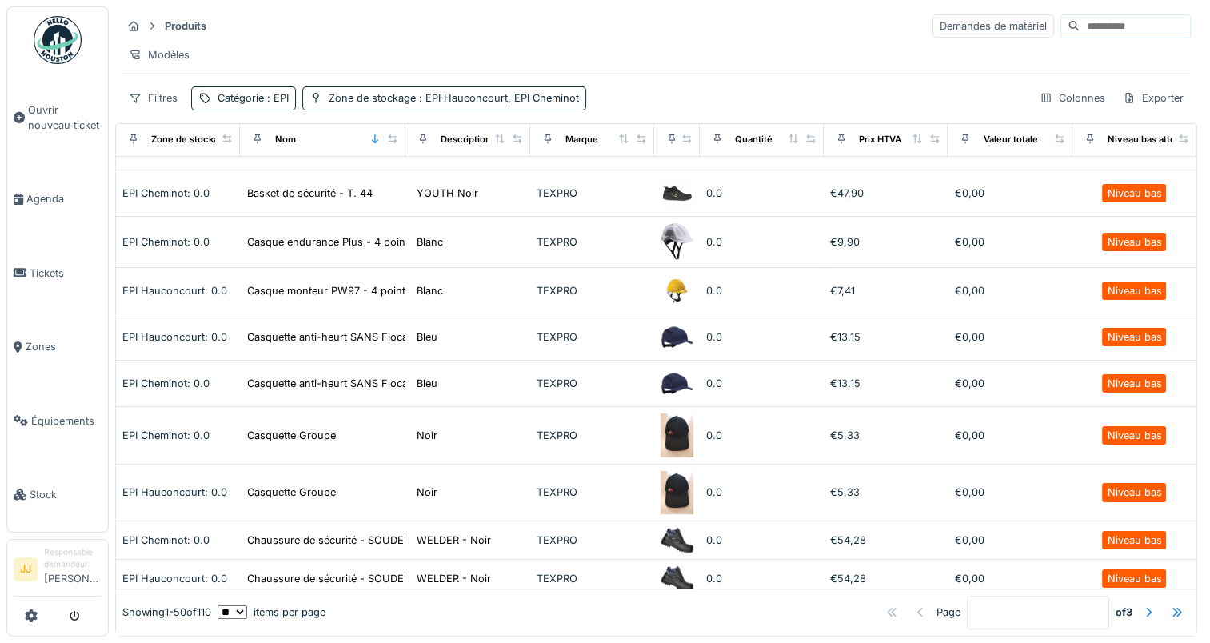
drag, startPoint x: 405, startPoint y: 269, endPoint x: 690, endPoint y: 49, distance: 359.7
click at [690, 49] on div "Modèles" at bounding box center [656, 54] width 1069 height 23
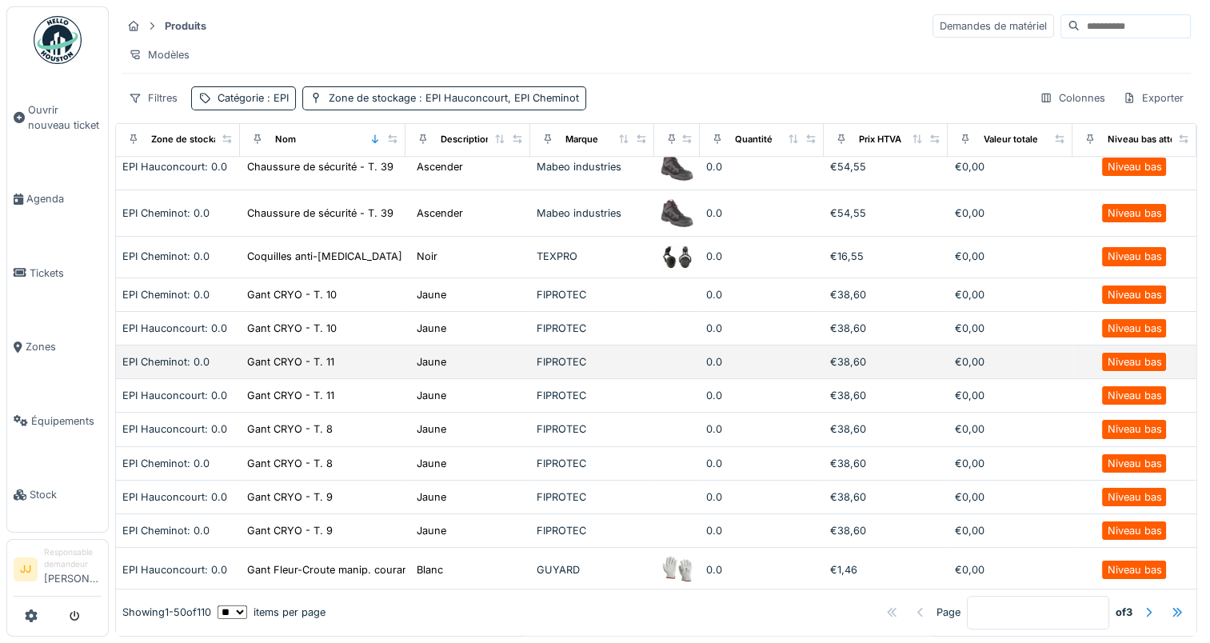
scroll to position [1216, 0]
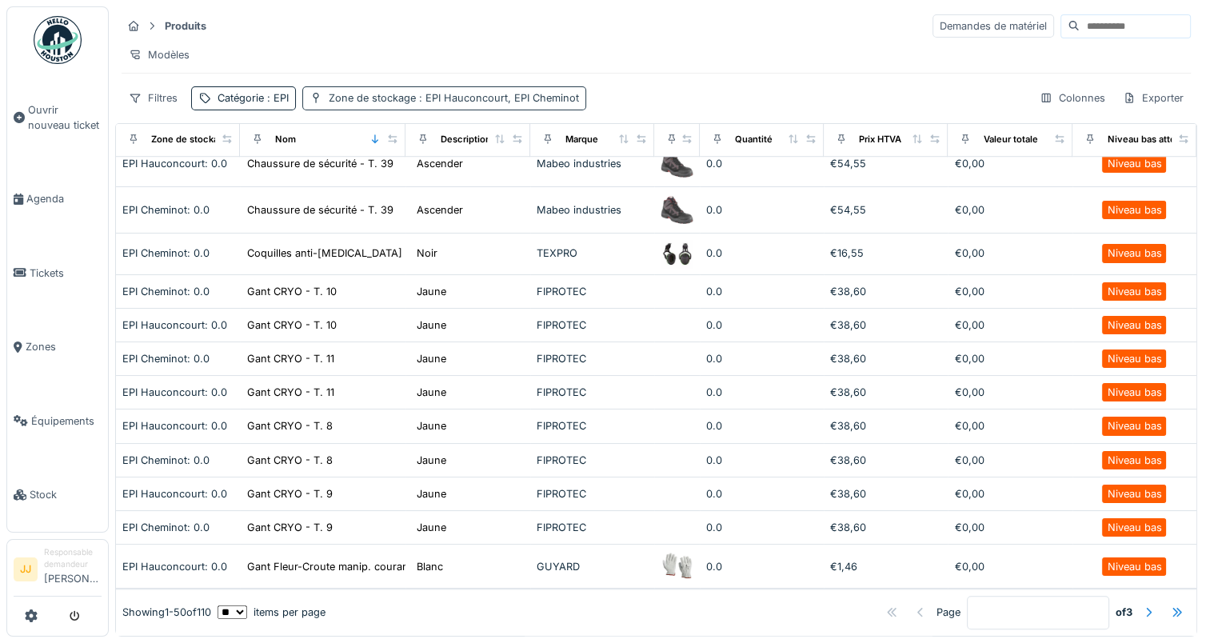
click at [484, 96] on span ": EPI Hauconcourt, EPI Cheminot" at bounding box center [497, 98] width 163 height 12
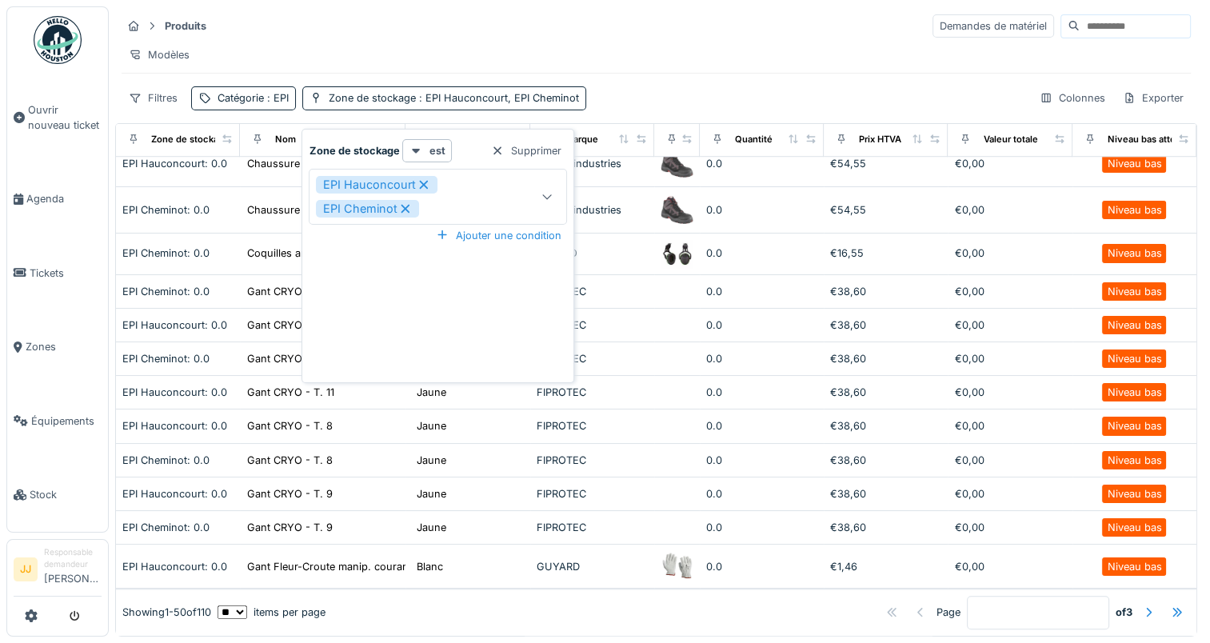
click at [406, 203] on icon at bounding box center [405, 208] width 14 height 11
type input "*****"
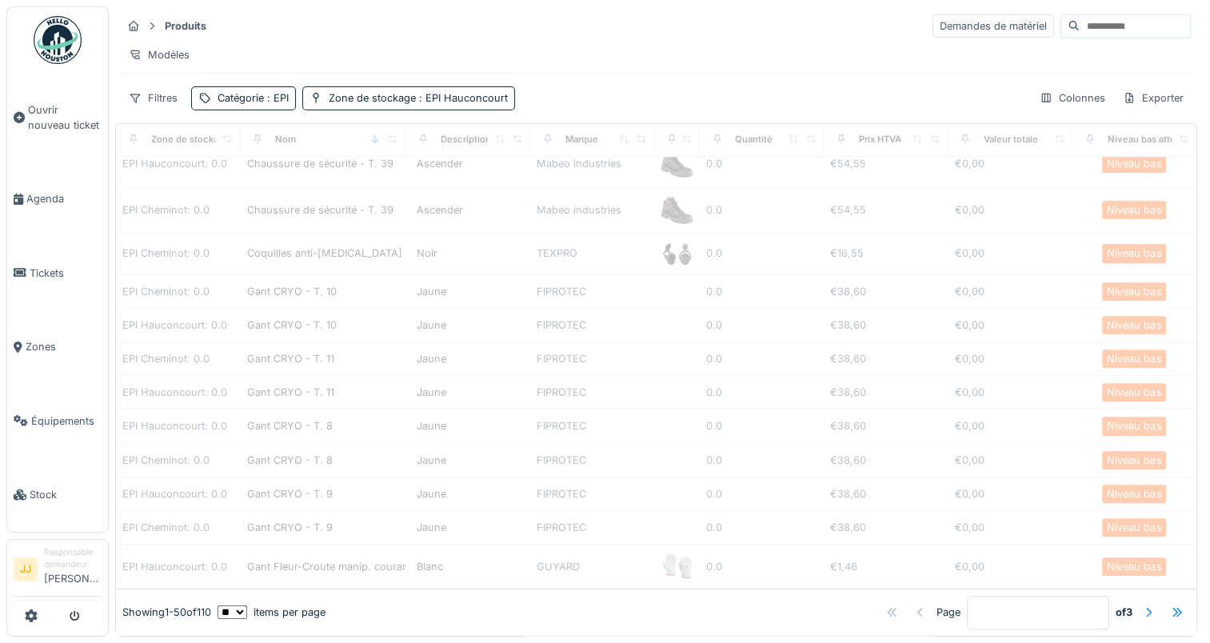
click at [610, 45] on div "Modèles" at bounding box center [656, 54] width 1069 height 23
click at [609, 83] on div "Produits Demandes de matériel Modèles Filtres Catégorie : EPI Zone de stockage …" at bounding box center [656, 61] width 1082 height 110
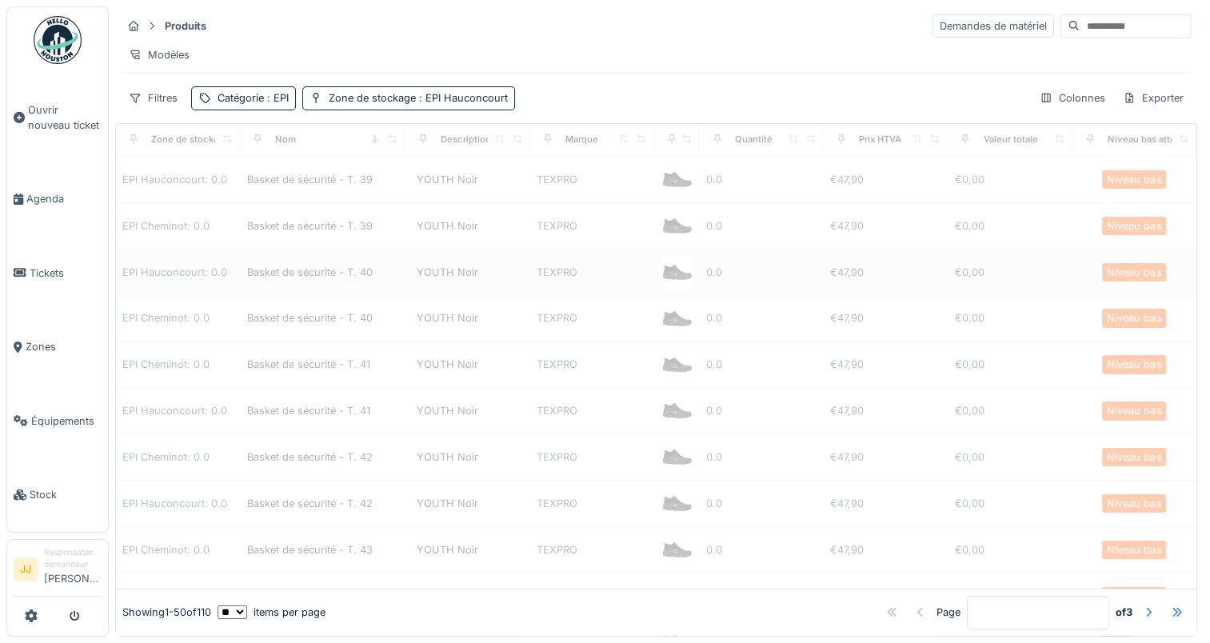
scroll to position [0, 0]
click at [453, 225] on div "YOUTH Noir" at bounding box center [448, 226] width 62 height 15
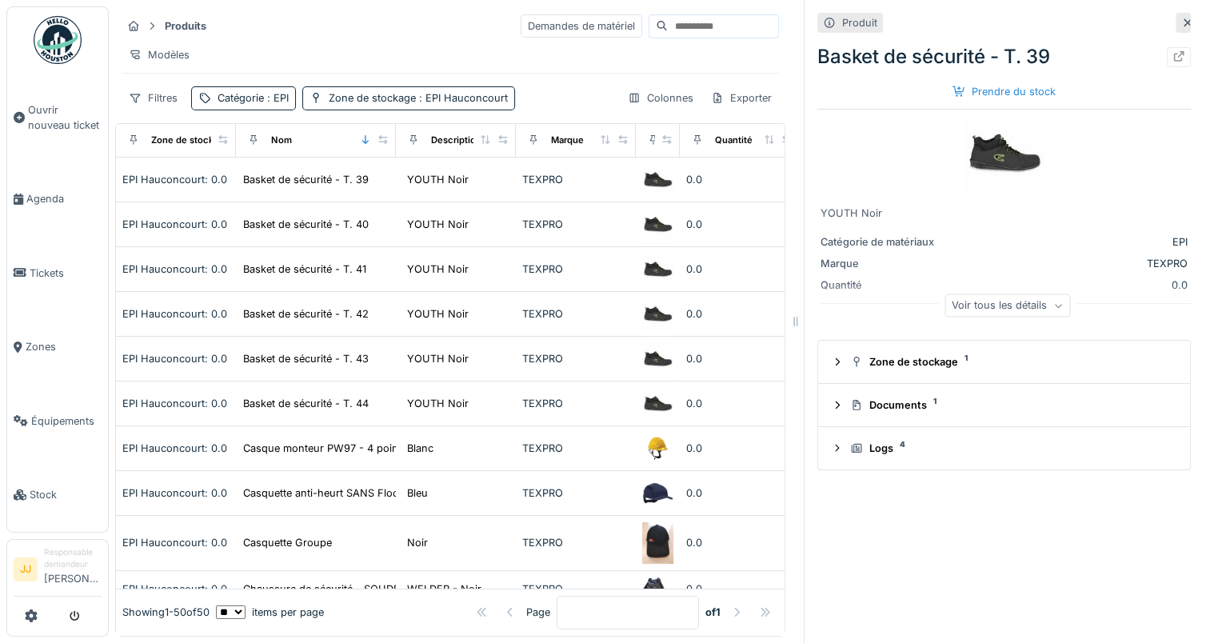
click at [1163, 19] on div at bounding box center [1167, 22] width 9 height 7
click at [1175, 13] on div at bounding box center [1182, 23] width 15 height 20
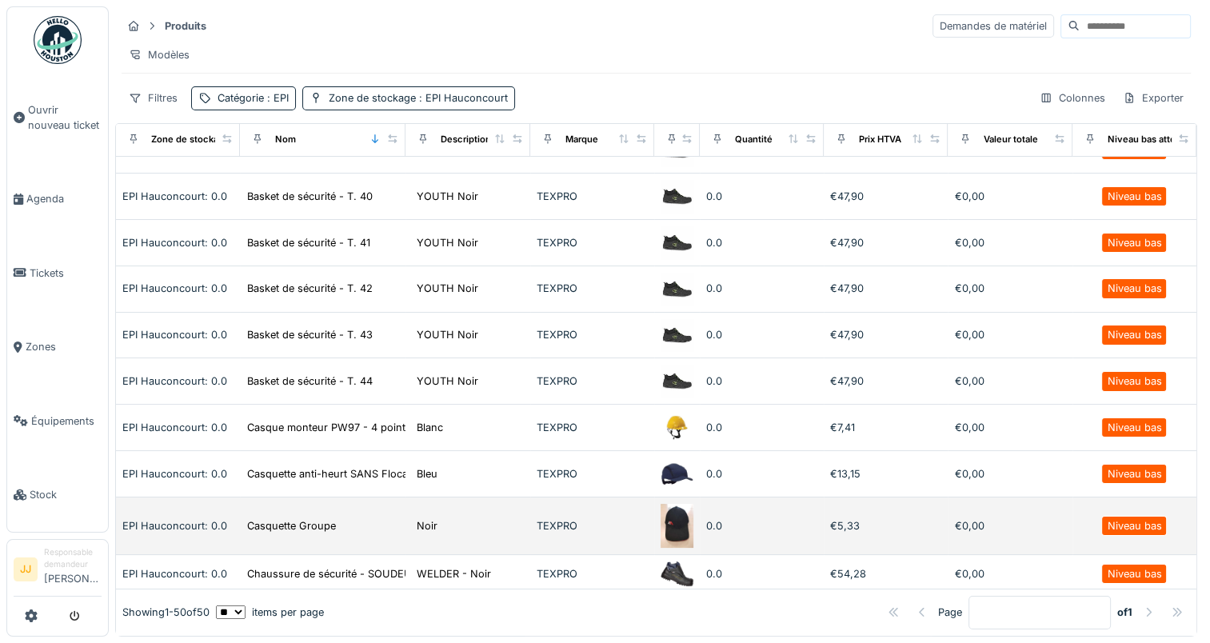
scroll to position [80, 0]
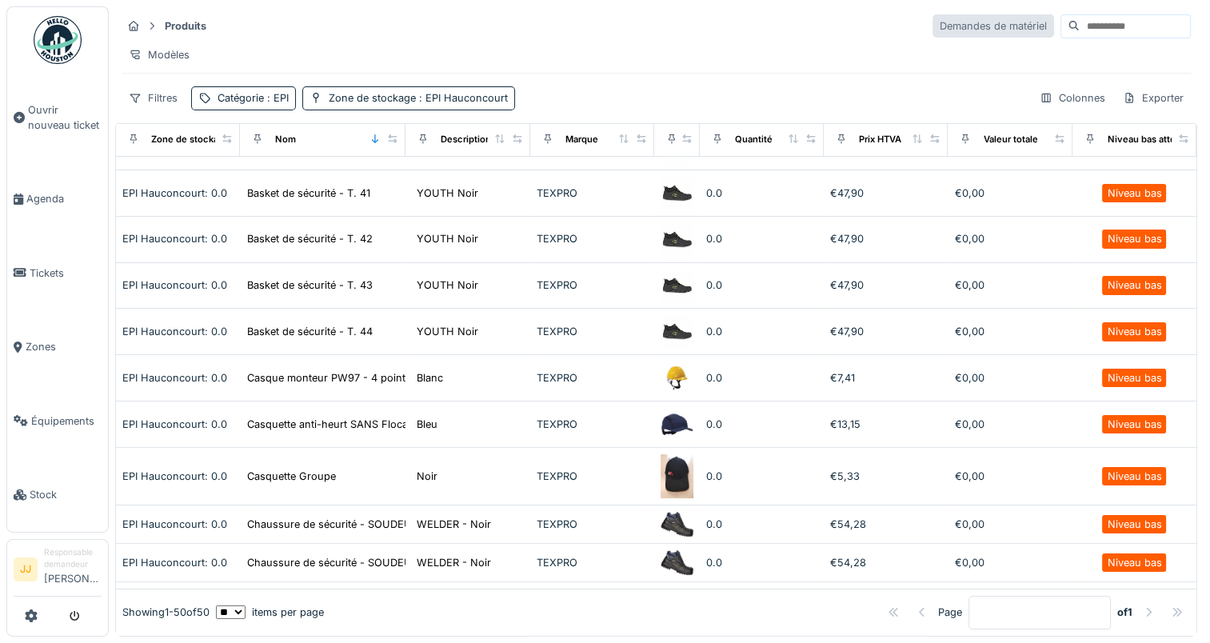
click at [949, 27] on div "Demandes de matériel" at bounding box center [993, 25] width 122 height 23
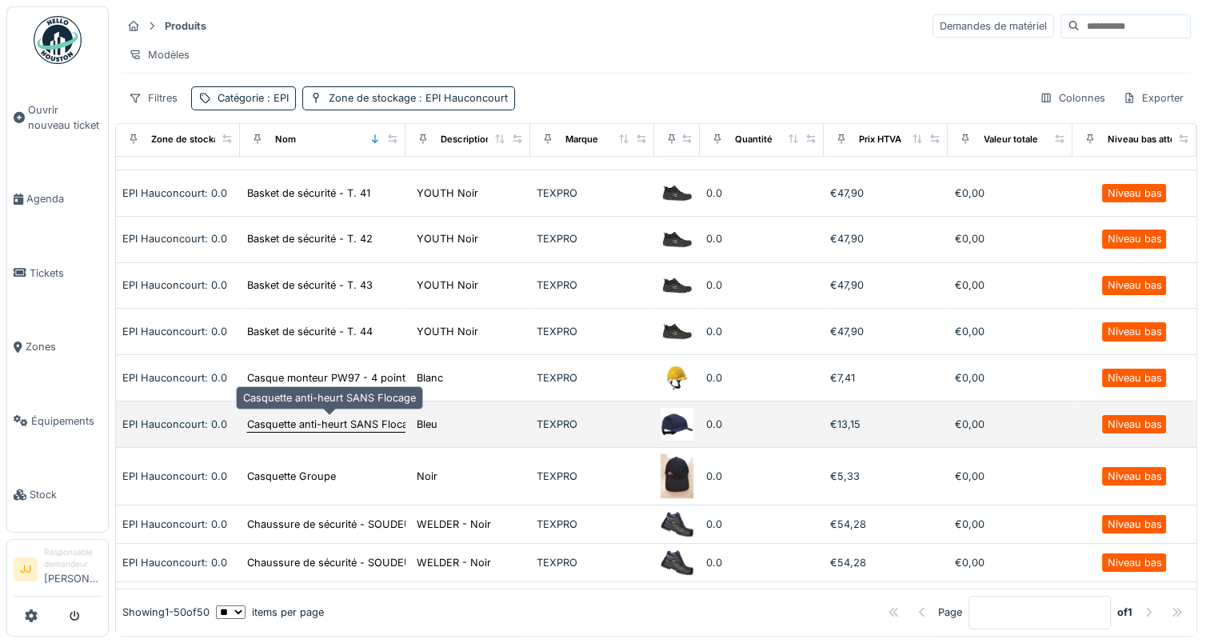
click at [304, 426] on div "Casquette anti-heurt SANS Flocage" at bounding box center [333, 424] width 173 height 15
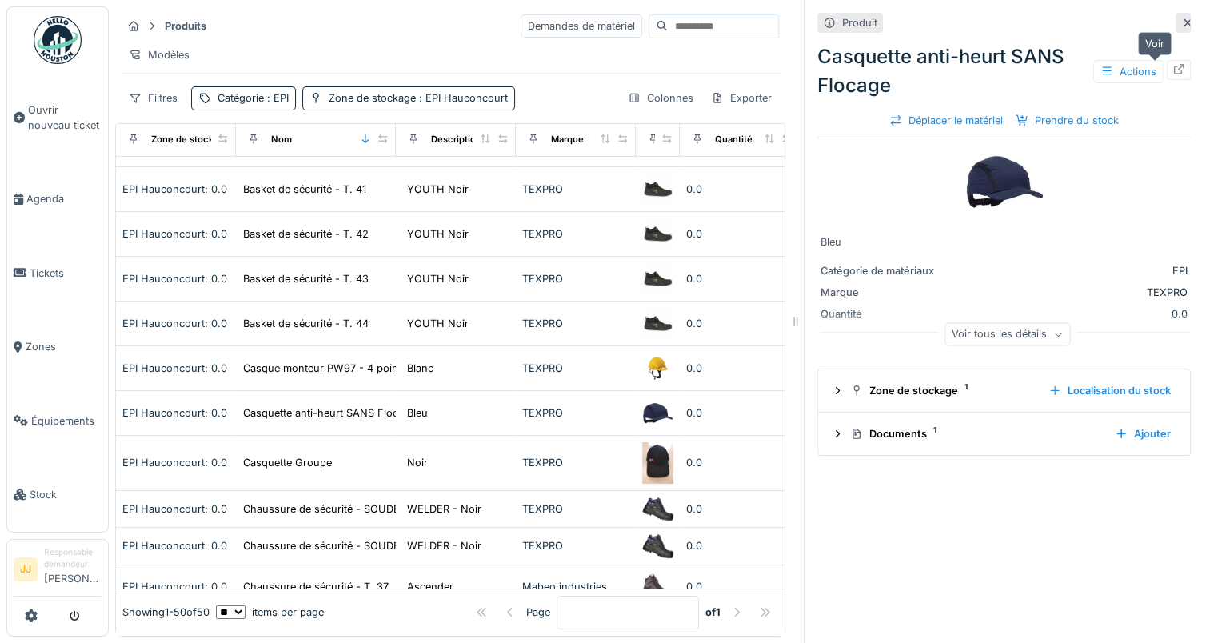
click at [1174, 70] on icon at bounding box center [1179, 69] width 10 height 10
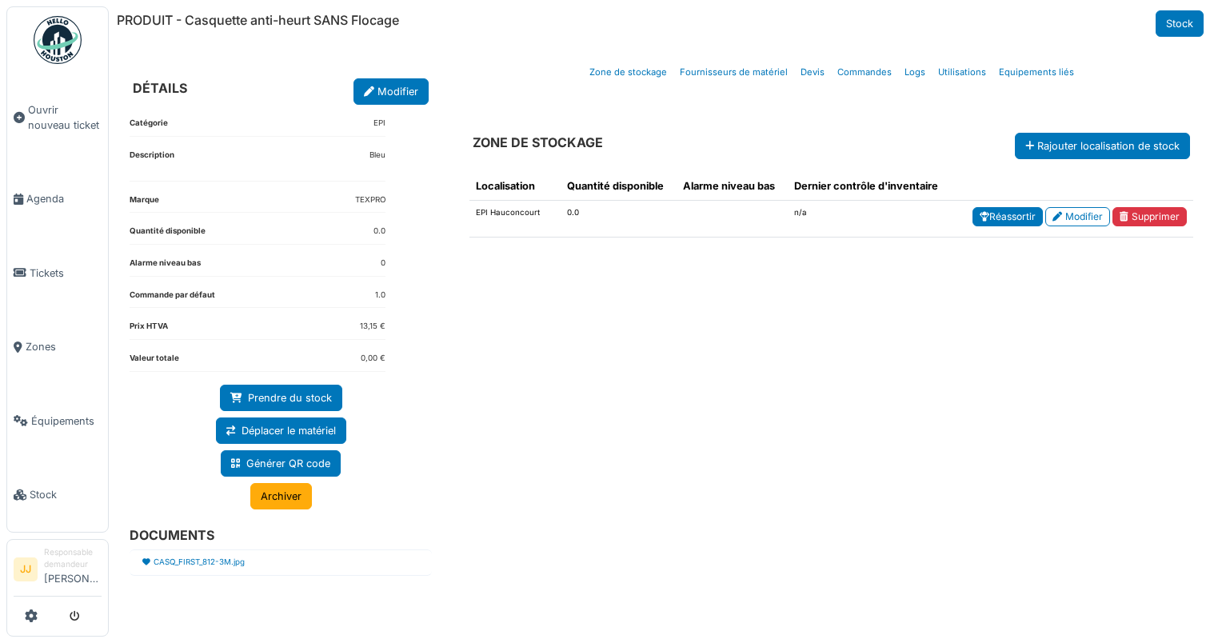
click at [1012, 219] on link "Réassortir" at bounding box center [1007, 216] width 70 height 19
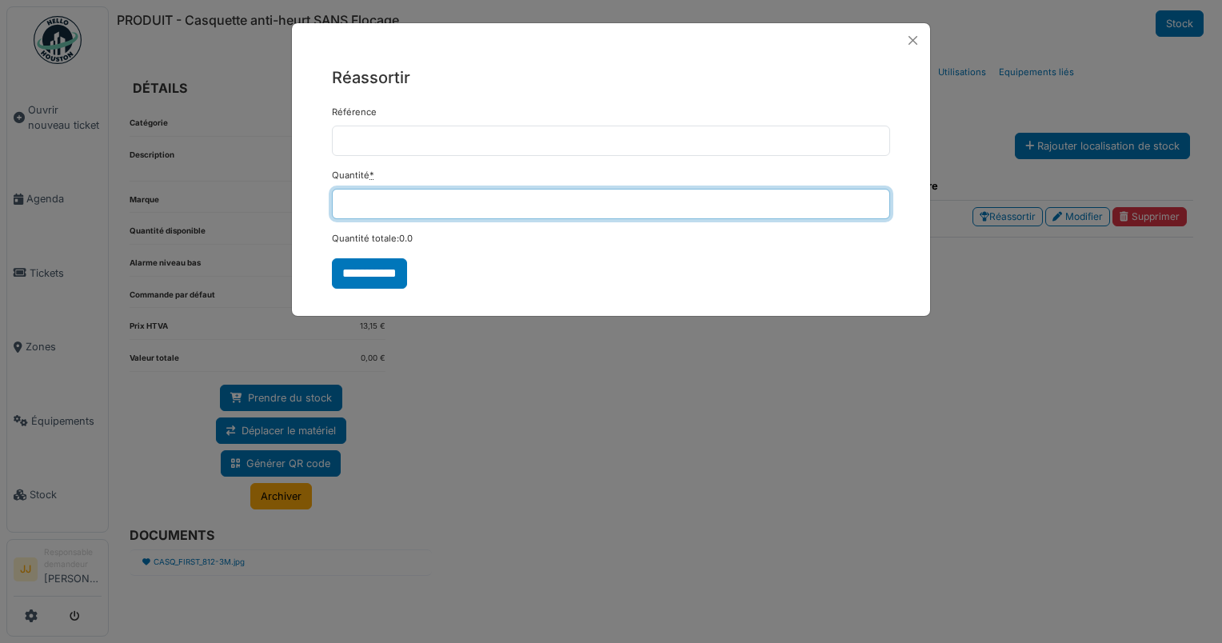
drag, startPoint x: 411, startPoint y: 210, endPoint x: 266, endPoint y: 201, distance: 145.0
click at [266, 201] on div "**********" at bounding box center [611, 321] width 1222 height 643
type input "*"
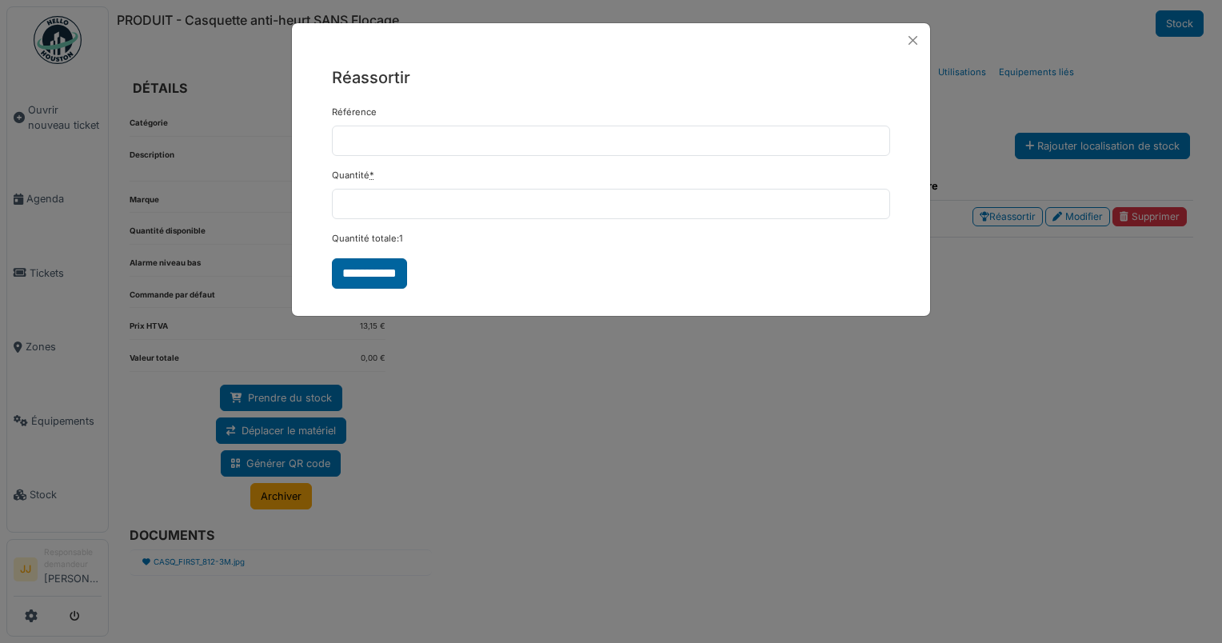
click at [368, 267] on input "**********" at bounding box center [369, 273] width 75 height 30
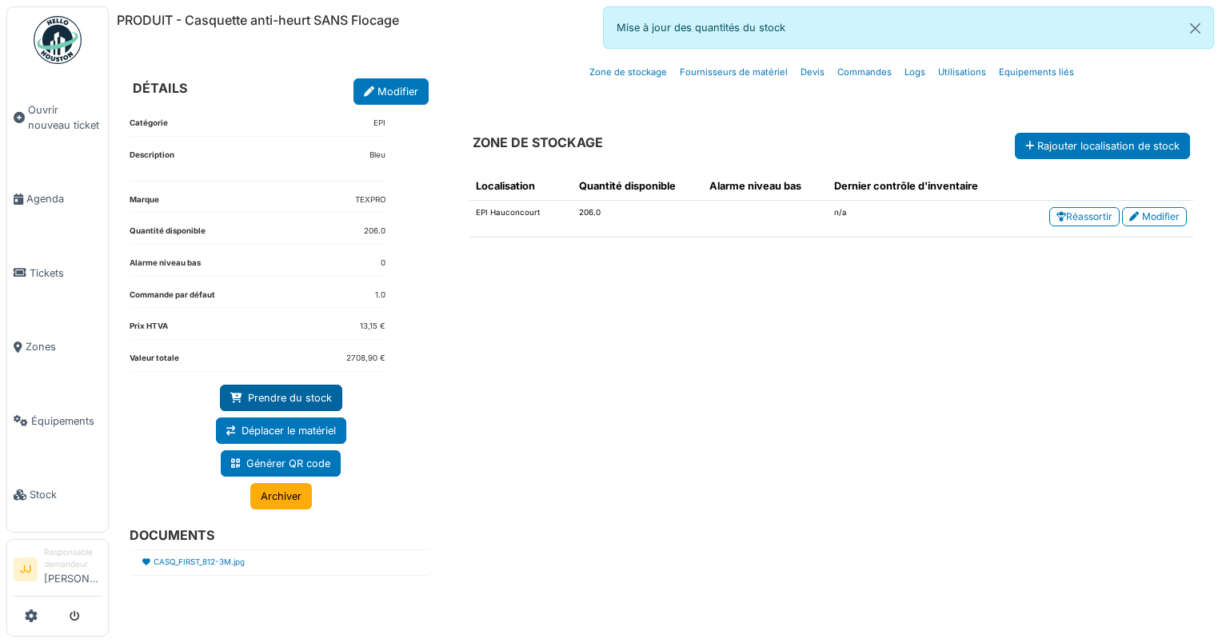
click at [279, 397] on link "Prendre du stock" at bounding box center [281, 398] width 122 height 26
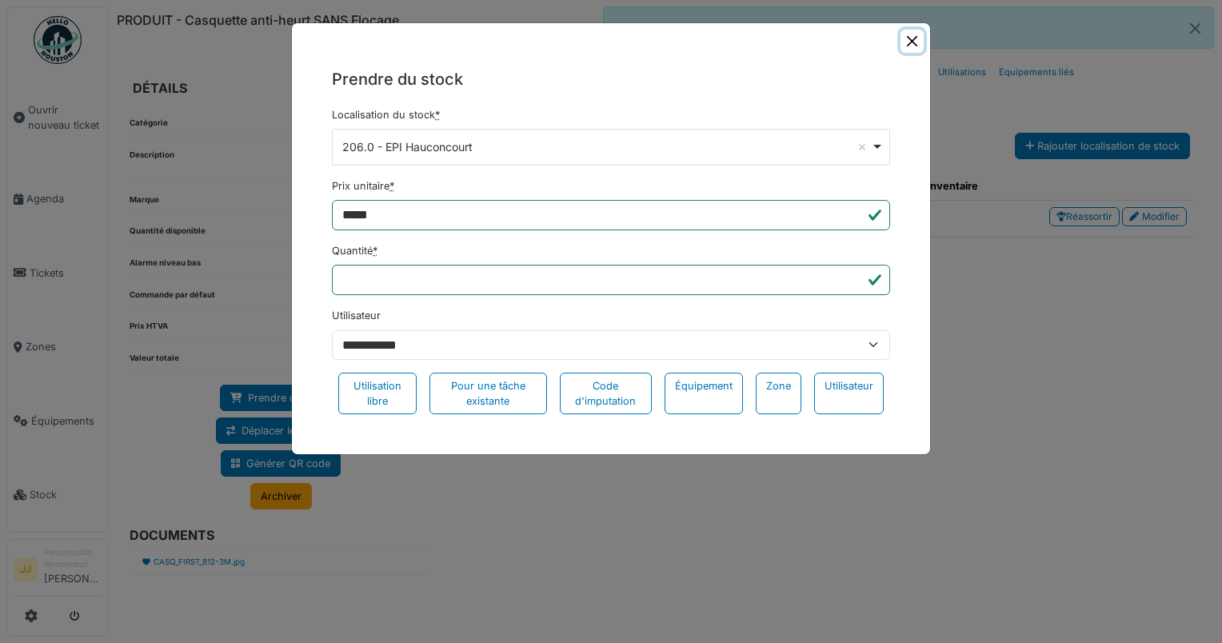
click at [916, 45] on button "Close" at bounding box center [911, 41] width 23 height 23
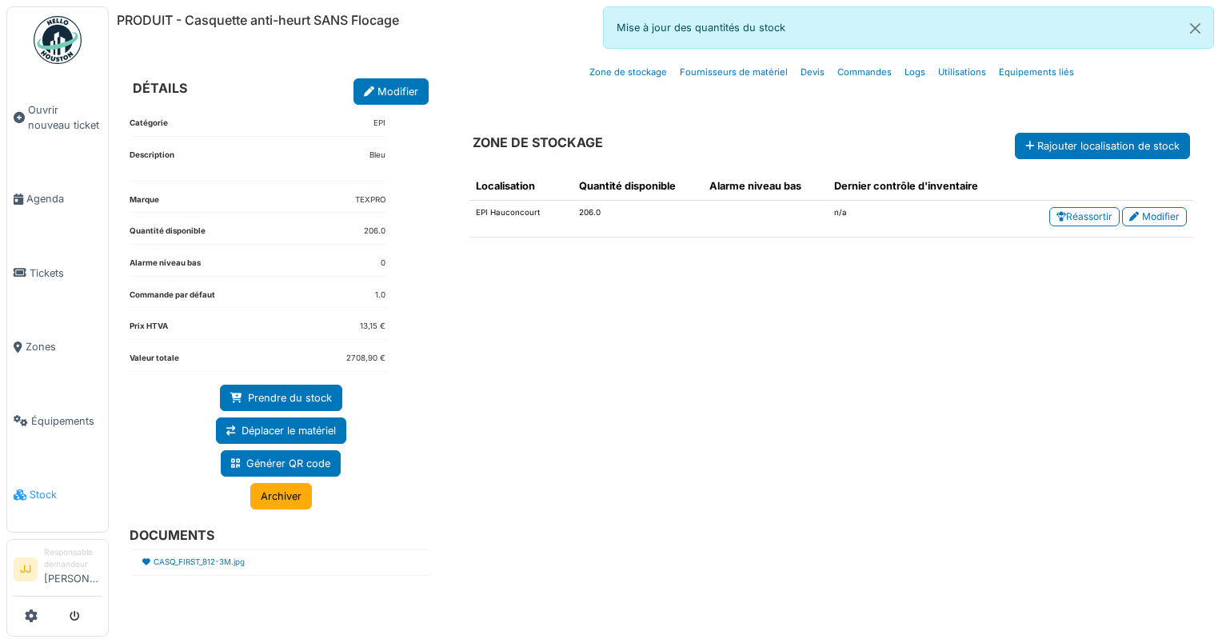
click at [68, 501] on span "Stock" at bounding box center [66, 494] width 72 height 15
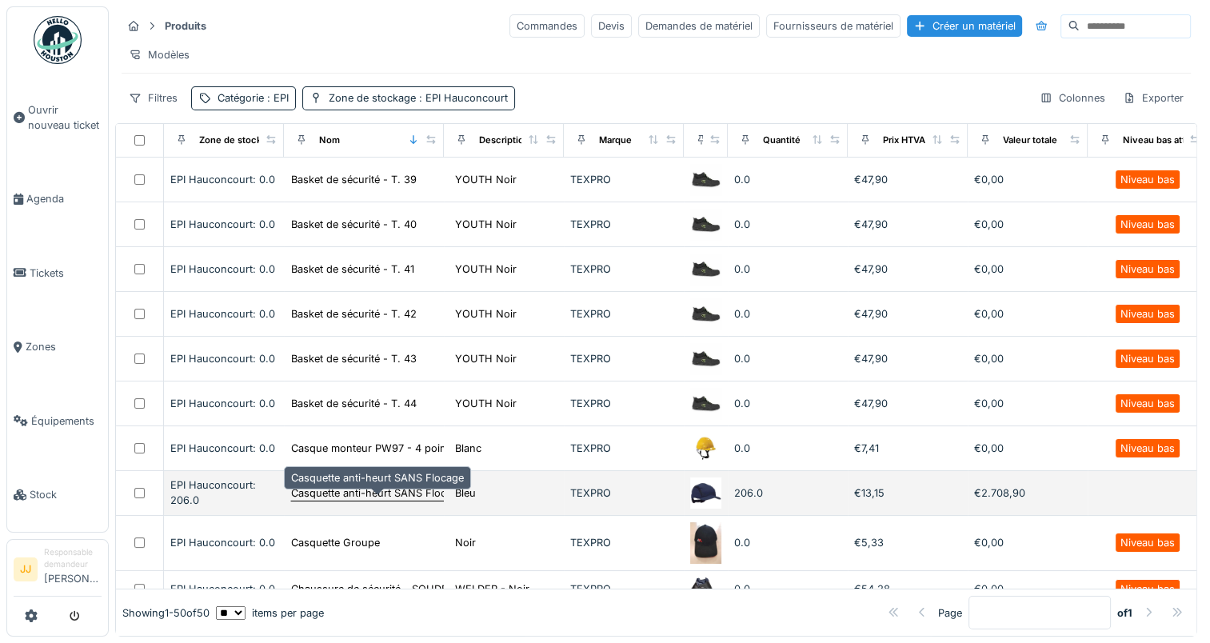
click at [351, 496] on div "Casquette anti-heurt SANS Flocage" at bounding box center [377, 492] width 173 height 15
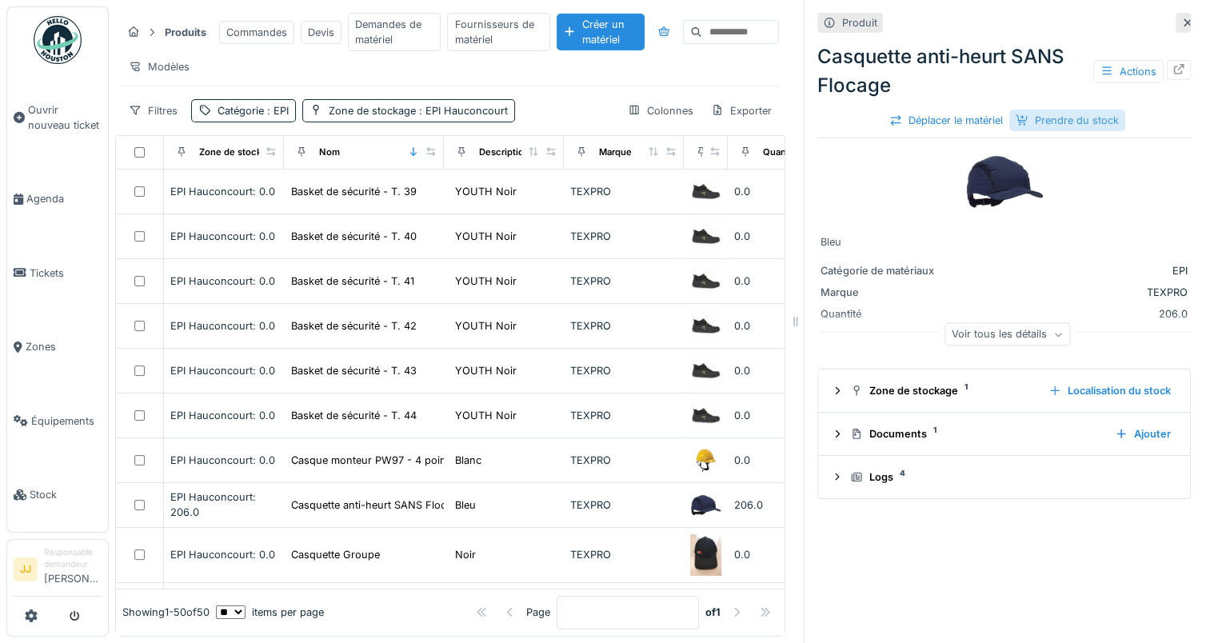
click at [1052, 124] on div "Prendre du stock" at bounding box center [1067, 121] width 116 height 22
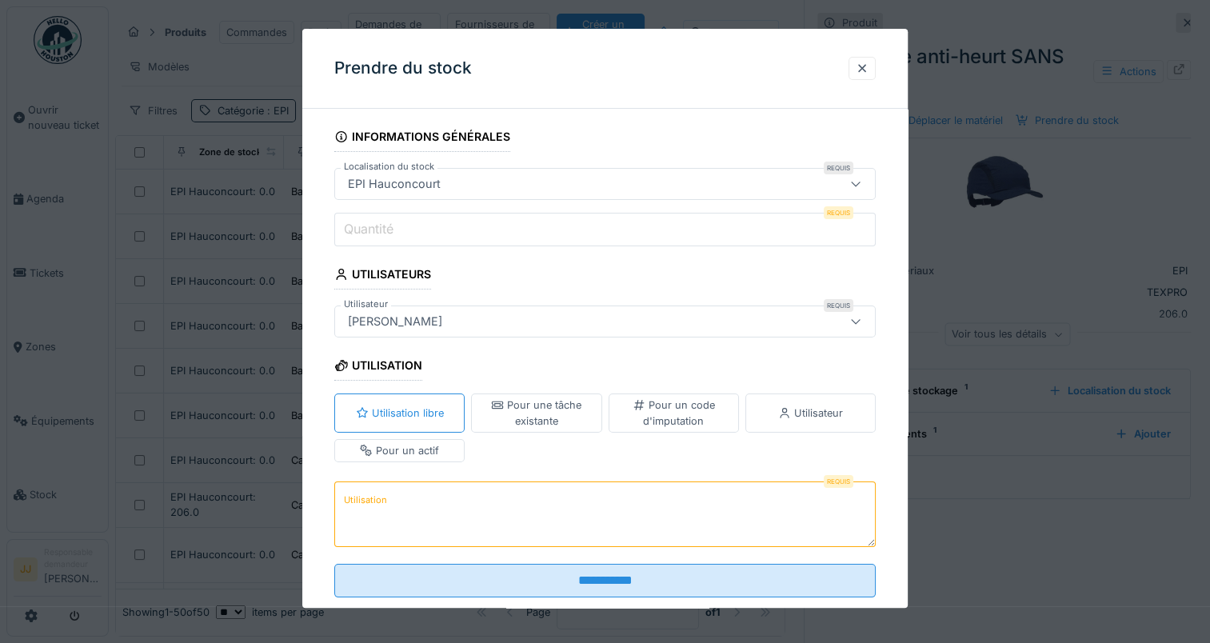
click at [458, 231] on input "Quantité" at bounding box center [604, 230] width 541 height 34
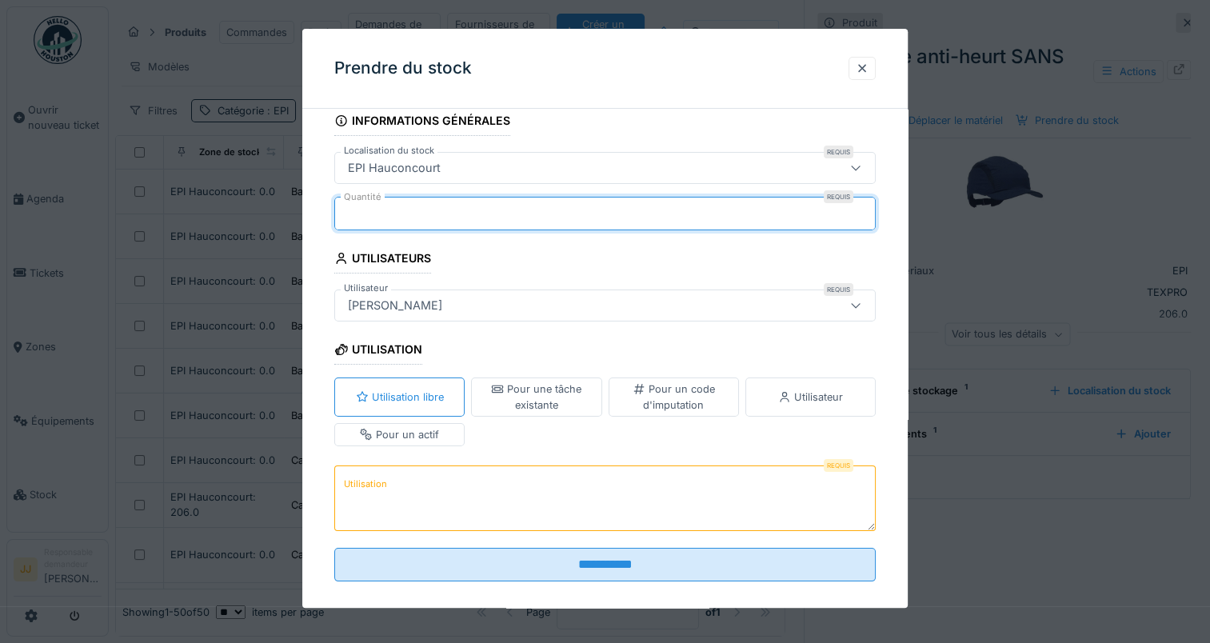
scroll to position [32, 0]
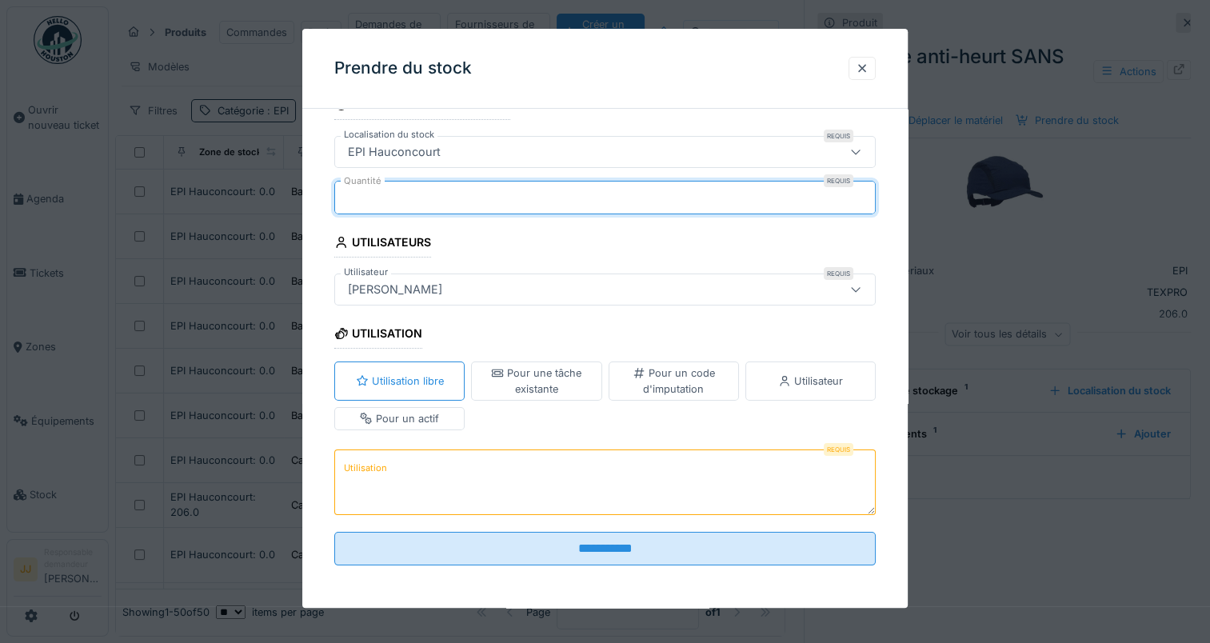
type input "*"
click at [515, 445] on fieldset "**********" at bounding box center [604, 334] width 541 height 489
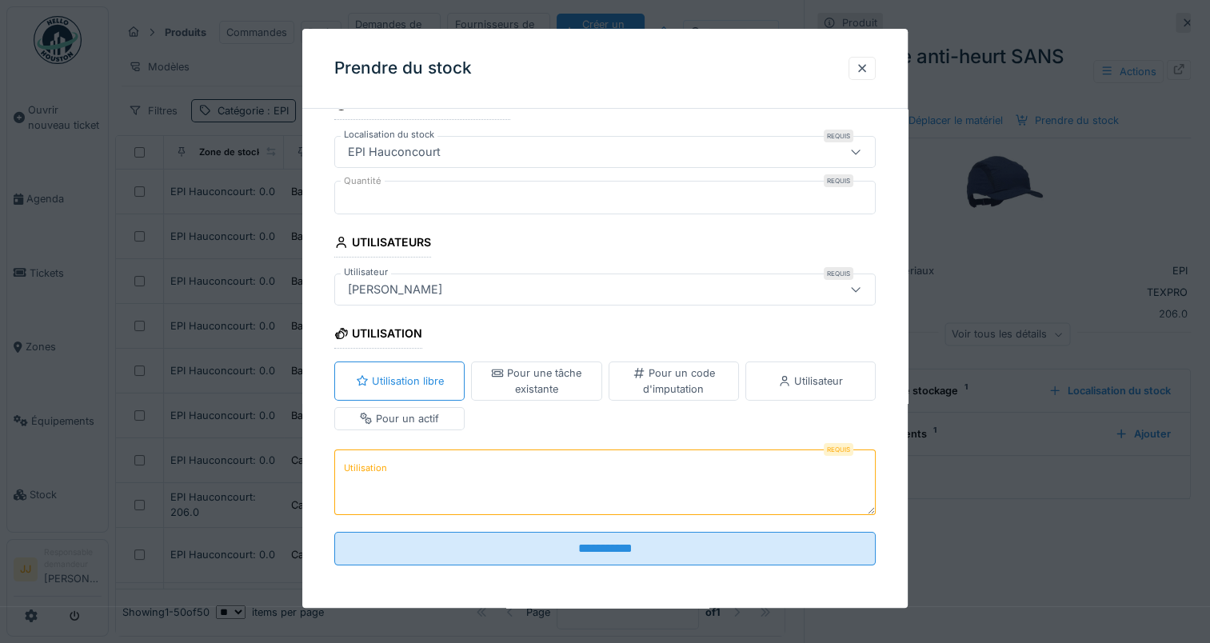
click at [475, 468] on textarea "Utilisation" at bounding box center [604, 482] width 541 height 66
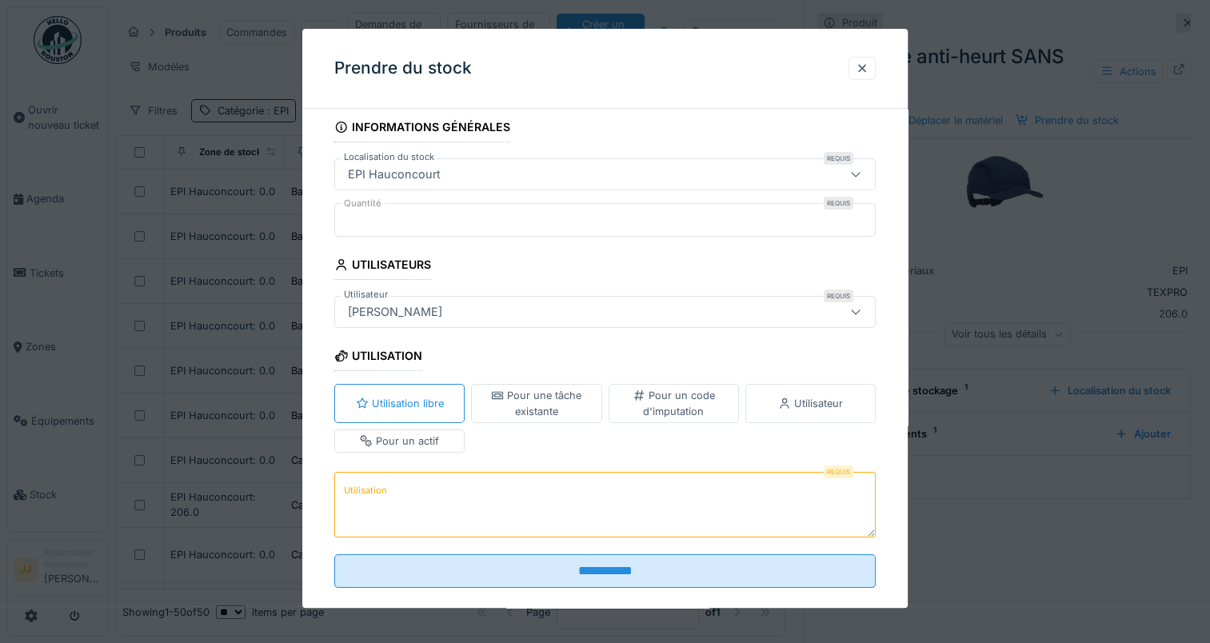
scroll to position [0, 0]
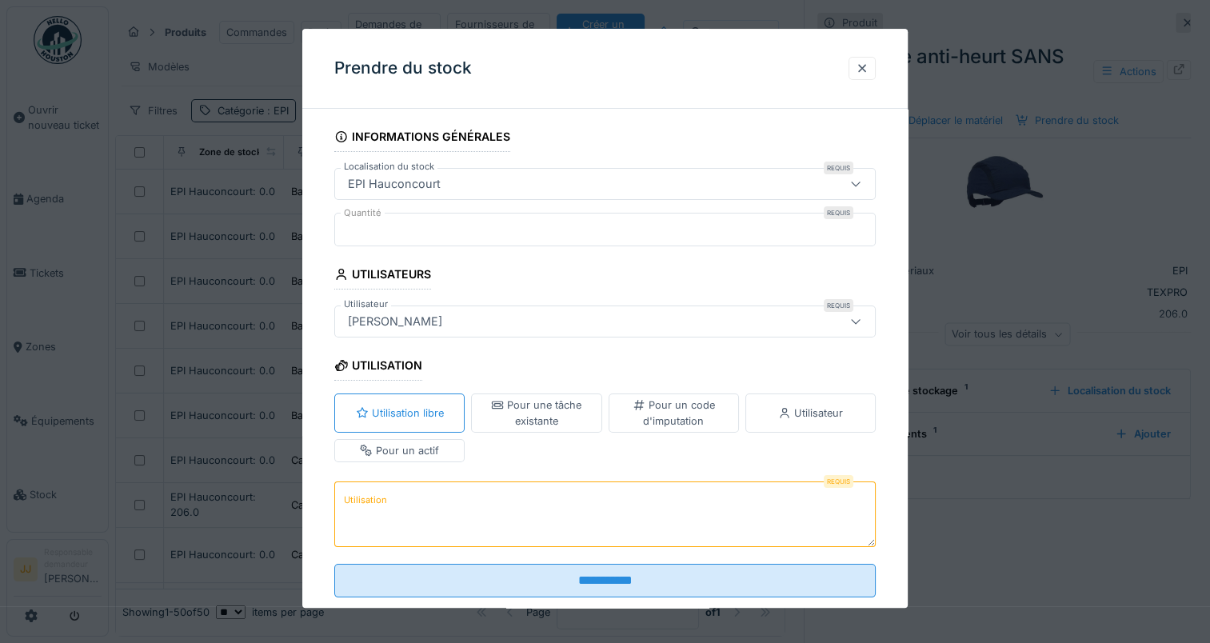
click at [827, 408] on div "Utilisateur" at bounding box center [810, 412] width 65 height 15
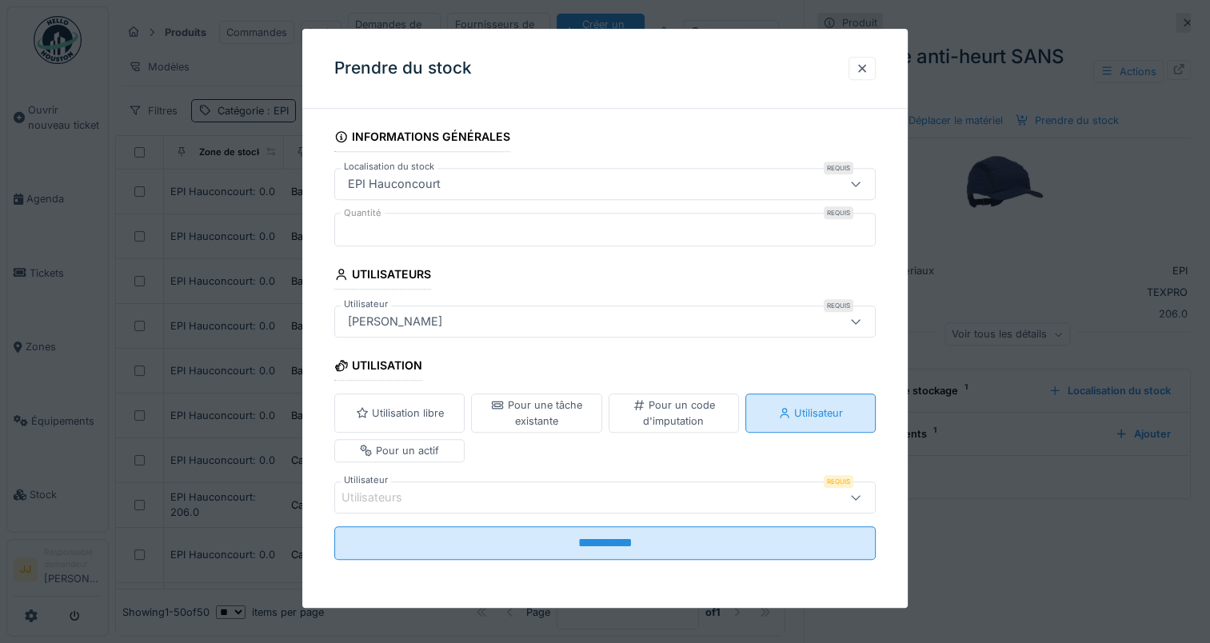
scroll to position [12, 0]
click at [624, 499] on div "Utilisateurs" at bounding box center [571, 498] width 461 height 18
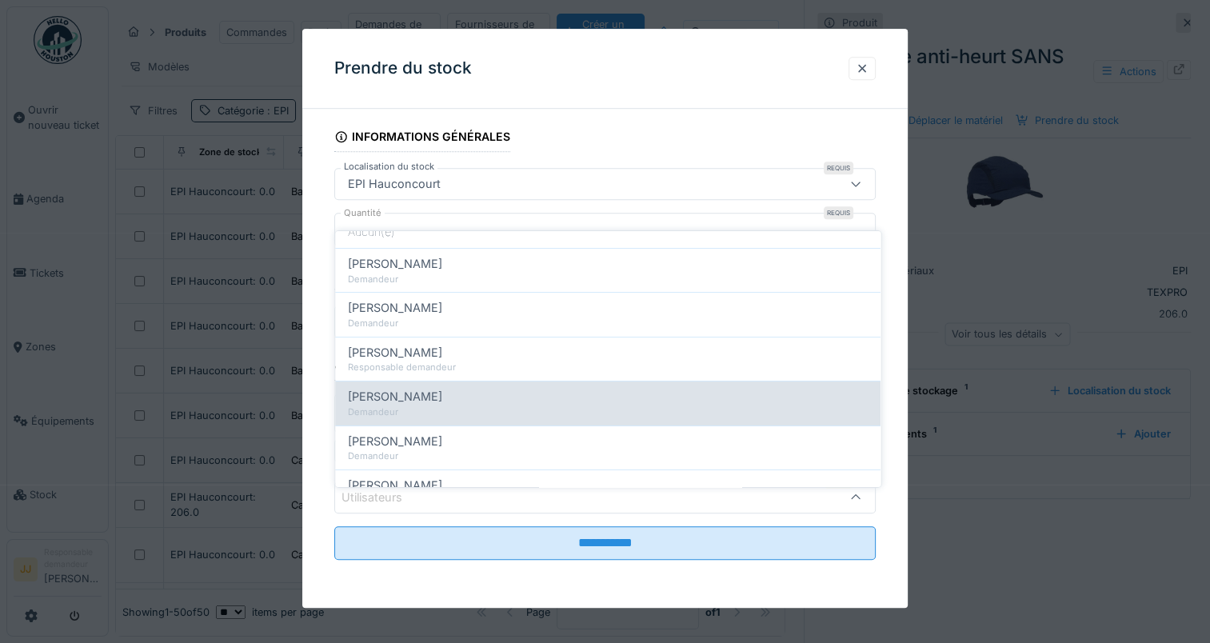
scroll to position [0, 0]
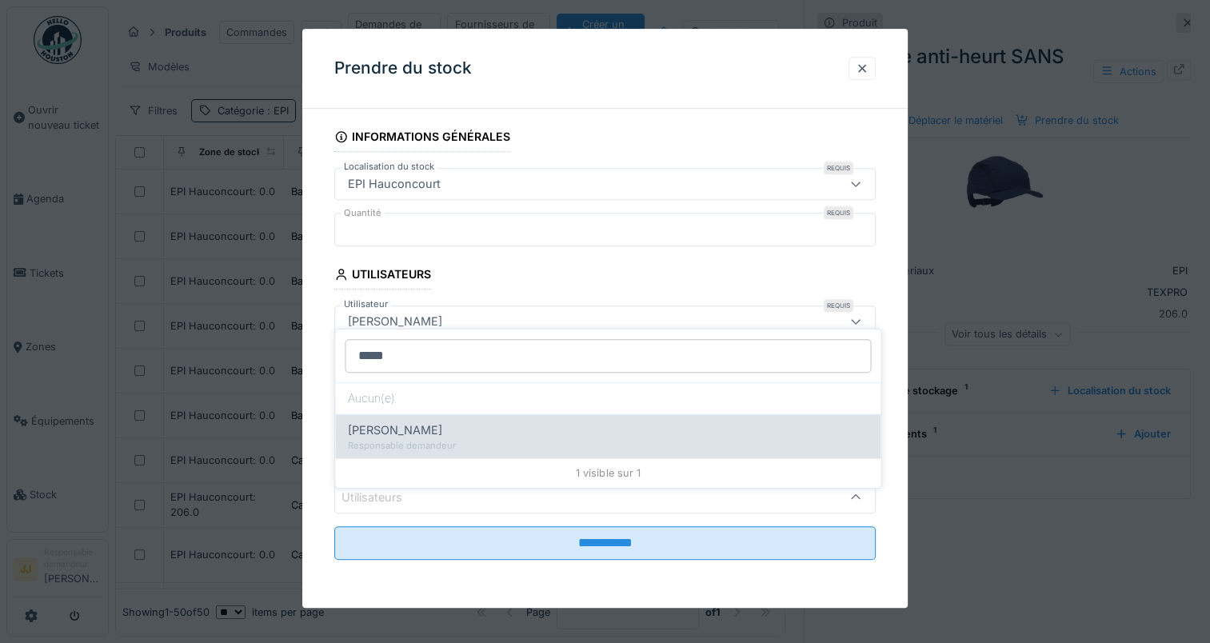
type input "*****"
click at [454, 421] on div "[PERSON_NAME]" at bounding box center [608, 430] width 520 height 18
type input "*****"
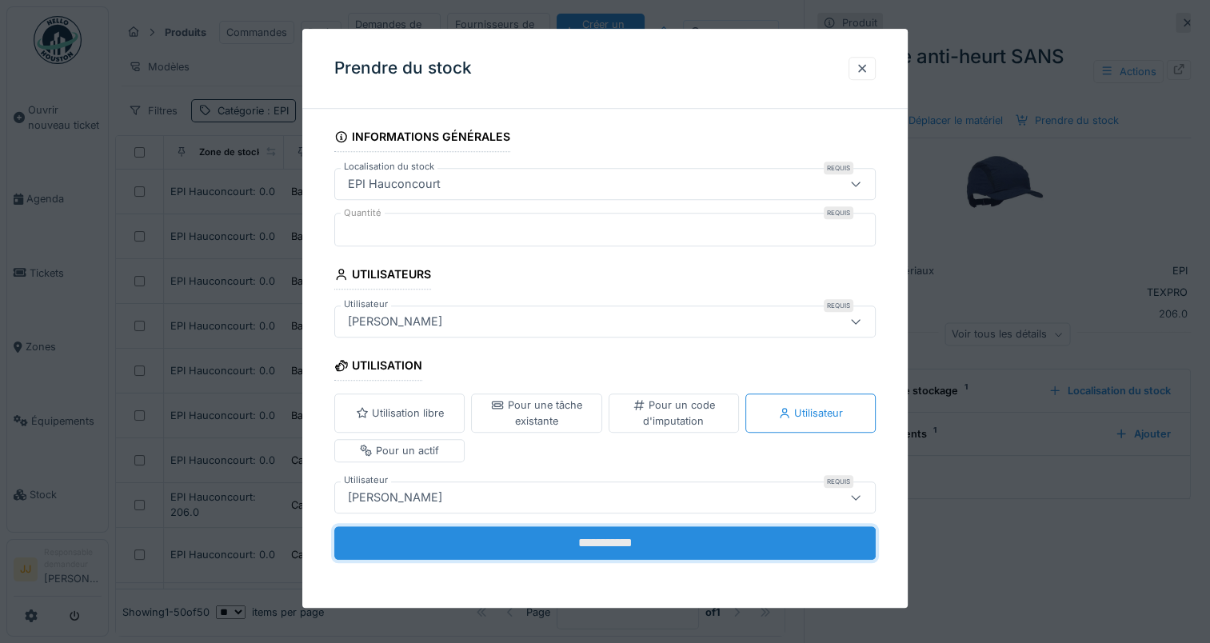
click at [593, 538] on input "**********" at bounding box center [604, 543] width 541 height 34
click at [712, 544] on input "**********" at bounding box center [604, 543] width 541 height 34
drag, startPoint x: 613, startPoint y: 563, endPoint x: 620, endPoint y: 540, distance: 23.5
click at [614, 559] on fieldset "**********" at bounding box center [604, 347] width 541 height 451
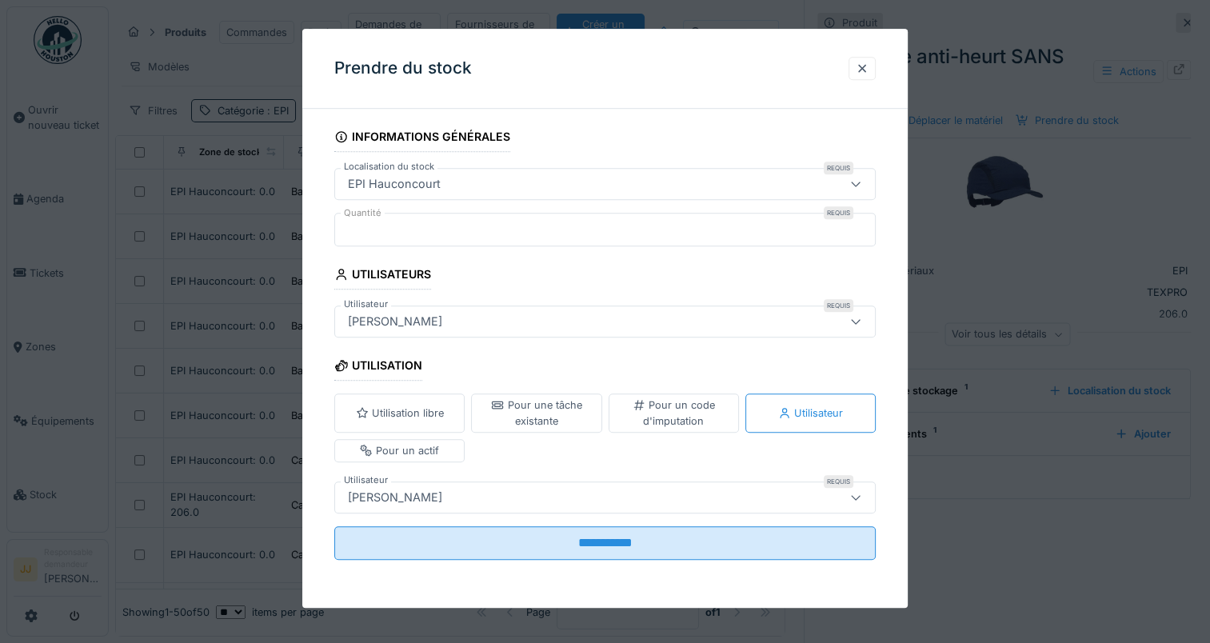
click at [682, 500] on div "[PERSON_NAME]" at bounding box center [571, 498] width 461 height 18
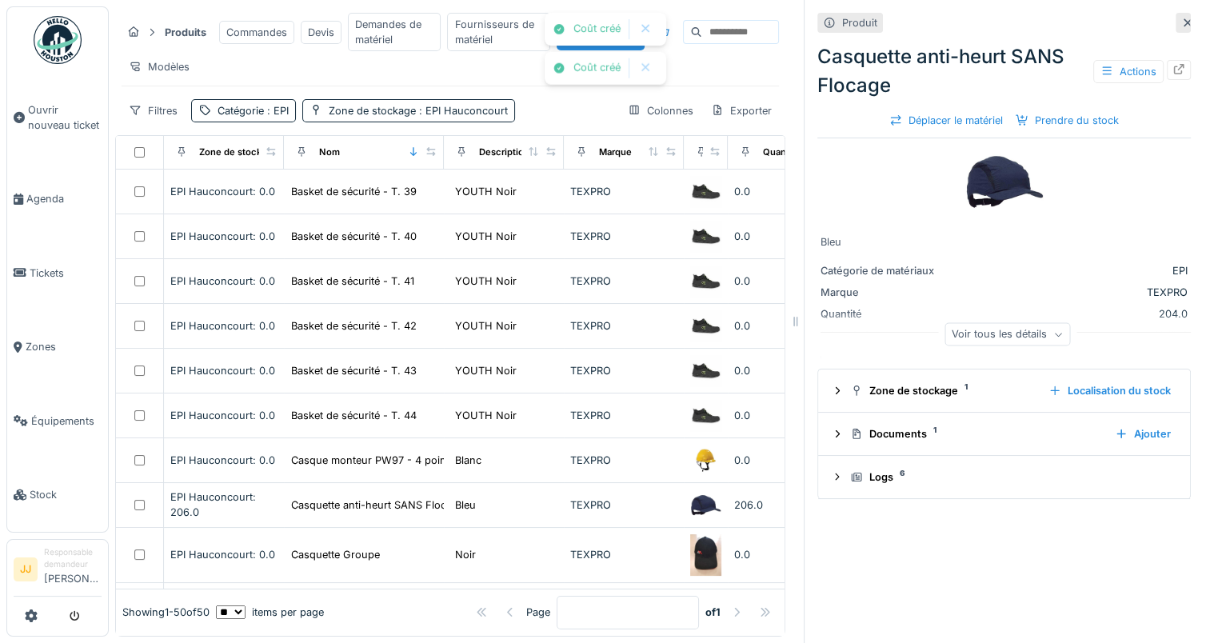
click at [642, 70] on div at bounding box center [645, 69] width 13 height 14
click at [645, 28] on div at bounding box center [645, 29] width 13 height 14
click at [1076, 116] on div "Prendre du stock" at bounding box center [1067, 121] width 116 height 22
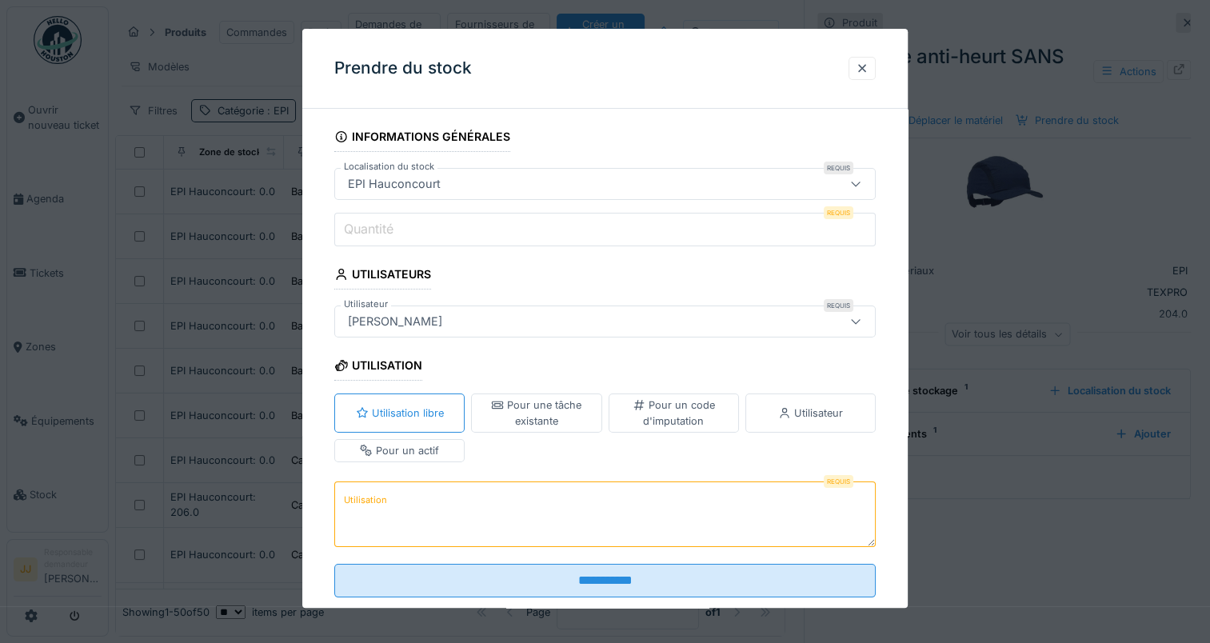
click at [520, 413] on div "Pour une tâche existante" at bounding box center [536, 413] width 116 height 30
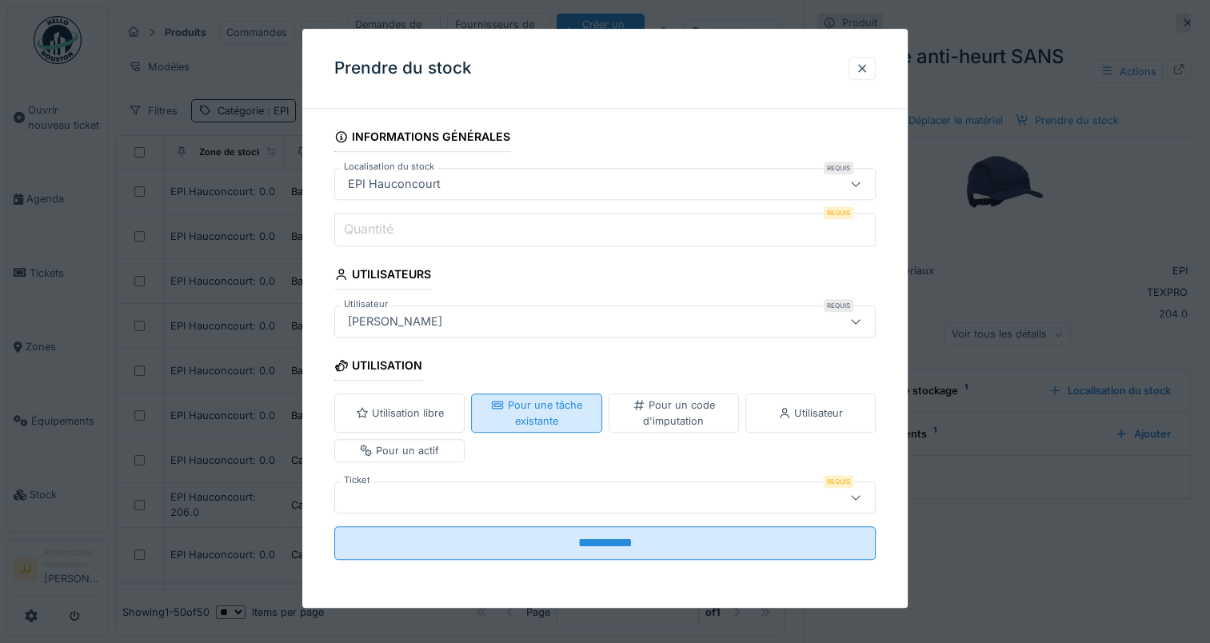
scroll to position [12, 0]
click at [846, 493] on div at bounding box center [855, 497] width 38 height 30
click at [630, 461] on div "Utilisation libre Pour une tâche existante Pour un code d'imputation Utilisateu…" at bounding box center [604, 429] width 541 height 82
click at [709, 403] on div "Pour un code d'imputation" at bounding box center [674, 413] width 116 height 30
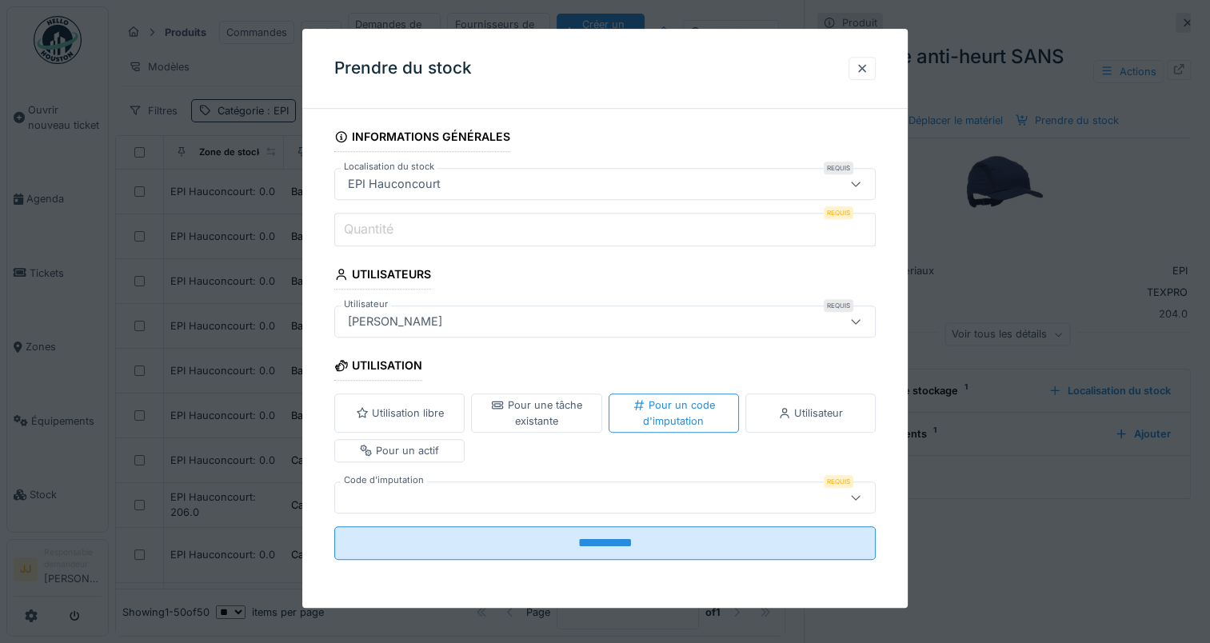
click at [538, 406] on div "Pour une tâche existante" at bounding box center [536, 413] width 116 height 30
click at [592, 496] on div at bounding box center [571, 498] width 461 height 18
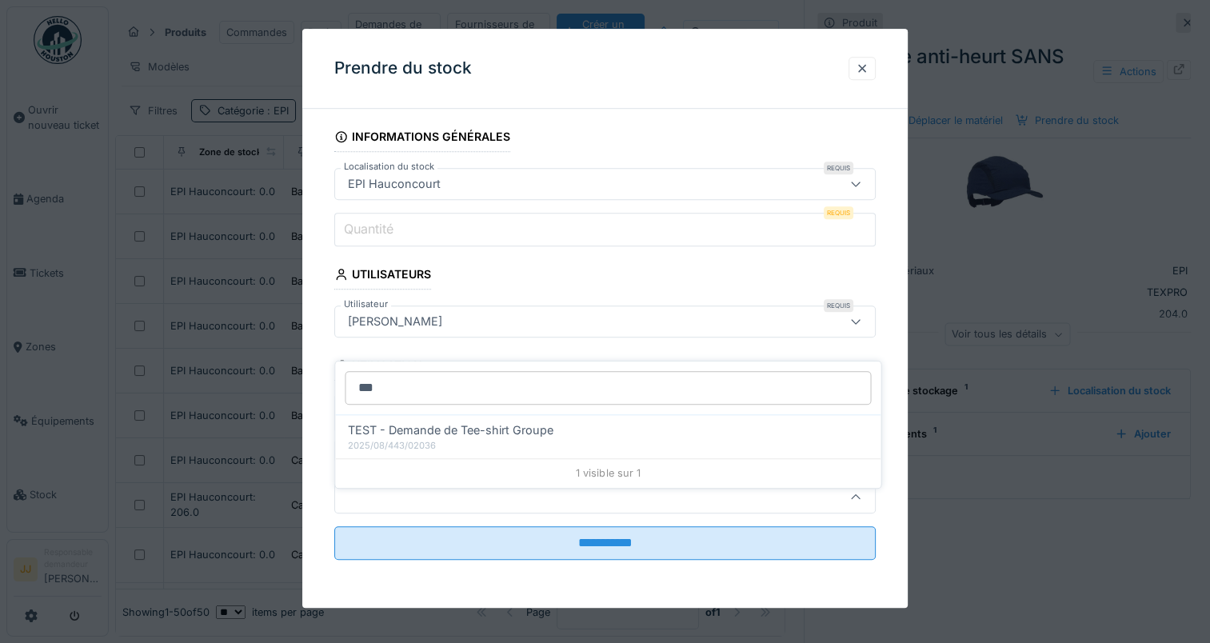
type input "***"
click at [512, 274] on fieldset "**********" at bounding box center [604, 347] width 541 height 451
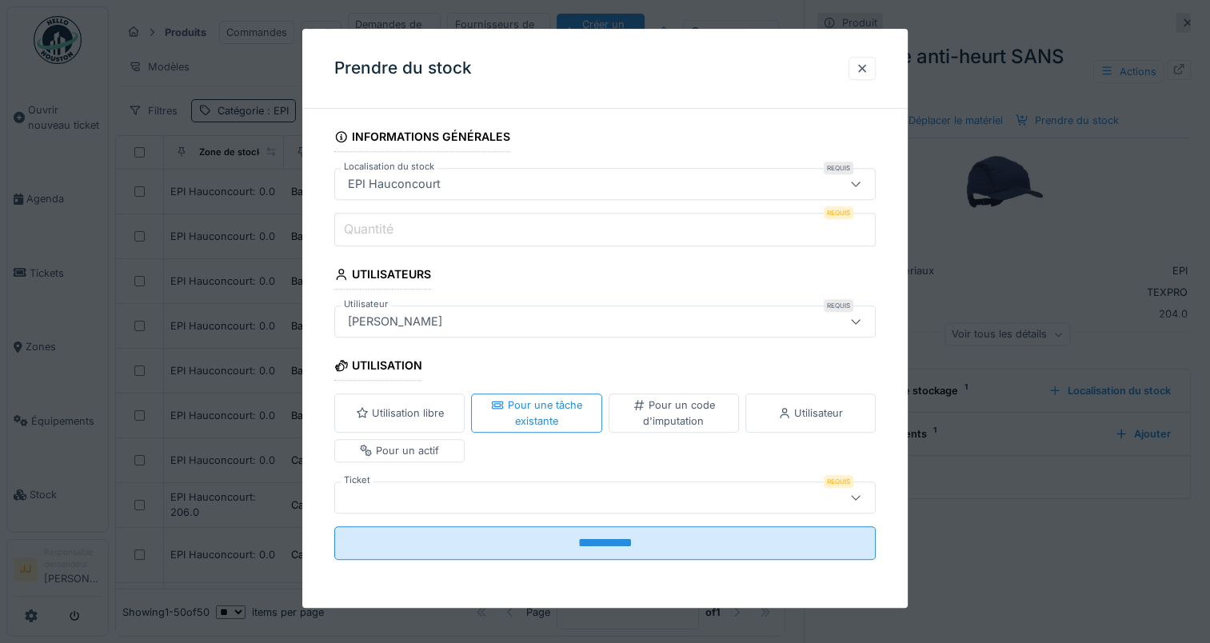
click at [402, 401] on div "Utilisation libre" at bounding box center [399, 413] width 130 height 38
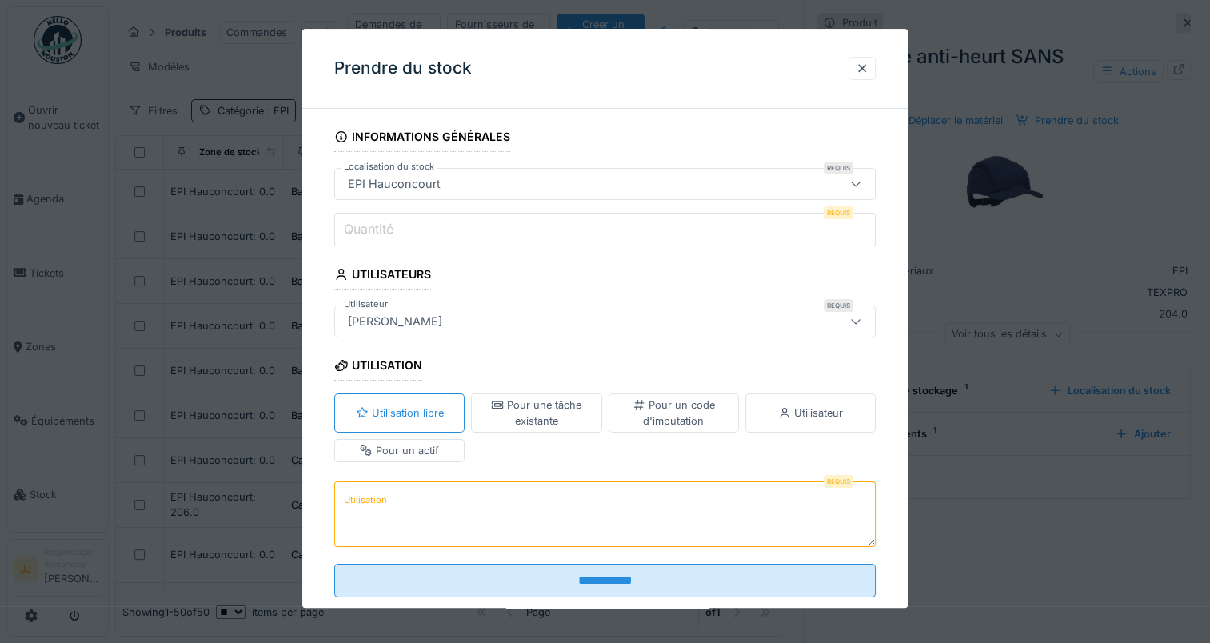
click at [430, 516] on textarea "Utilisation" at bounding box center [604, 514] width 541 height 66
click at [868, 65] on div at bounding box center [862, 68] width 13 height 15
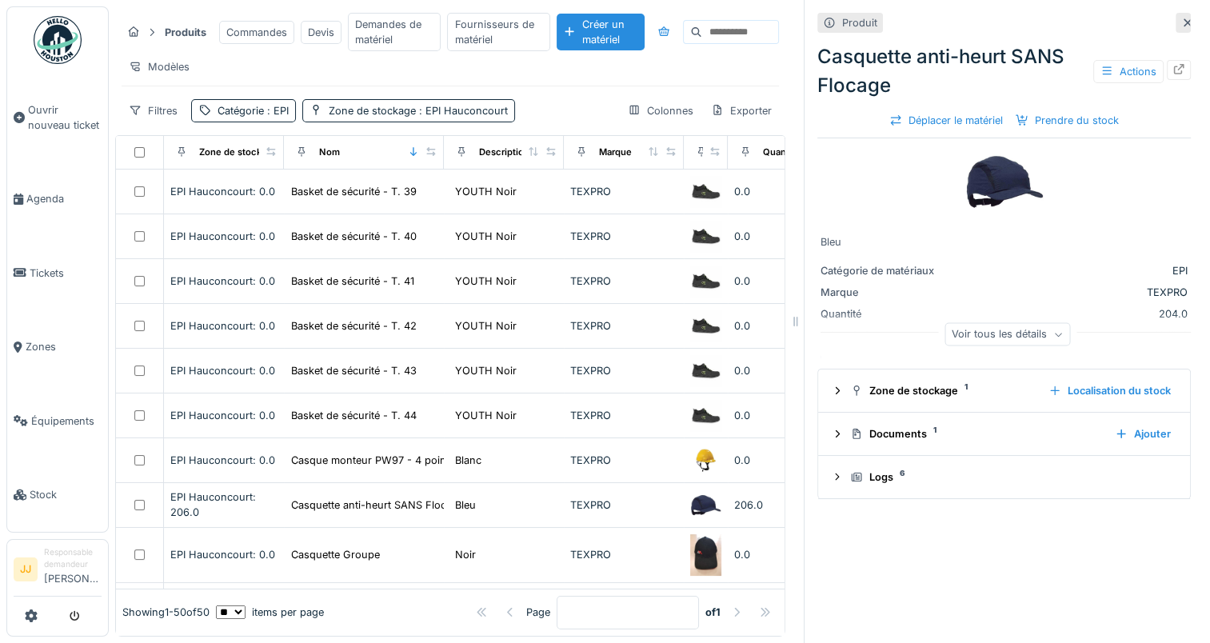
click at [1181, 18] on icon at bounding box center [1187, 23] width 13 height 10
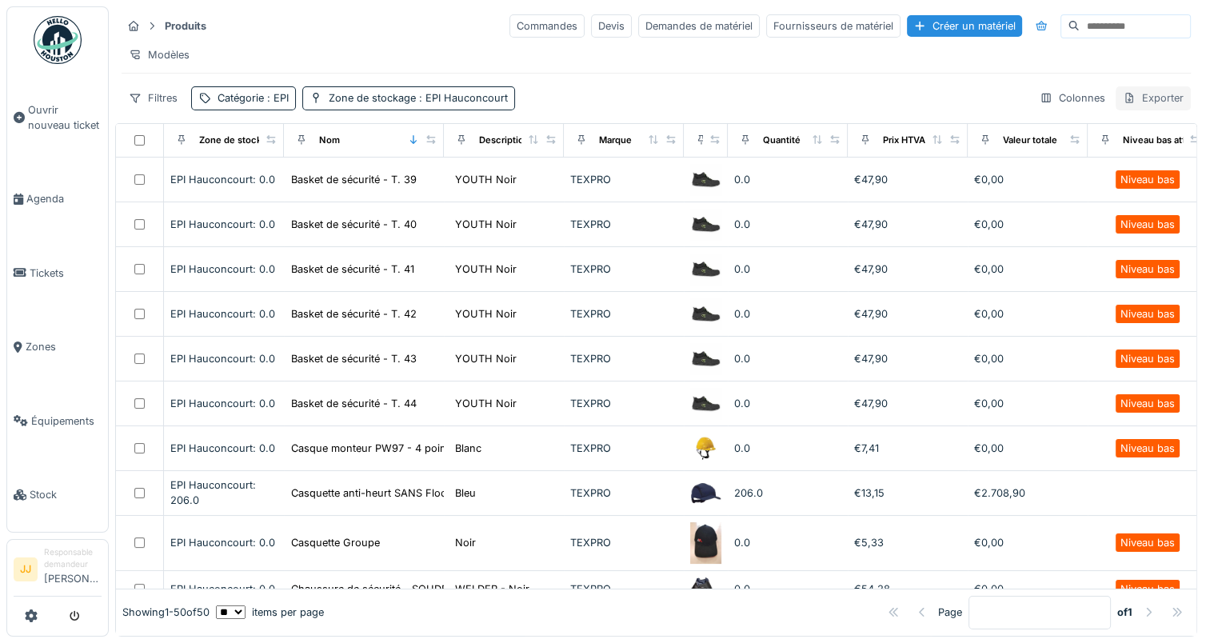
click at [1124, 106] on div "Exporter" at bounding box center [1152, 97] width 75 height 23
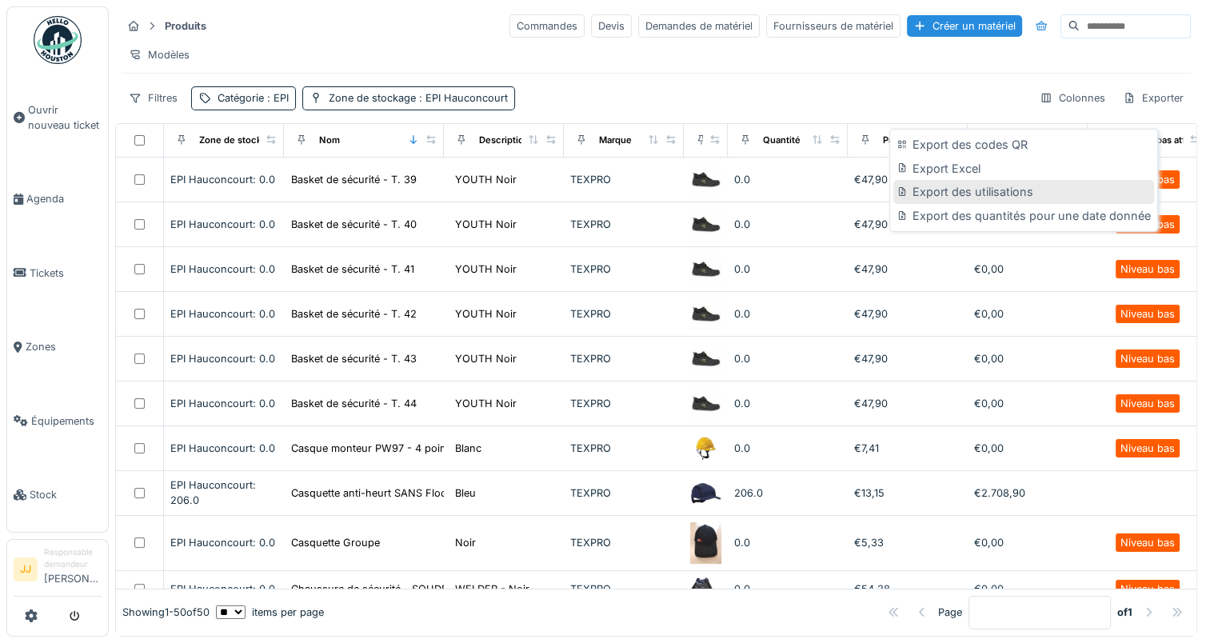
click at [1031, 192] on div "Export des utilisations" at bounding box center [1023, 192] width 260 height 24
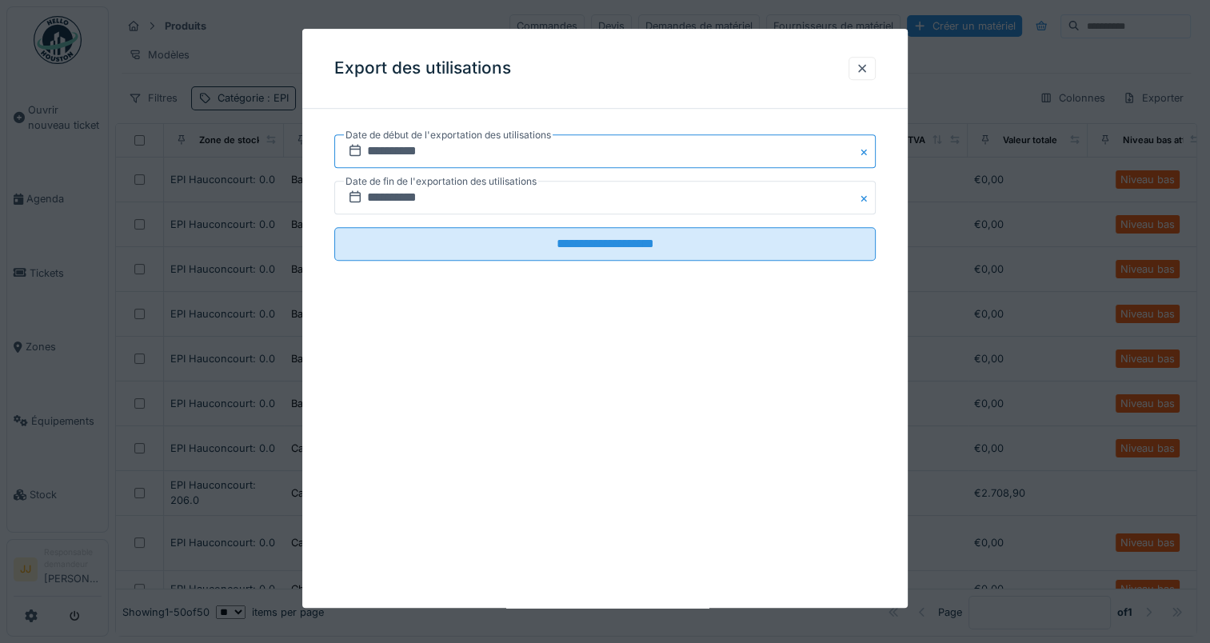
click at [742, 144] on input "**********" at bounding box center [604, 151] width 541 height 34
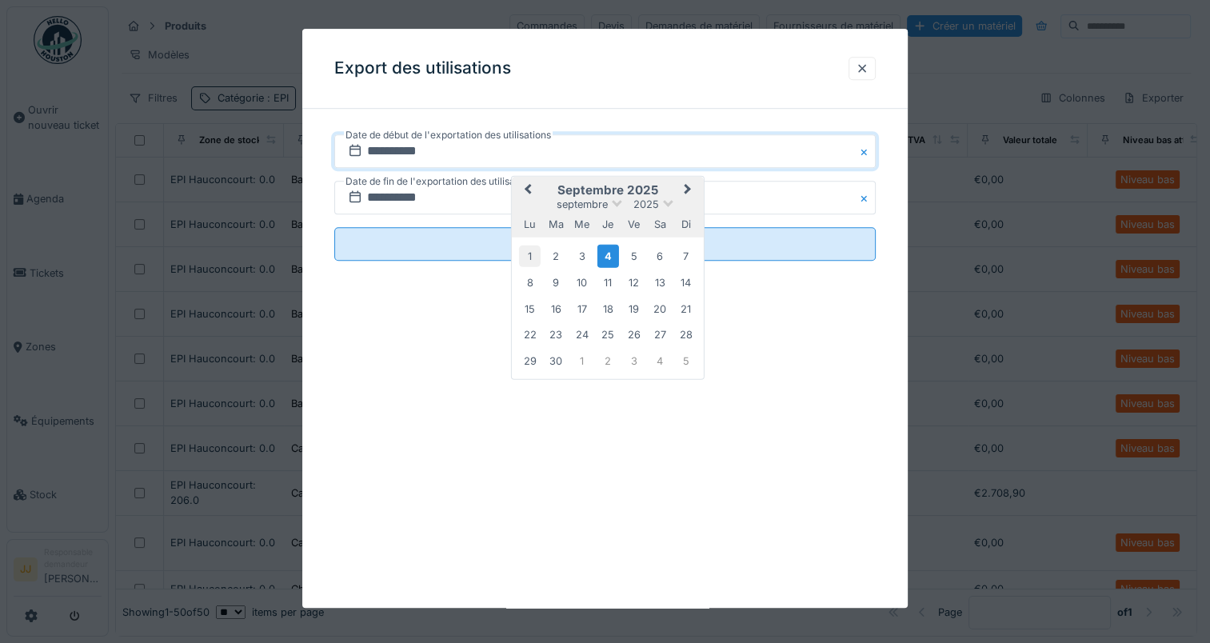
click at [527, 256] on div "1" at bounding box center [530, 256] width 22 height 22
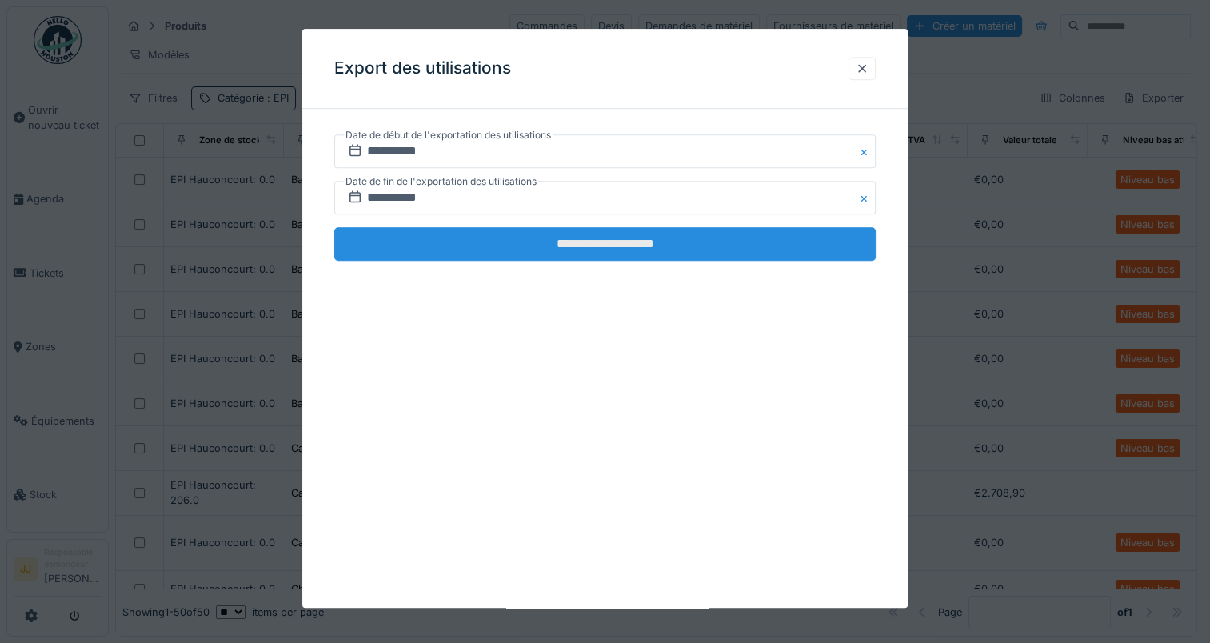
click at [537, 250] on input "**********" at bounding box center [604, 244] width 541 height 34
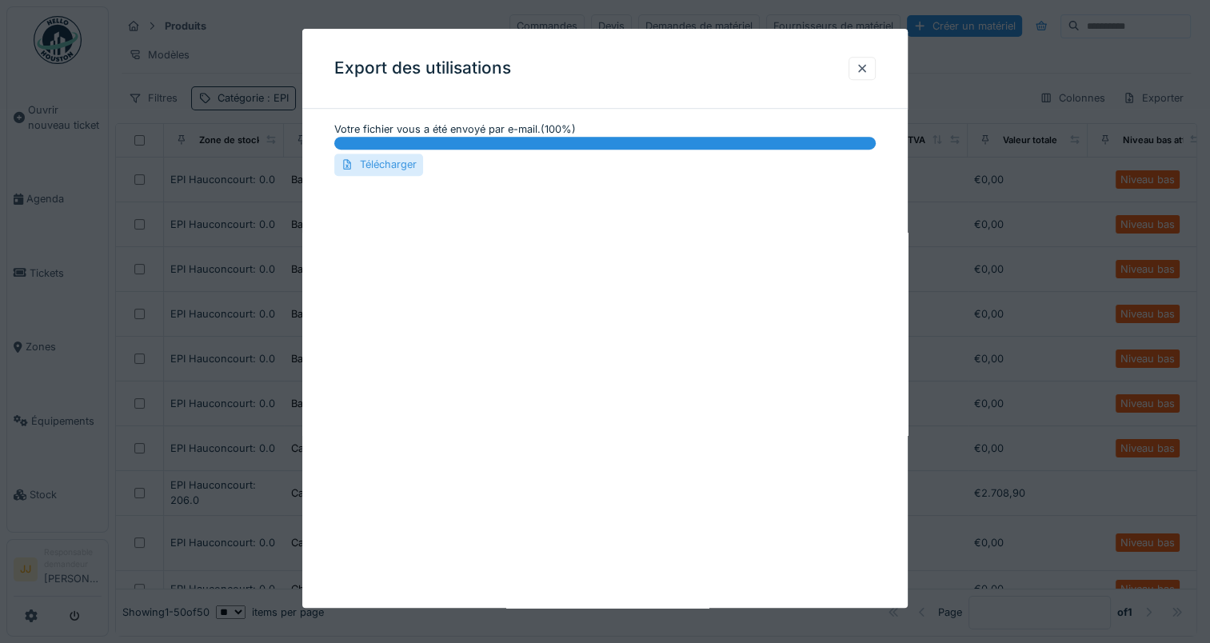
click at [387, 162] on div "Télécharger" at bounding box center [378, 165] width 89 height 22
click at [564, 216] on div "Export des utilisations Votre fichier vous a été envoyé par e-mail. ( 100 %) 10…" at bounding box center [604, 318] width 605 height 579
click at [864, 70] on div at bounding box center [862, 68] width 13 height 15
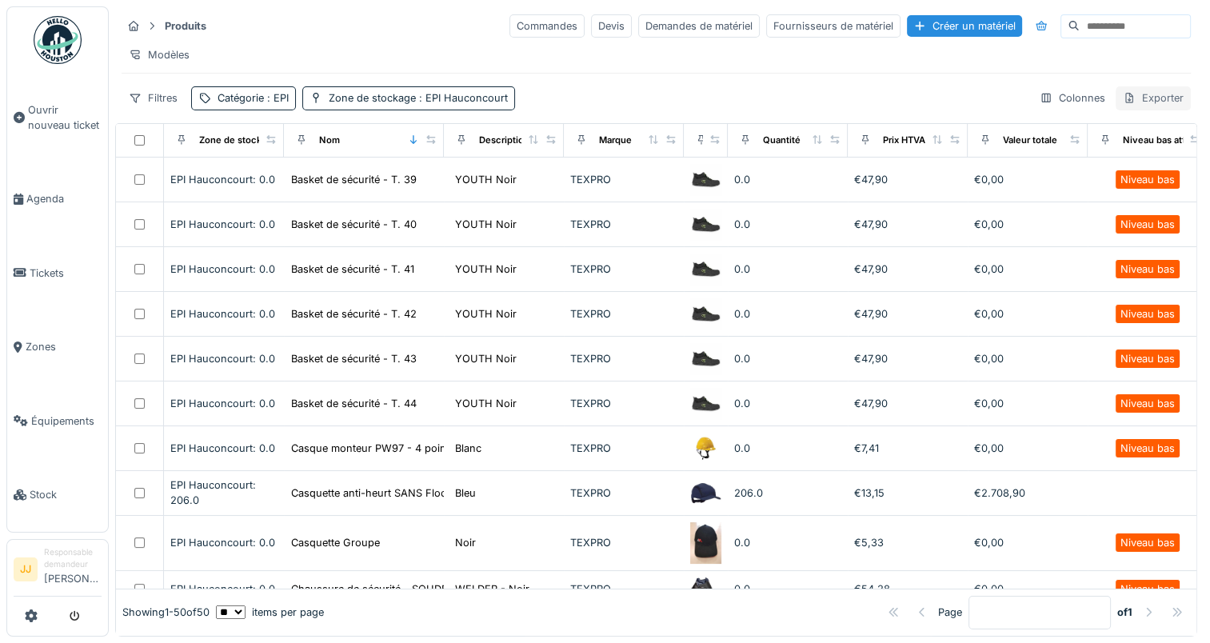
click at [1142, 105] on div "Exporter" at bounding box center [1152, 97] width 75 height 23
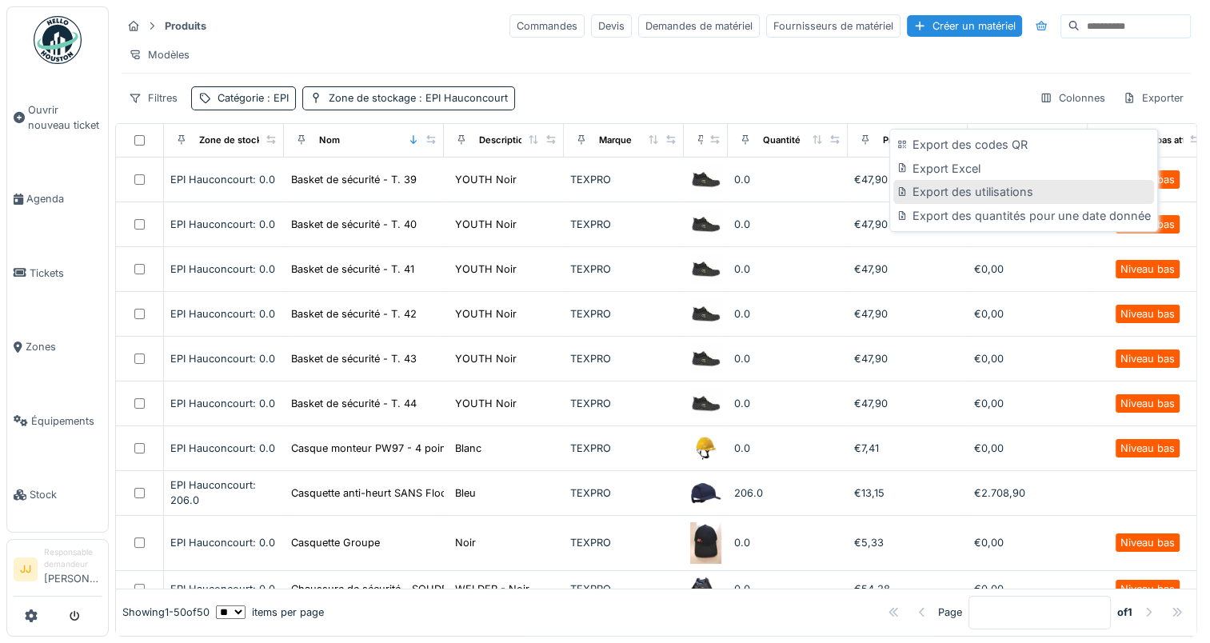
click at [1036, 197] on div "Export des utilisations" at bounding box center [1023, 192] width 260 height 24
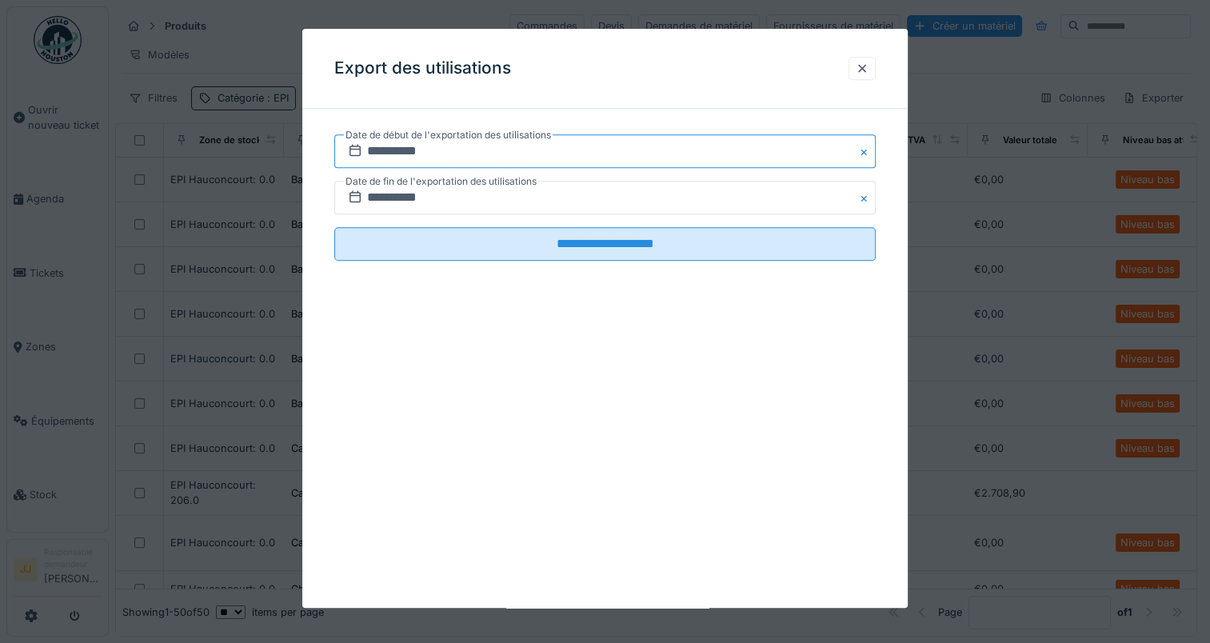
click at [446, 150] on input "**********" at bounding box center [604, 151] width 541 height 34
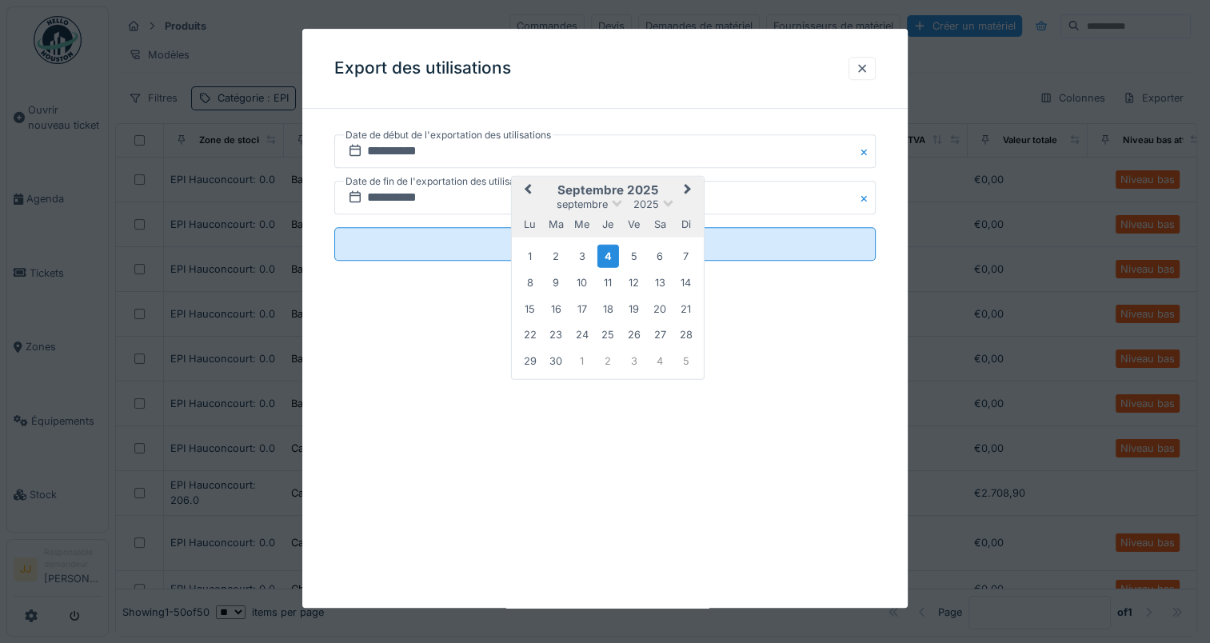
click at [528, 191] on span "Previous Month" at bounding box center [528, 190] width 0 height 19
click at [632, 253] on div "4" at bounding box center [634, 255] width 22 height 22
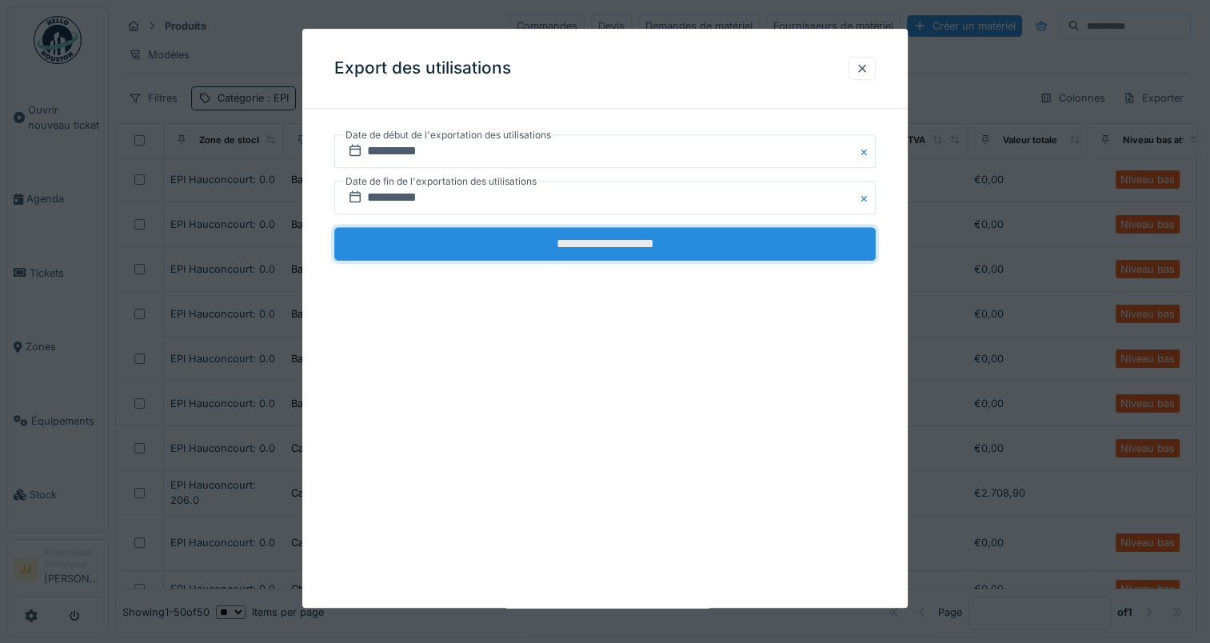
click at [645, 235] on input "**********" at bounding box center [604, 244] width 541 height 34
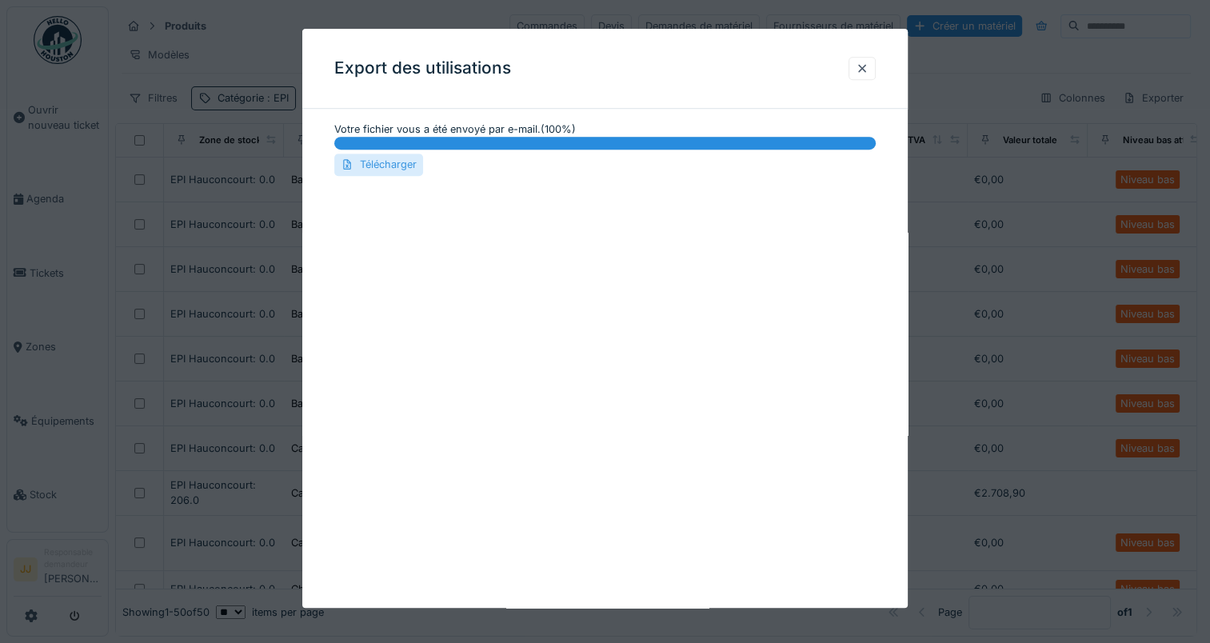
click at [409, 166] on div "Télécharger" at bounding box center [378, 165] width 89 height 22
click at [514, 85] on div "Export des utilisations" at bounding box center [604, 69] width 605 height 80
click at [868, 67] on div at bounding box center [862, 68] width 13 height 15
